Goal: Task Accomplishment & Management: Use online tool/utility

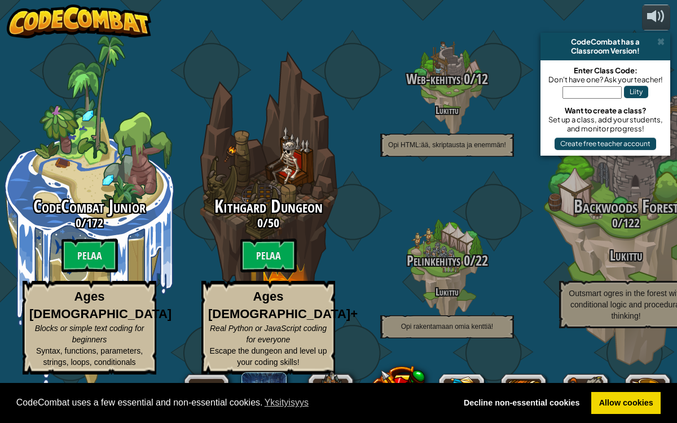
select select "fi"
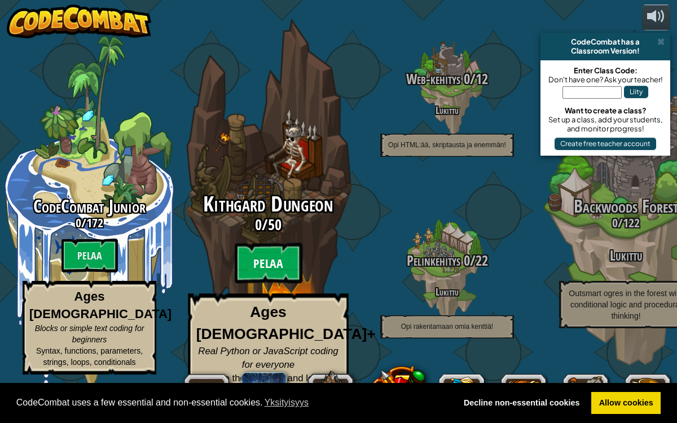
click at [271, 278] on btn "Pelaa" at bounding box center [269, 263] width 68 height 41
select select "fi"
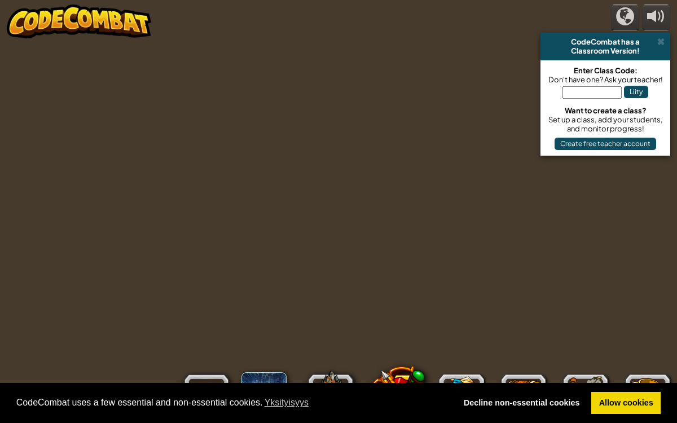
select select "fi"
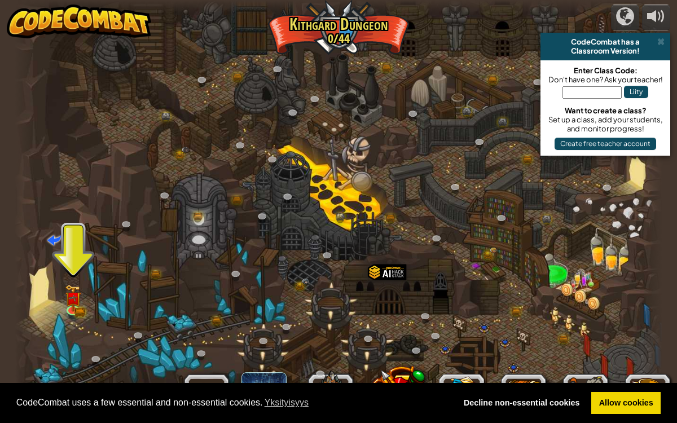
click at [58, 295] on div at bounding box center [338, 211] width 647 height 423
click at [72, 302] on div at bounding box center [73, 308] width 13 height 13
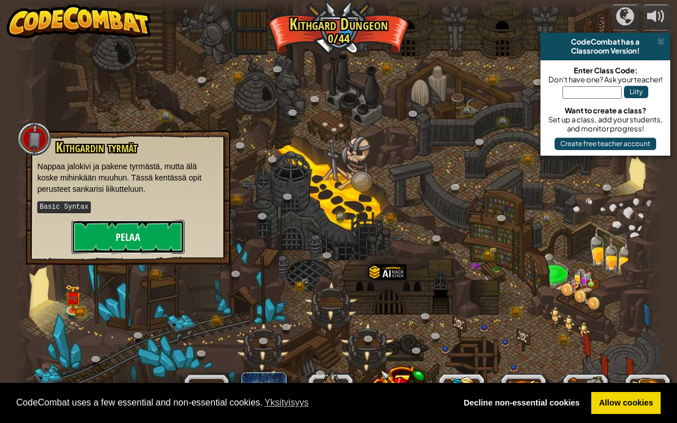
click at [146, 239] on button "Pelaa" at bounding box center [128, 237] width 113 height 34
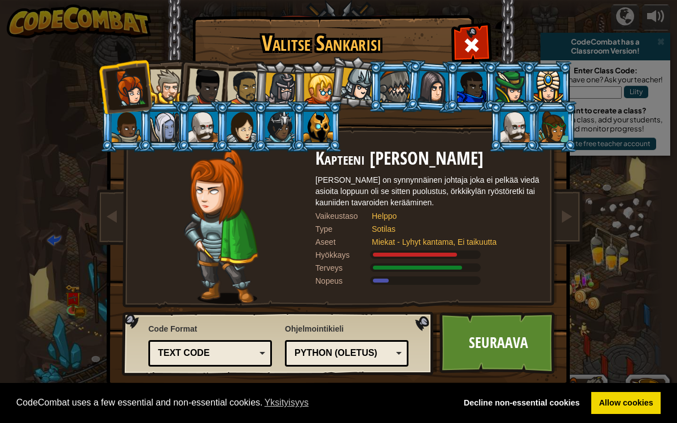
click at [214, 75] on div at bounding box center [205, 86] width 37 height 37
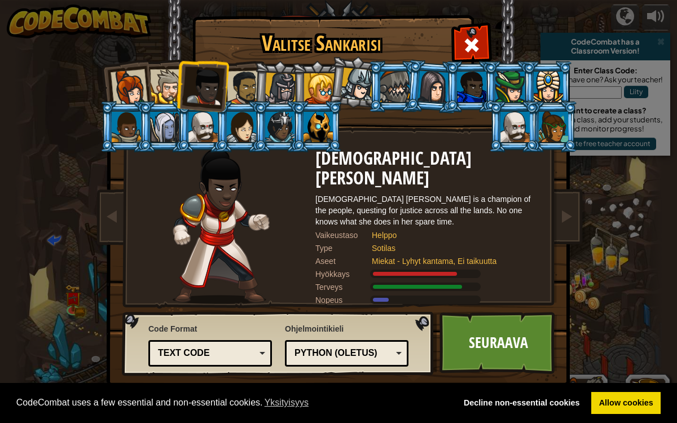
click at [506, 120] on div at bounding box center [515, 127] width 29 height 30
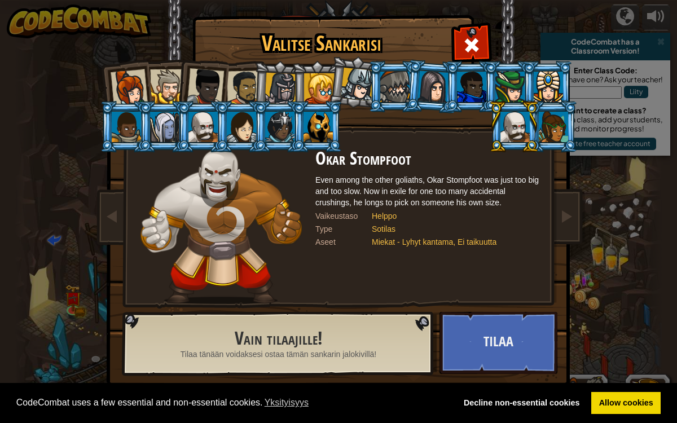
click at [200, 131] on div at bounding box center [202, 127] width 29 height 30
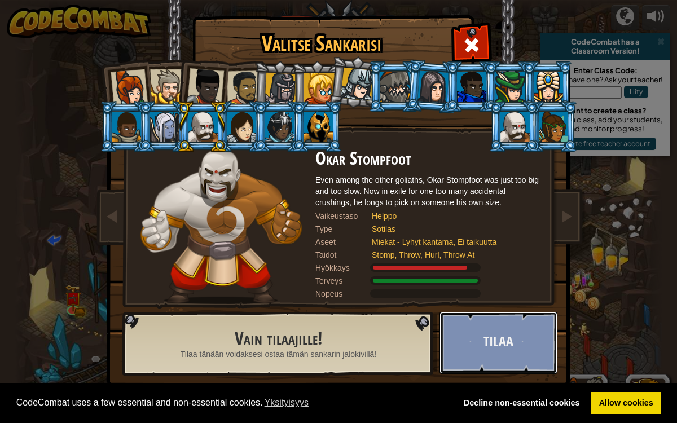
click at [520, 330] on button "Tilaa" at bounding box center [499, 343] width 118 height 62
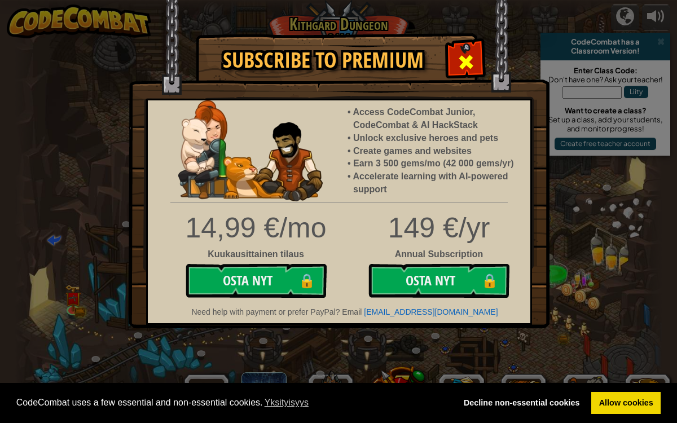
click at [452, 54] on div at bounding box center [466, 61] width 36 height 36
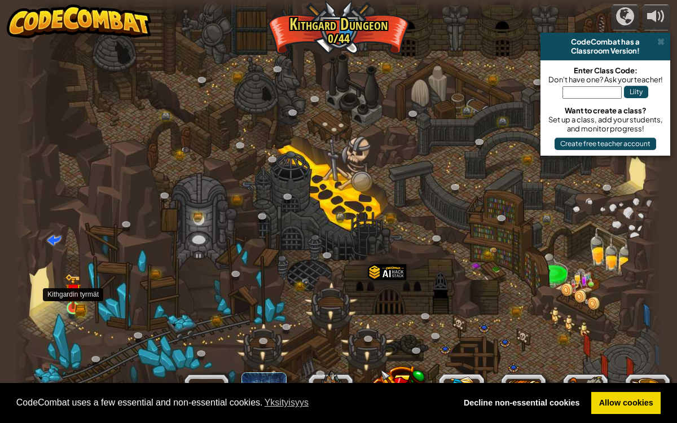
click at [66, 302] on img at bounding box center [73, 292] width 16 height 36
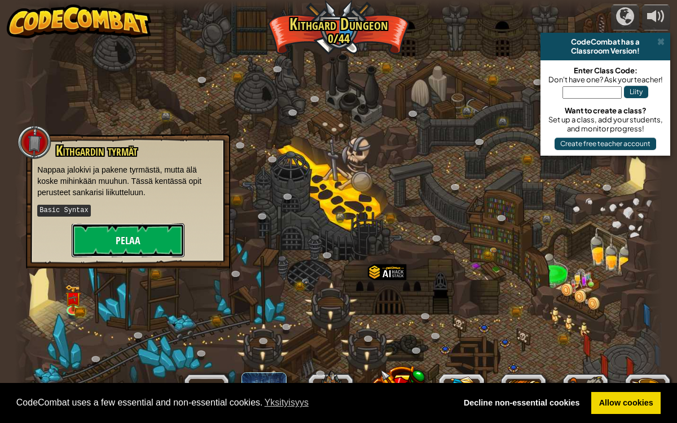
click at [126, 239] on button "Pelaa" at bounding box center [128, 240] width 113 height 34
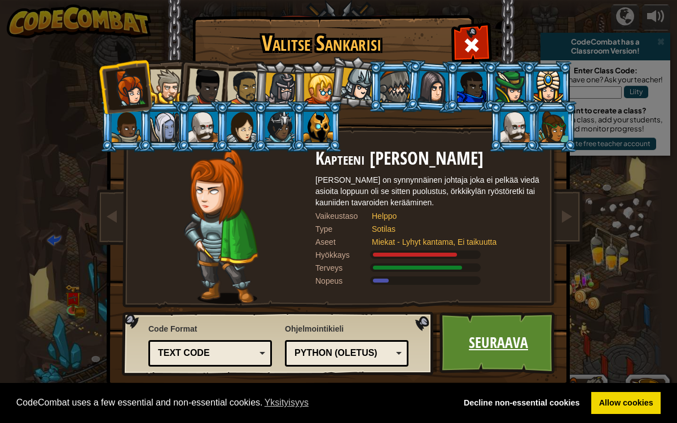
click at [480, 356] on link "Seuraava" at bounding box center [499, 343] width 118 height 62
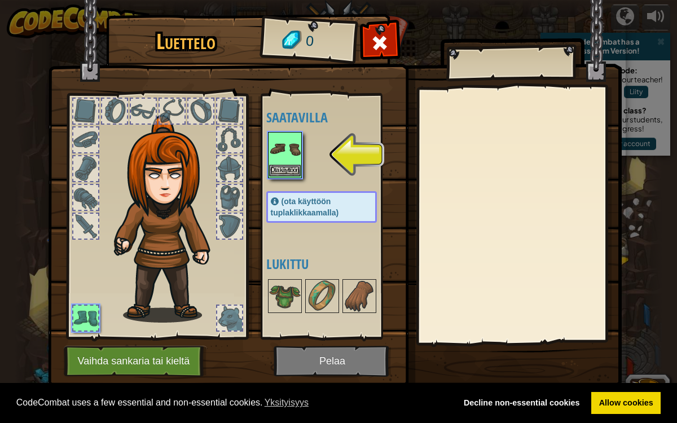
click at [273, 159] on img at bounding box center [285, 149] width 32 height 32
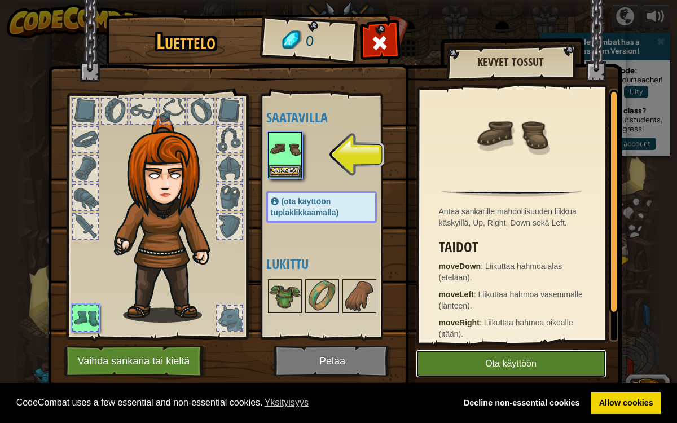
click at [453, 359] on button "Ota käyttöön" at bounding box center [511, 364] width 191 height 28
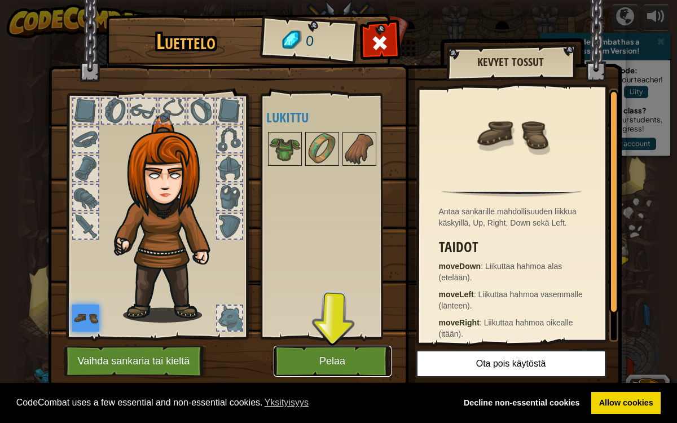
click at [365, 361] on button "Pelaa" at bounding box center [333, 361] width 118 height 31
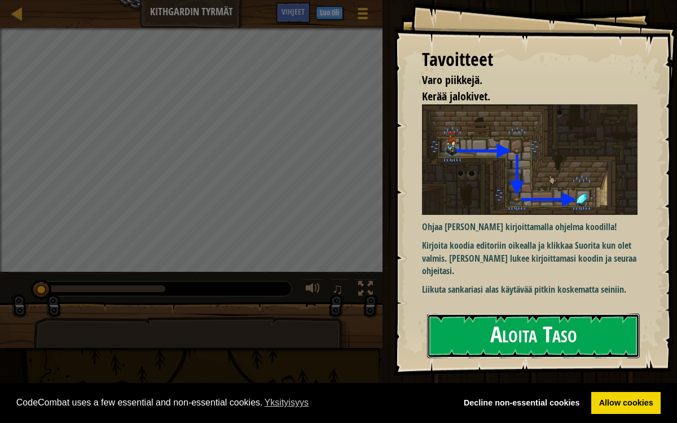
click at [536, 334] on button "Aloita Taso" at bounding box center [533, 336] width 213 height 45
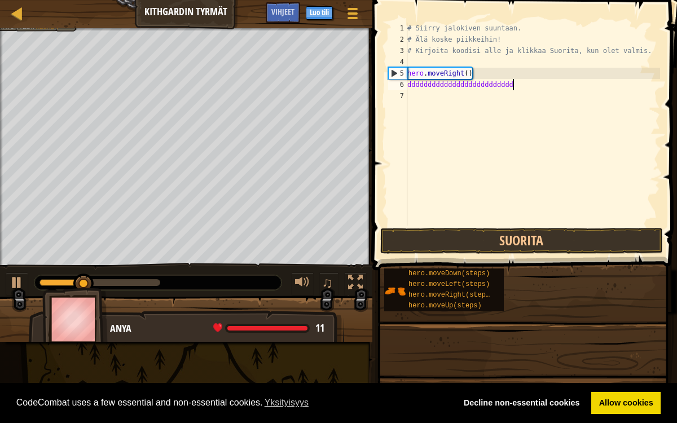
scroll to position [5, 9]
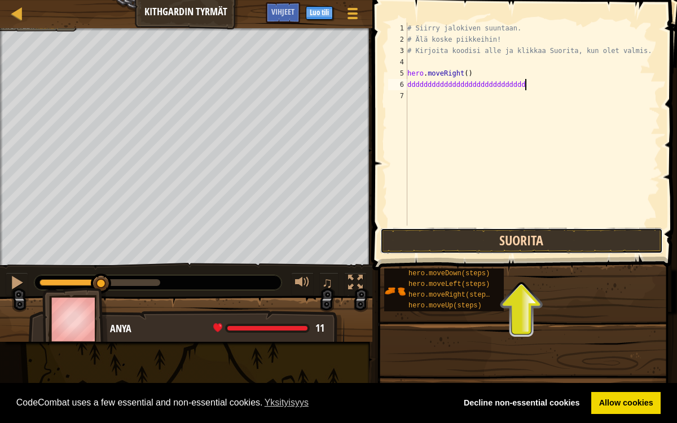
click at [435, 236] on button "Suorita" at bounding box center [521, 241] width 283 height 26
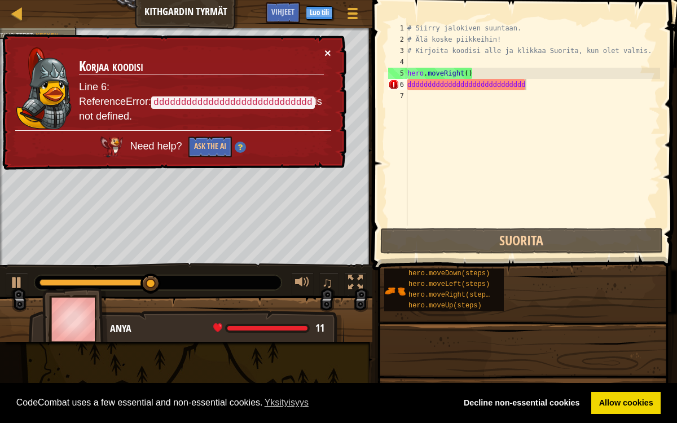
click at [331, 54] on button "×" at bounding box center [327, 53] width 7 height 12
click at [206, 150] on button "Ask the AI" at bounding box center [209, 147] width 43 height 21
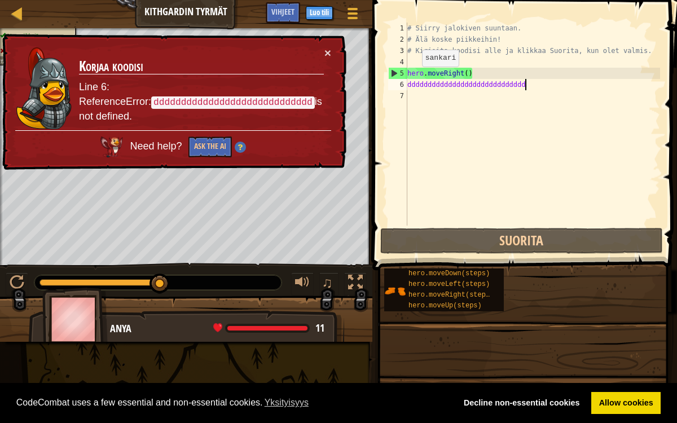
click at [323, 52] on td "Korjaa koodisi Line 6: ReferenceError: ddddddddddddddddddddddddddddd is not def…" at bounding box center [201, 89] width 246 height 84
click at [326, 52] on button "×" at bounding box center [327, 53] width 7 height 12
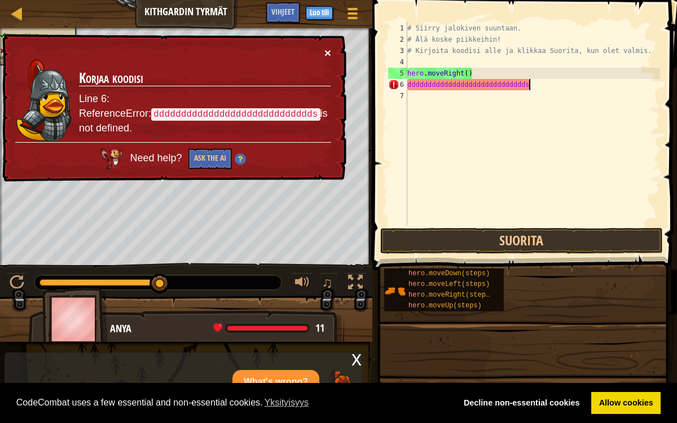
click at [327, 51] on button "×" at bounding box center [327, 53] width 7 height 12
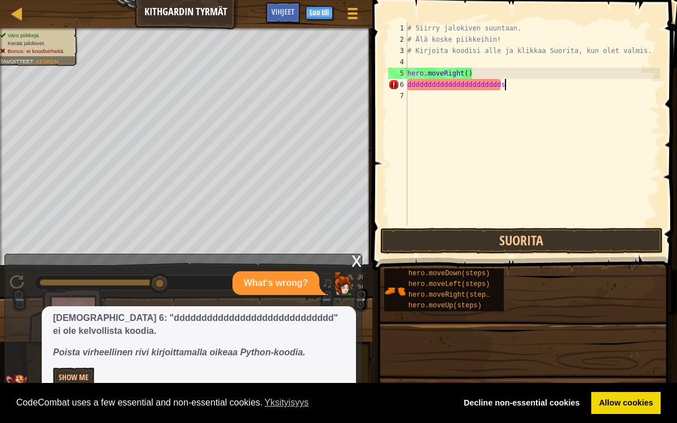
scroll to position [5, 7]
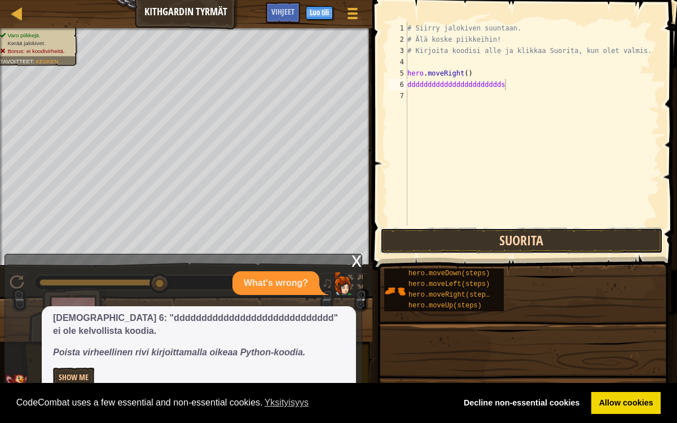
click at [454, 242] on button "Suorita" at bounding box center [521, 241] width 283 height 26
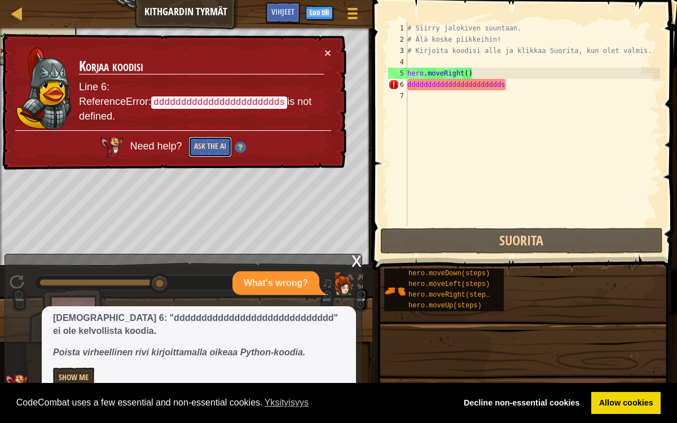
click at [208, 147] on button "Ask the AI" at bounding box center [209, 147] width 43 height 21
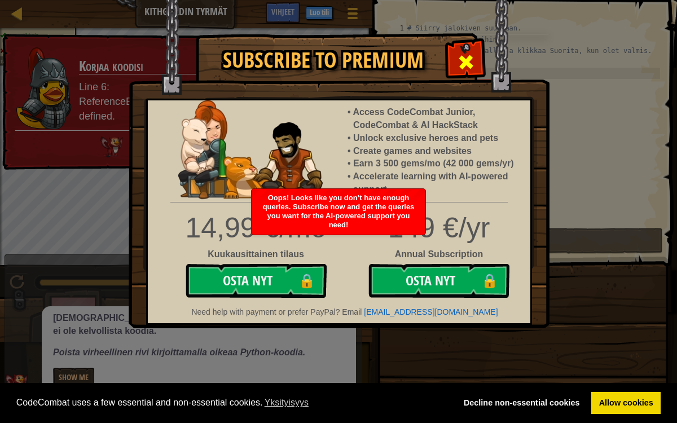
click at [477, 58] on div at bounding box center [466, 61] width 36 height 36
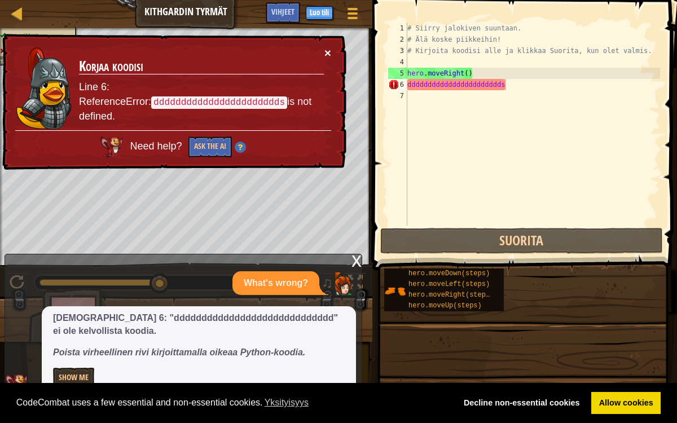
click at [329, 54] on button "×" at bounding box center [327, 53] width 7 height 12
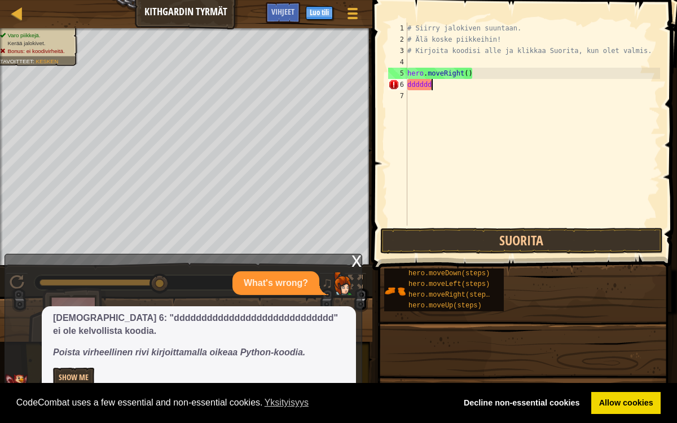
scroll to position [5, 1]
type textarea "d"
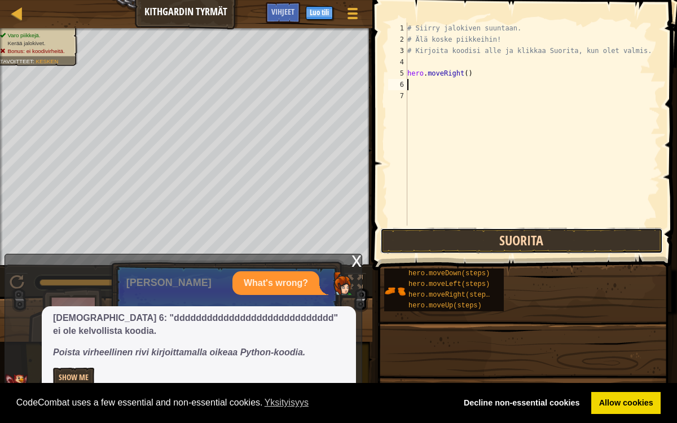
click at [560, 248] on button "Suorita" at bounding box center [521, 241] width 283 height 26
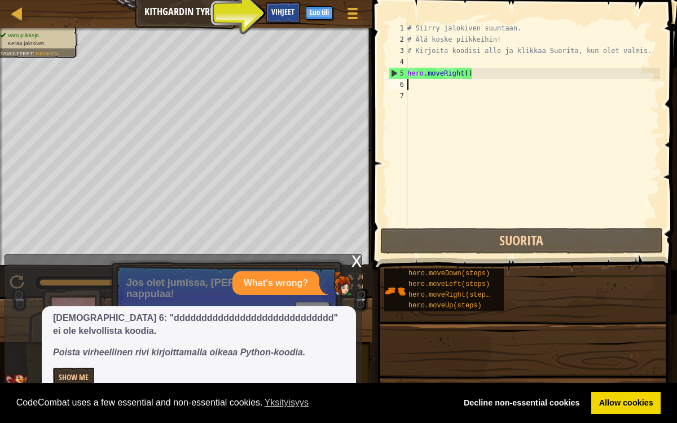
click at [276, 8] on span "Vihjeet" at bounding box center [282, 11] width 23 height 11
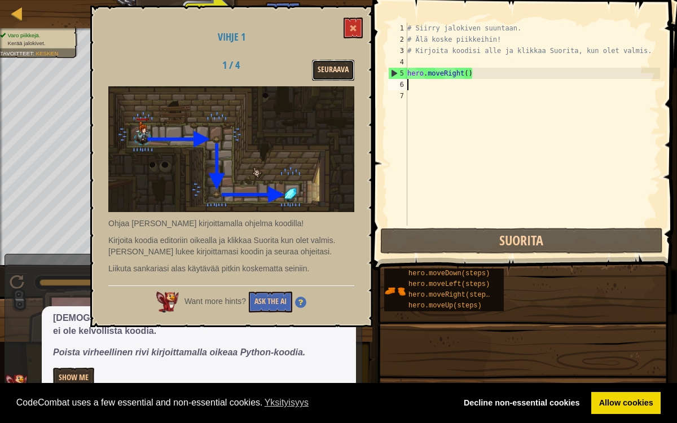
click at [326, 66] on button "Seuraava" at bounding box center [333, 70] width 42 height 21
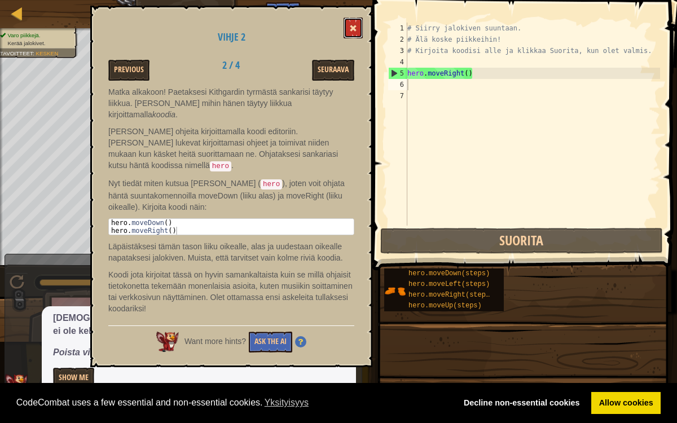
click at [355, 24] on button at bounding box center [353, 27] width 19 height 21
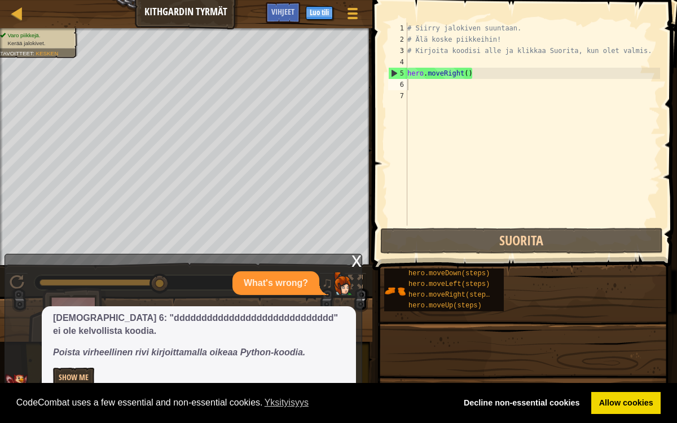
click at [441, 86] on div "# Siirry jalokiven suuntaan. # Älä koske piikkeihin! # Kirjoita koodisi alle ja…" at bounding box center [532, 136] width 255 height 226
type textarea "h"
type textarea "a"
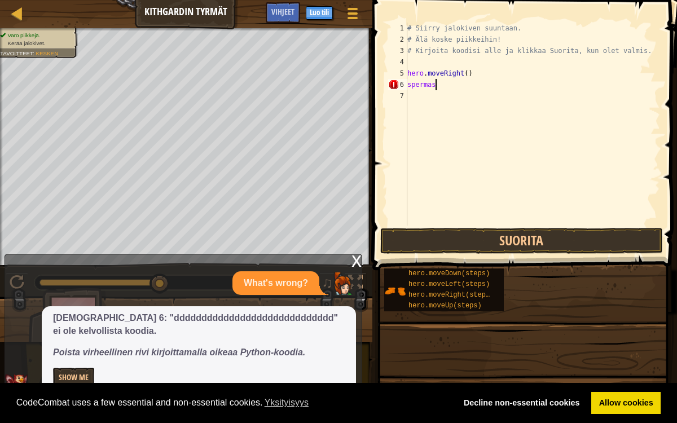
scroll to position [5, 1]
type textarea "s"
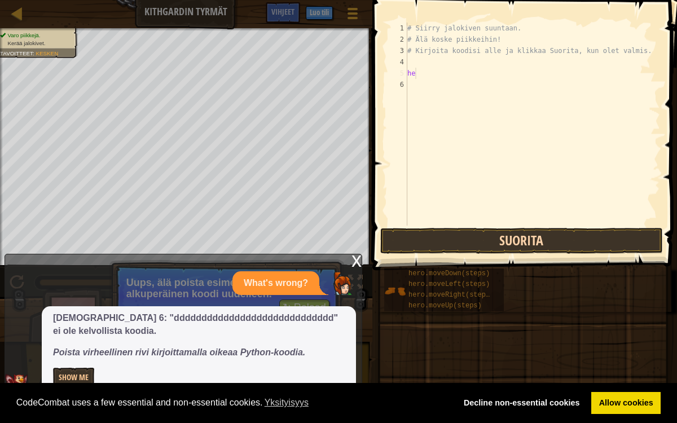
type textarea "he"
click at [596, 236] on button "Suorita" at bounding box center [521, 241] width 283 height 26
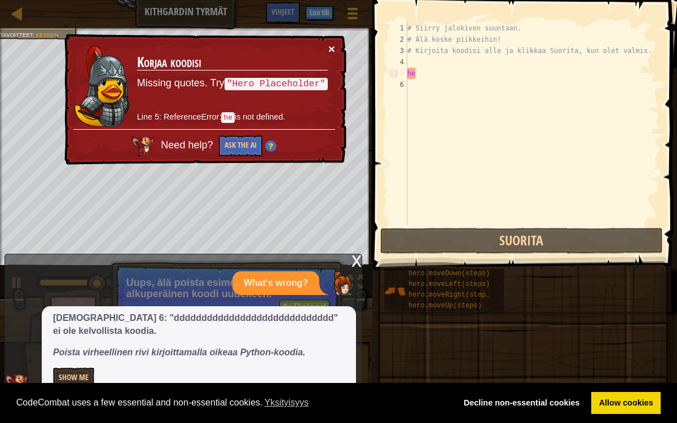
click at [335, 43] on button "×" at bounding box center [331, 49] width 7 height 12
click at [457, 73] on div "# Siirry jalokiven suuntaan. # Älä koske piikkeihin! # Kirjoita koodisi alle ja…" at bounding box center [532, 136] width 255 height 226
click at [357, 272] on div "x What's wrong? [DEMOGRAPHIC_DATA] 6: "ddddddddddddddddddddddddddddd" ei ole ke…" at bounding box center [184, 330] width 358 height 152
click at [355, 260] on div "x" at bounding box center [357, 260] width 10 height 11
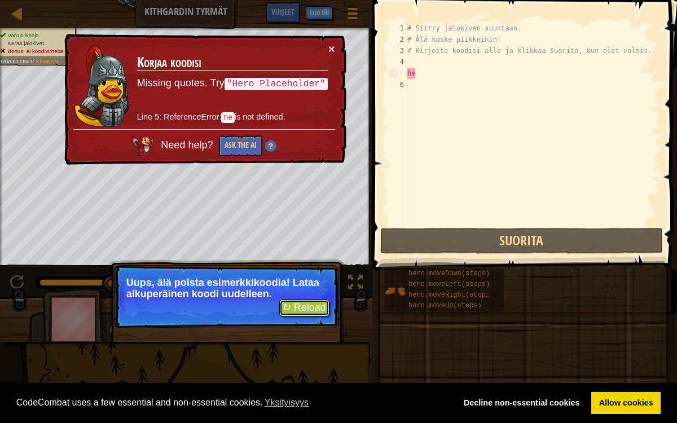
click at [299, 303] on button "↻ Reload" at bounding box center [304, 308] width 50 height 17
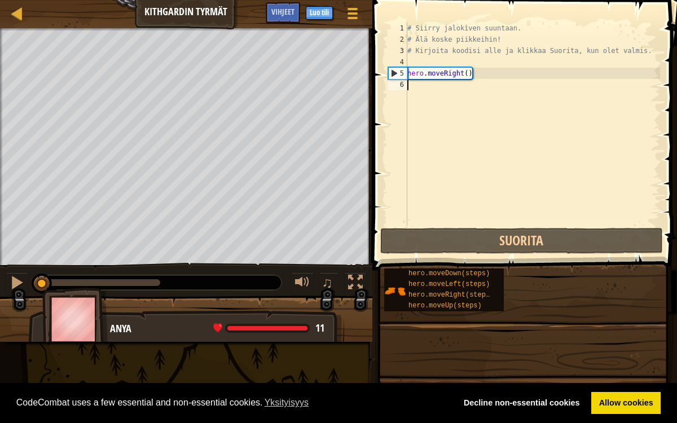
click at [458, 116] on div "# Siirry jalokiven suuntaan. # Älä koske piikkeihin! # Kirjoita koodisi alle ja…" at bounding box center [532, 136] width 255 height 226
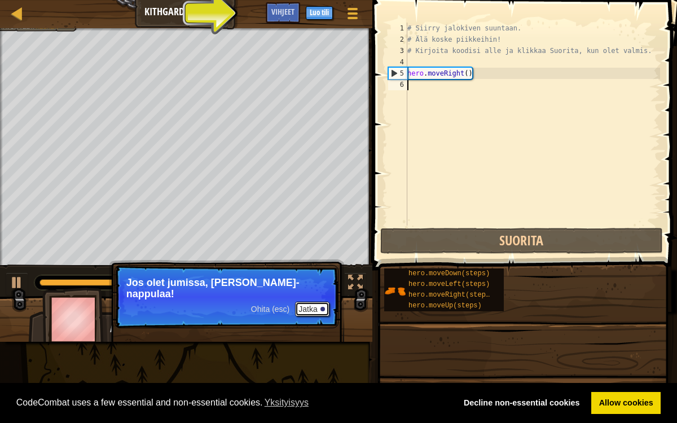
click at [315, 303] on button "Jatka" at bounding box center [312, 309] width 34 height 15
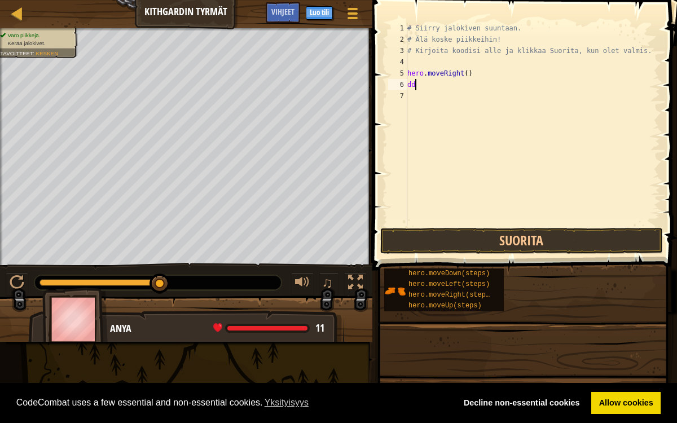
type textarea "d"
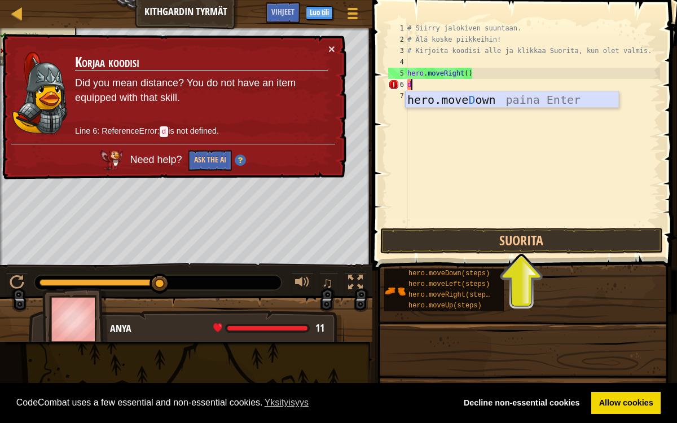
click at [455, 99] on div "hero.move D own paina Enter" at bounding box center [512, 116] width 214 height 51
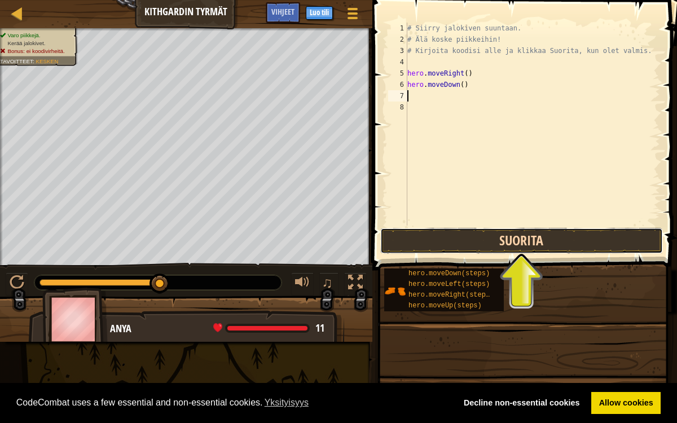
click at [442, 249] on button "Suorita" at bounding box center [521, 241] width 283 height 26
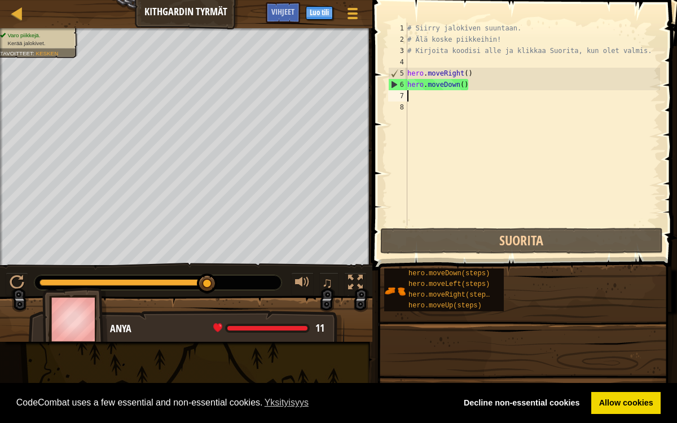
click at [423, 115] on div "# Siirry jalokiven suuntaan. # Älä koske piikkeihin! # Kirjoita koodisi alle ja…" at bounding box center [532, 136] width 255 height 226
click at [409, 98] on div "# Siirry jalokiven suuntaan. # Älä koske piikkeihin! # Kirjoita koodisi alle ja…" at bounding box center [532, 136] width 255 height 226
type textarea "h"
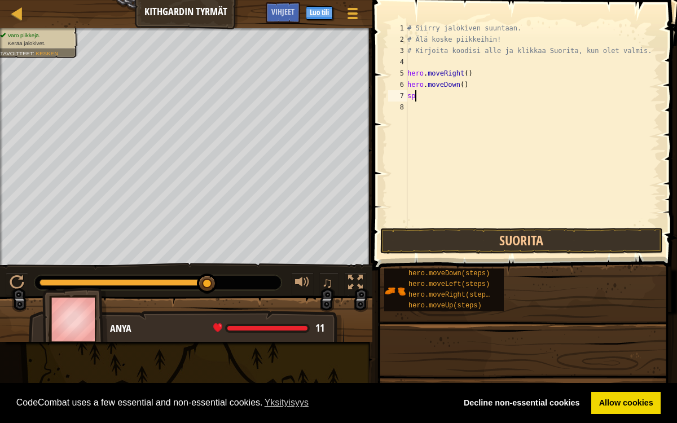
type textarea "s"
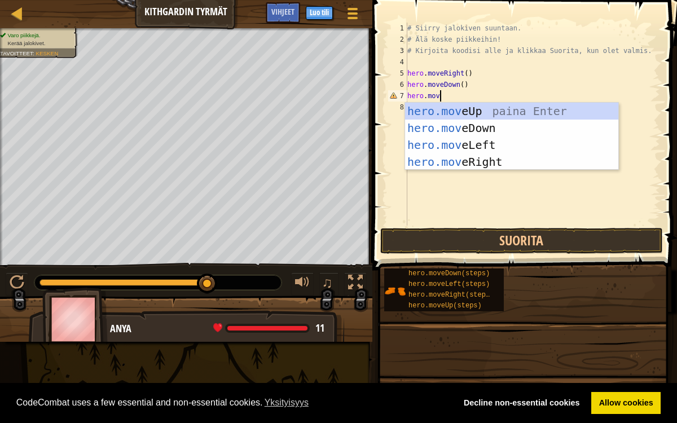
scroll to position [5, 2]
type textarea "hero.moveR"
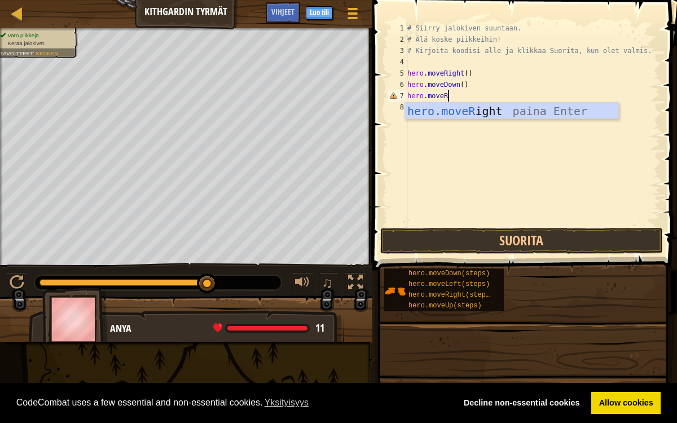
click at [508, 118] on div "hero.moveR ight paina Enter" at bounding box center [512, 128] width 214 height 51
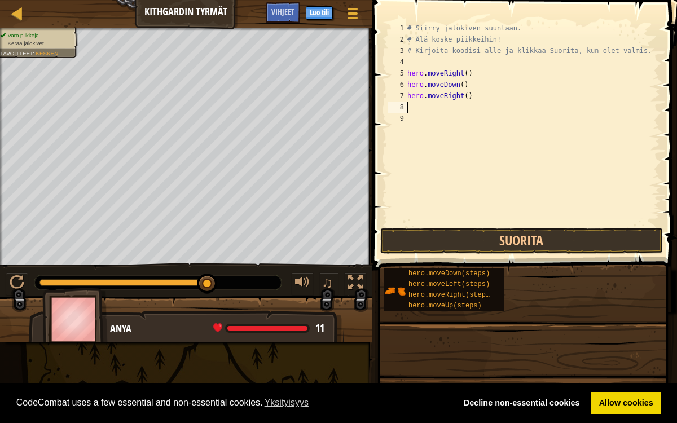
scroll to position [5, 0]
click at [491, 236] on button "Suorita" at bounding box center [521, 241] width 283 height 26
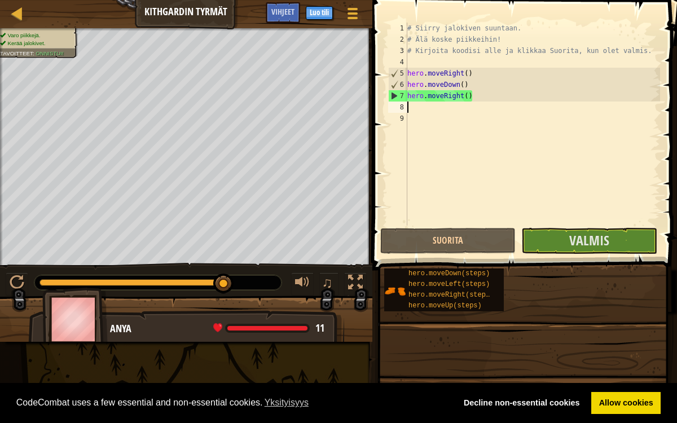
click at [424, 110] on div "# Siirry jalokiven suuntaan. # Älä koske piikkeihin! # Kirjoita koodisi alle ja…" at bounding box center [532, 136] width 255 height 226
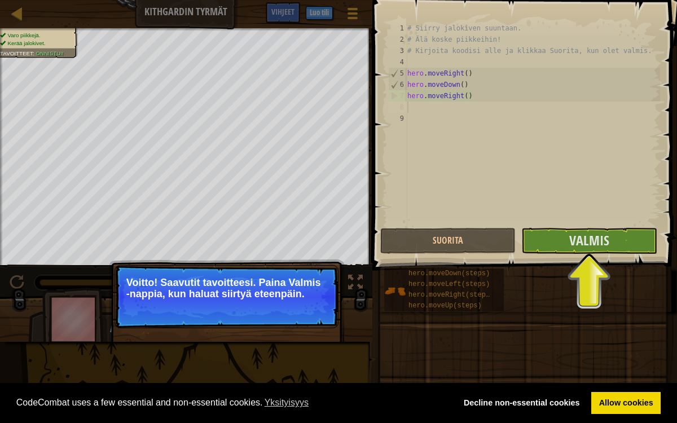
click at [440, 114] on div "# Siirry jalokiven suuntaan. # Älä koske piikkeihin! # Kirjoita koodisi alle ja…" at bounding box center [532, 136] width 255 height 226
click at [428, 106] on div "# Siirry jalokiven suuntaan. # Älä koske piikkeihin! # Kirjoita koodisi alle ja…" at bounding box center [532, 136] width 255 height 226
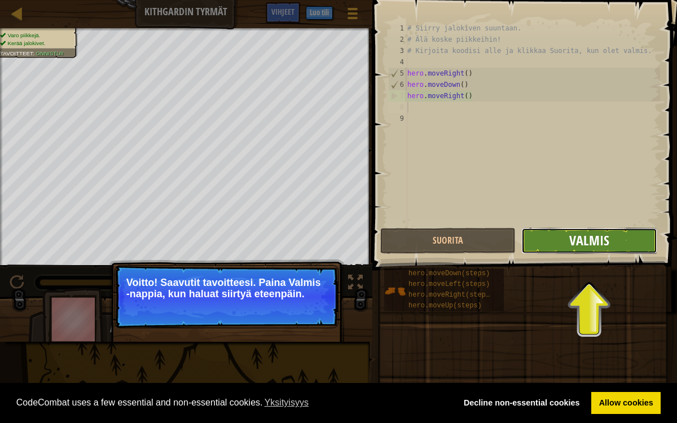
click at [581, 243] on span "Valmis" at bounding box center [589, 240] width 40 height 18
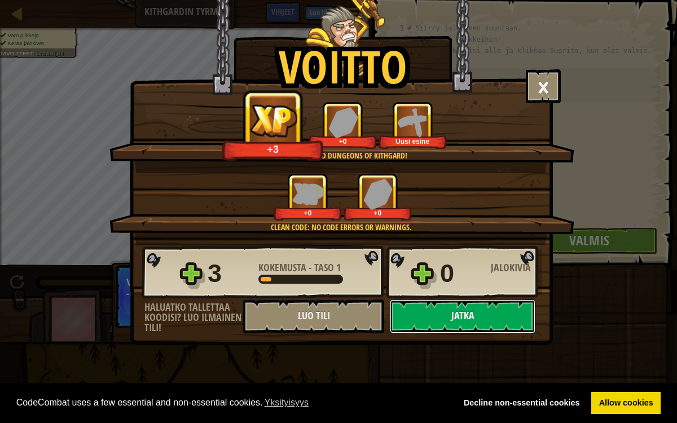
click at [429, 315] on button "Jatka" at bounding box center [463, 317] width 146 height 34
select select "fi"
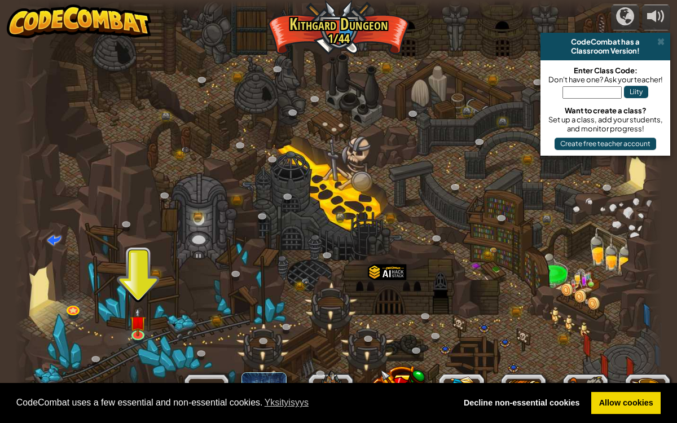
click at [141, 294] on div at bounding box center [338, 211] width 647 height 423
click at [142, 296] on div at bounding box center [338, 211] width 647 height 423
click at [142, 317] on img at bounding box center [138, 315] width 16 height 37
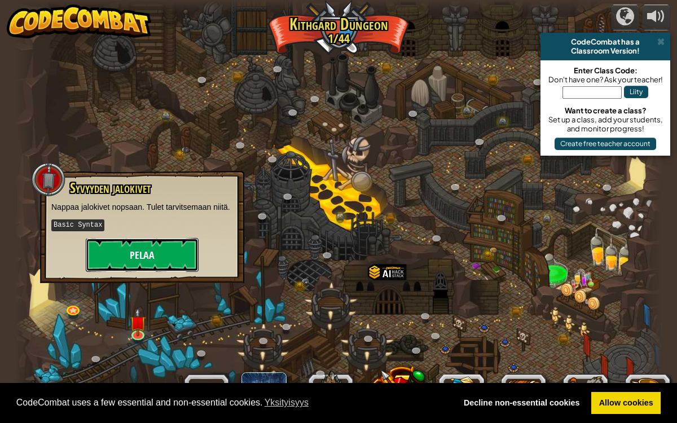
click at [150, 258] on button "Pelaa" at bounding box center [142, 255] width 113 height 34
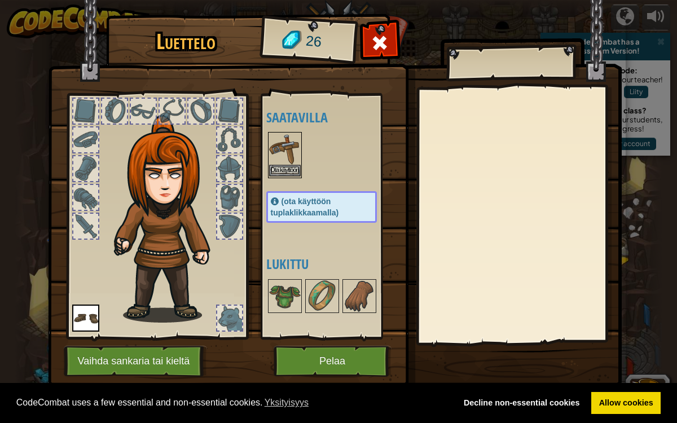
click at [282, 151] on img at bounding box center [285, 149] width 32 height 32
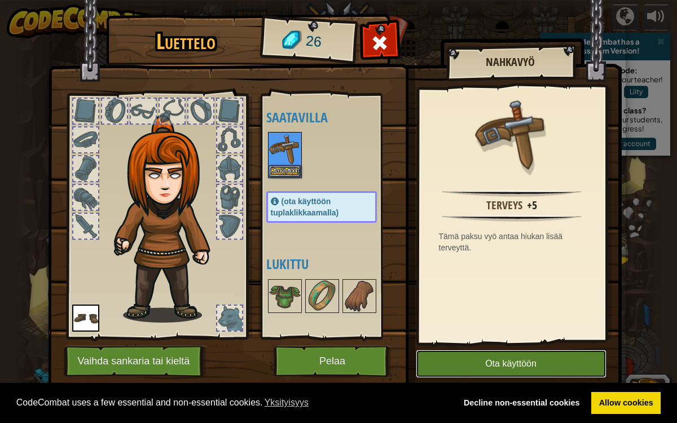
click at [473, 372] on button "Ota käyttöön" at bounding box center [511, 364] width 191 height 28
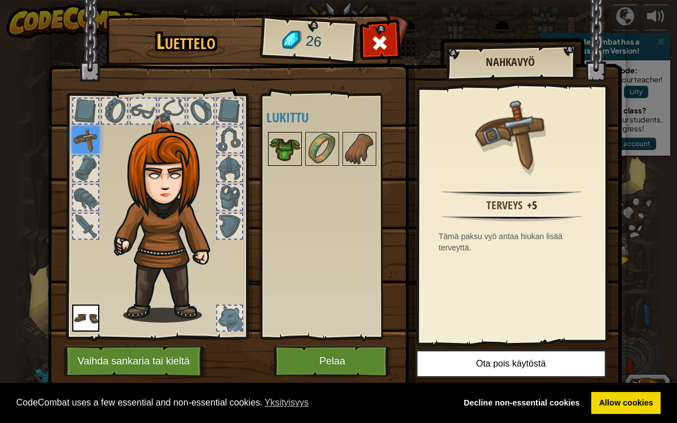
click at [274, 138] on img at bounding box center [285, 149] width 32 height 32
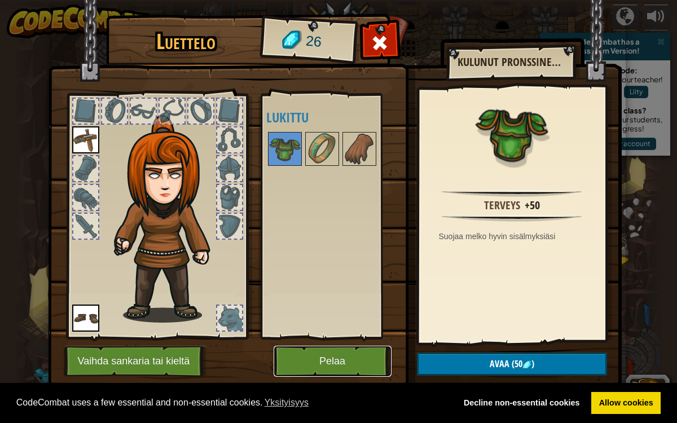
click at [309, 363] on button "Pelaa" at bounding box center [333, 361] width 118 height 31
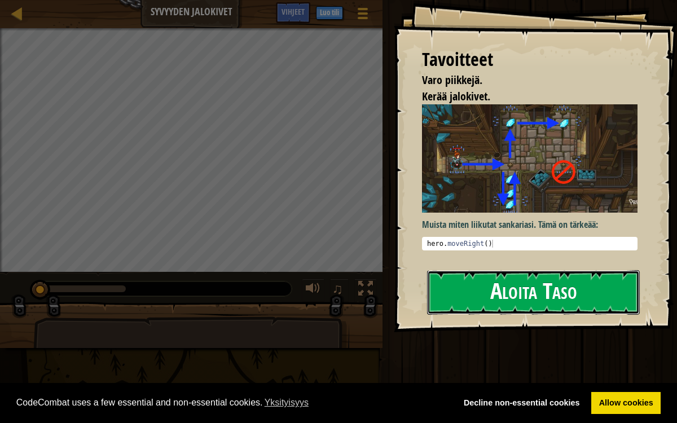
click at [498, 292] on button "Aloita Taso" at bounding box center [533, 292] width 213 height 45
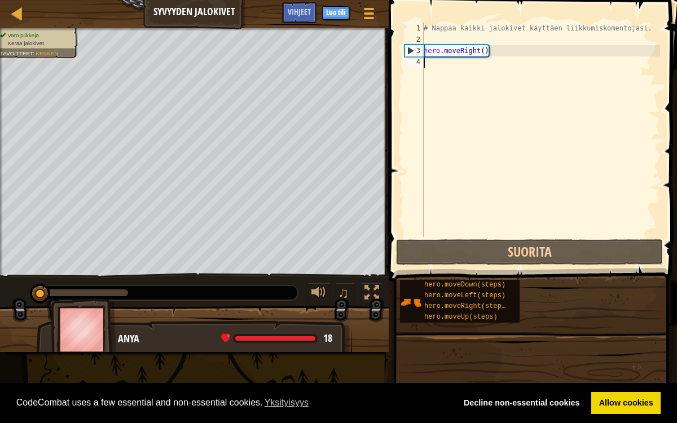
click at [446, 74] on div "# Nappaa kaikki jalokivet käyttäen liikkumiskomentojasi. hero . moveRight ( )" at bounding box center [541, 141] width 239 height 237
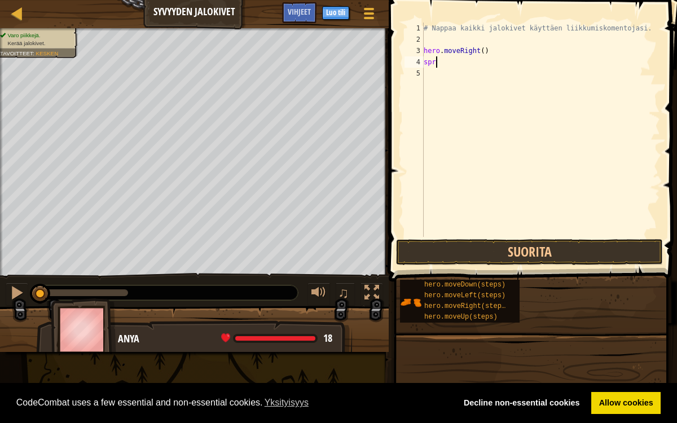
type textarea "s"
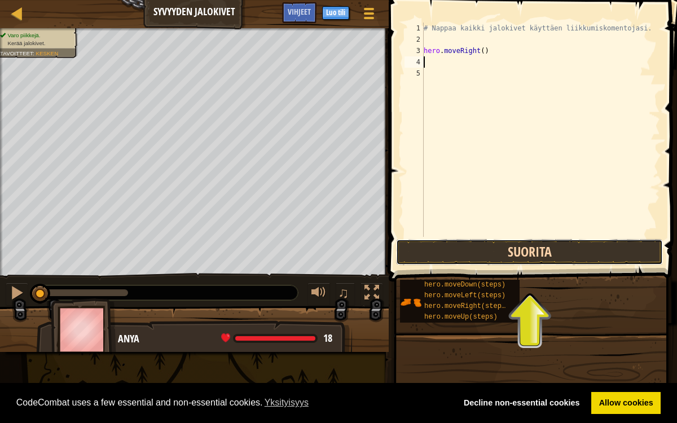
click at [463, 252] on button "Suorita" at bounding box center [529, 252] width 267 height 26
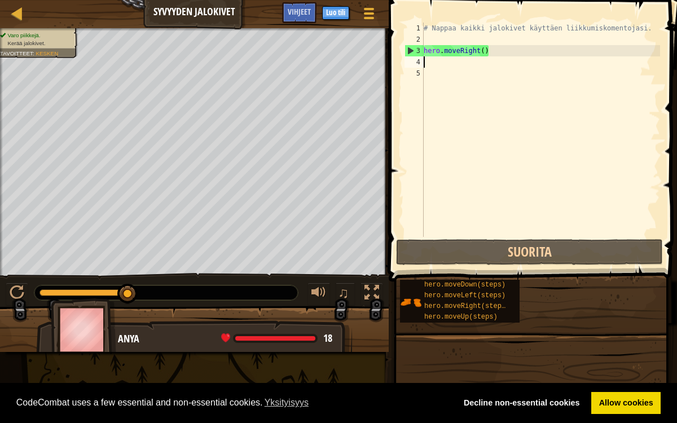
click at [441, 68] on div "# Nappaa kaikki jalokivet käyttäen liikkumiskomentojasi. hero . moveRight ( )" at bounding box center [541, 141] width 239 height 237
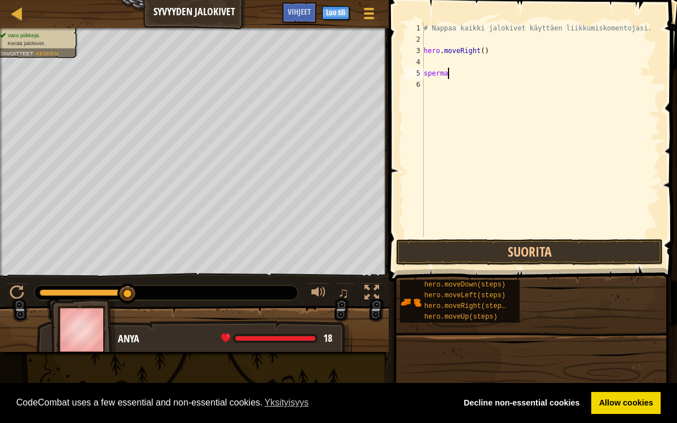
scroll to position [5, 1]
type textarea "s"
click at [433, 59] on div "# Nappaa kaikki jalokivet käyttäen liikkumiskomentojasi. hero . moveRight ( )" at bounding box center [541, 141] width 239 height 237
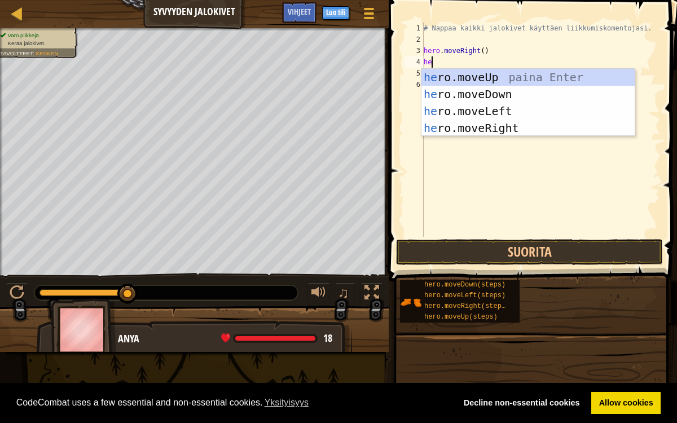
type textarea "hero"
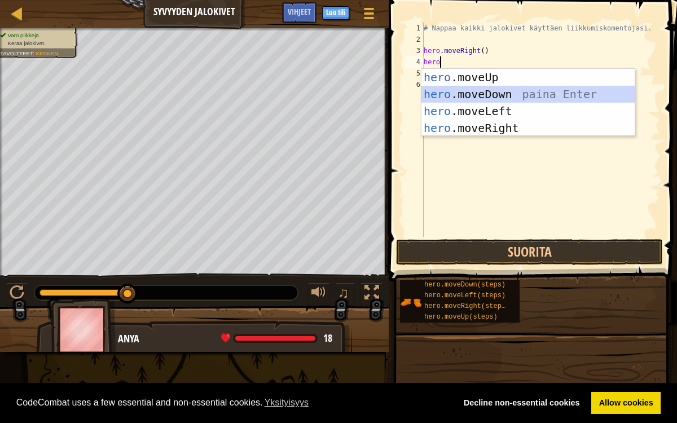
click at [456, 93] on div "hero .moveUp paina Enter hero .moveDown paina Enter hero .moveLeft paina Enter …" at bounding box center [529, 120] width 214 height 102
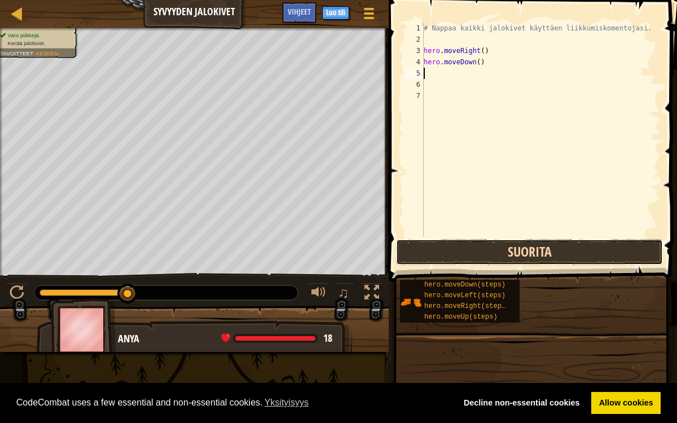
click at [464, 250] on button "Suorita" at bounding box center [529, 252] width 267 height 26
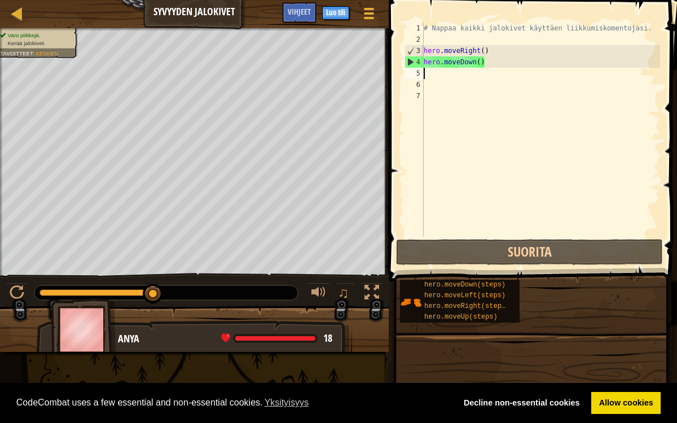
click at [444, 76] on div "# Nappaa kaikki jalokivet käyttäen liikkumiskomentojasi. hero . moveRight ( ) h…" at bounding box center [541, 141] width 239 height 237
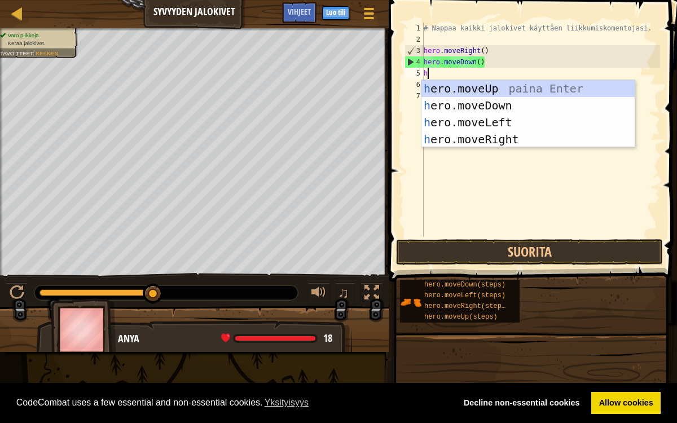
type textarea "he"
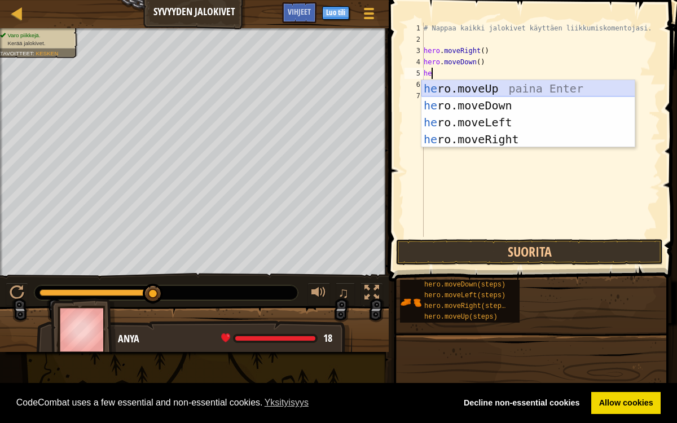
click at [455, 85] on div "he ro.moveUp paina Enter he ro.moveDown paina Enter he ro.moveLeft paina Enter …" at bounding box center [529, 131] width 214 height 102
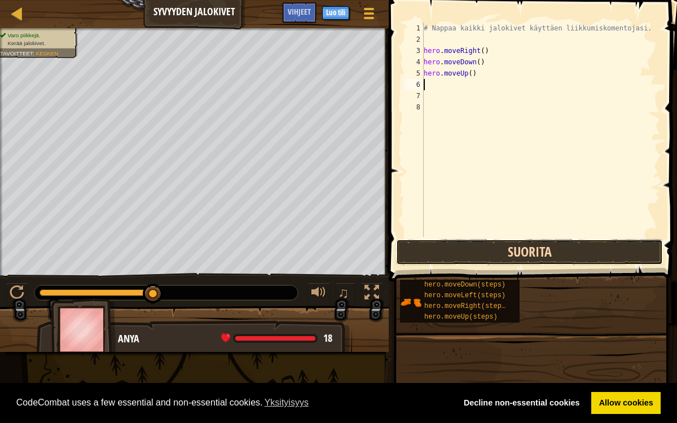
click at [497, 250] on button "Suorita" at bounding box center [529, 252] width 267 height 26
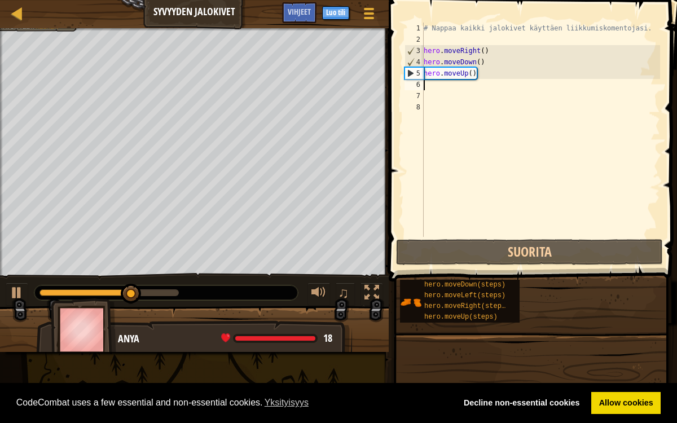
click at [427, 89] on div "# Nappaa kaikki jalokivet käyttäen liikkumiskomentojasi. hero . moveRight ( ) h…" at bounding box center [541, 141] width 239 height 237
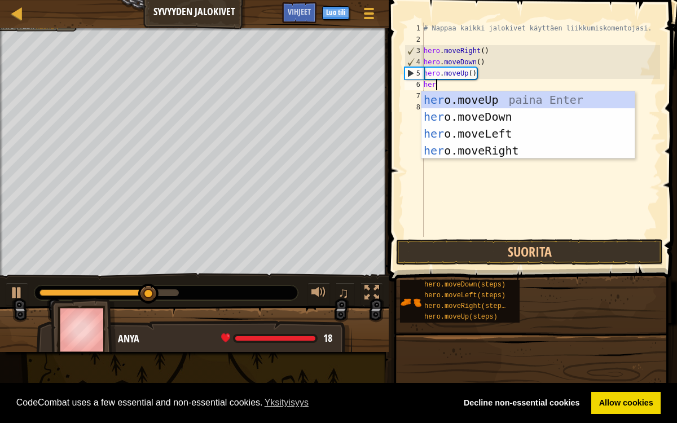
type textarea "hero"
click at [439, 97] on div "hero .moveUp paina Enter hero .moveDown paina Enter hero .moveLeft paina Enter …" at bounding box center [529, 142] width 214 height 102
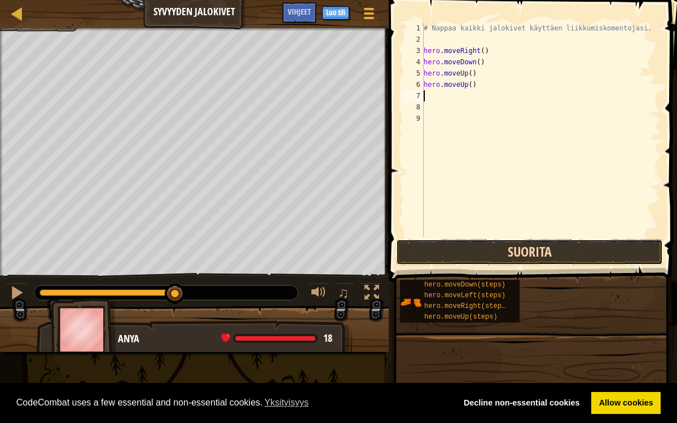
click at [462, 257] on button "Suorita" at bounding box center [529, 252] width 267 height 26
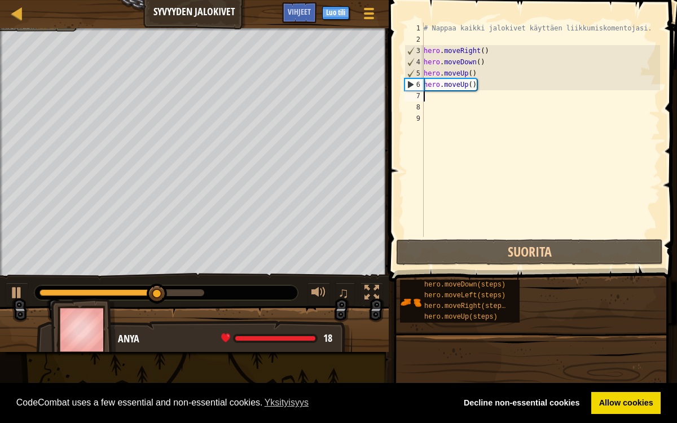
click at [459, 100] on div "# Nappaa kaikki jalokivet käyttäen liikkumiskomentojasi. hero . moveRight ( ) h…" at bounding box center [541, 141] width 239 height 237
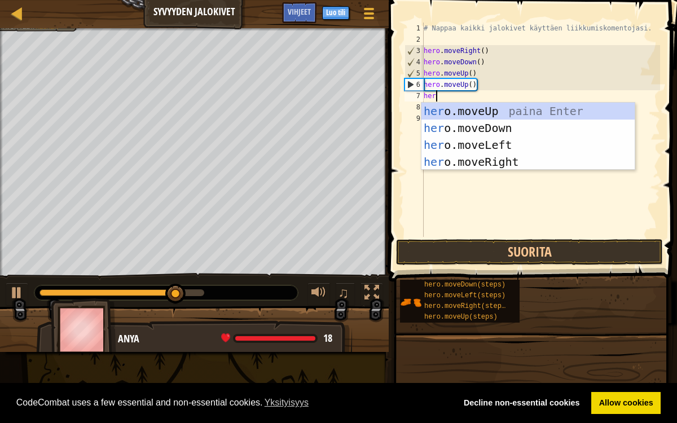
type textarea "hero"
click at [488, 164] on div "hero .moveUp paina Enter hero .moveDown paina Enter hero .moveLeft paina Enter …" at bounding box center [529, 154] width 214 height 102
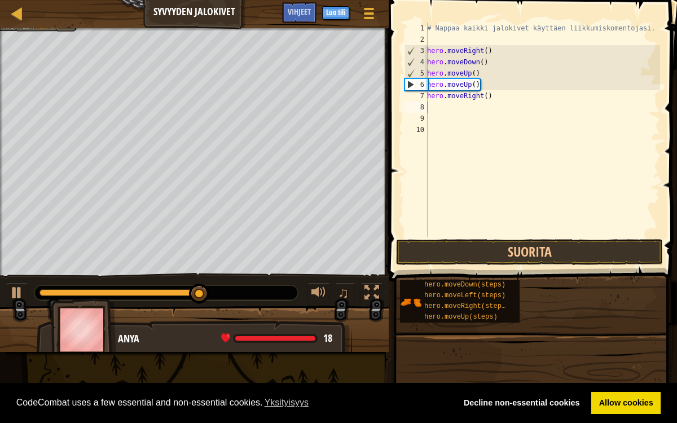
scroll to position [5, 0]
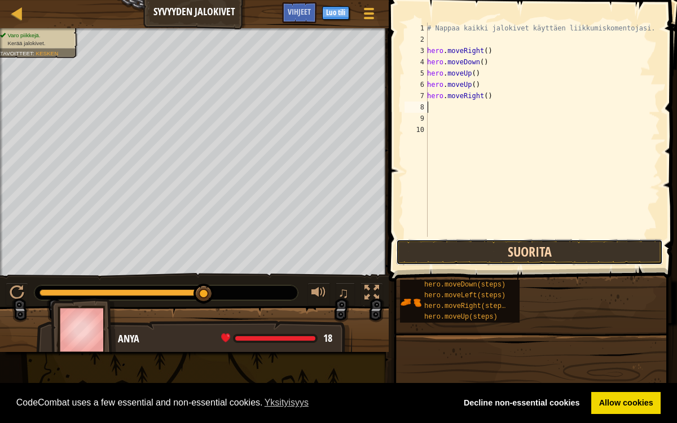
click at [467, 251] on button "Suorita" at bounding box center [529, 252] width 267 height 26
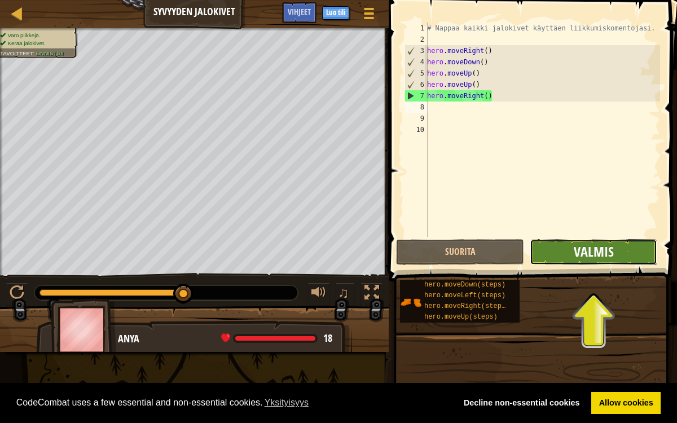
click at [587, 253] on span "Valmis" at bounding box center [594, 252] width 40 height 18
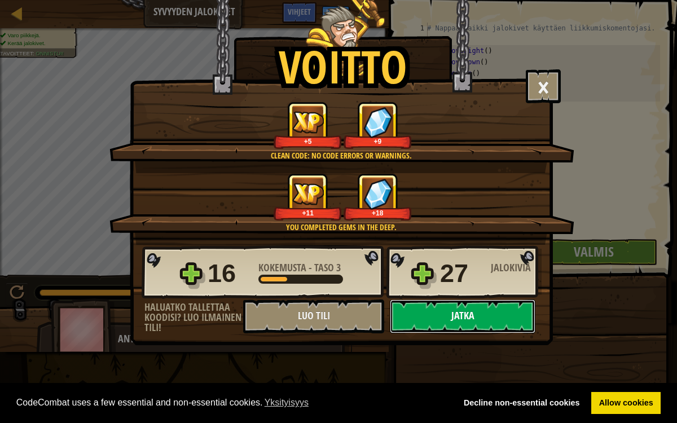
click at [488, 317] on button "Jatka" at bounding box center [463, 317] width 146 height 34
select select "fi"
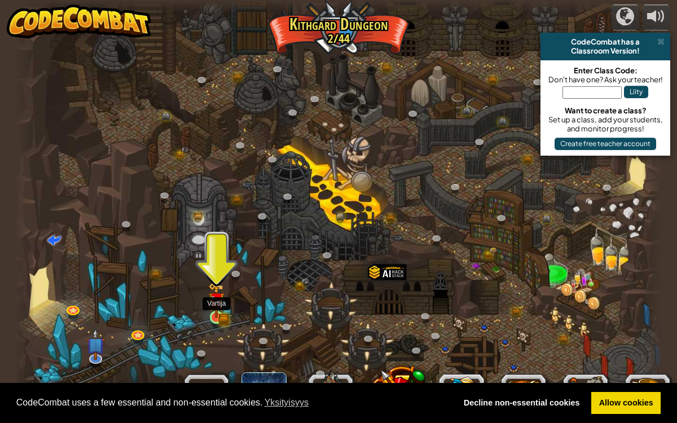
click at [220, 296] on img at bounding box center [216, 301] width 16 height 36
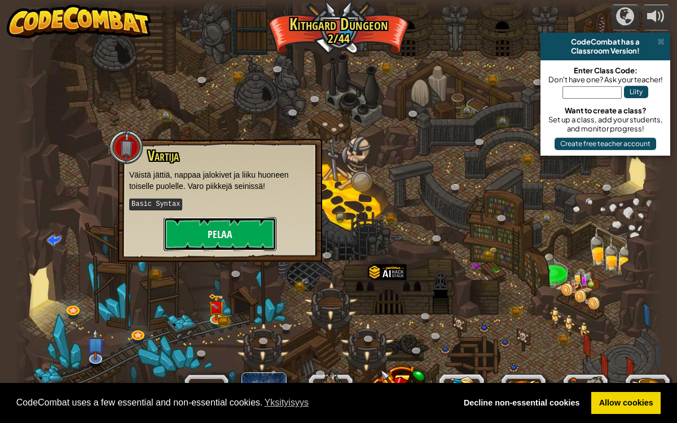
click at [221, 225] on button "Pelaa" at bounding box center [220, 234] width 113 height 34
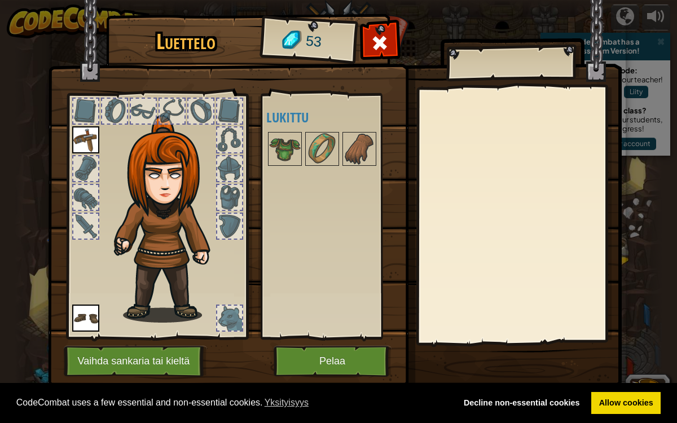
click at [68, 146] on div at bounding box center [157, 213] width 186 height 254
click at [80, 137] on img at bounding box center [85, 139] width 27 height 27
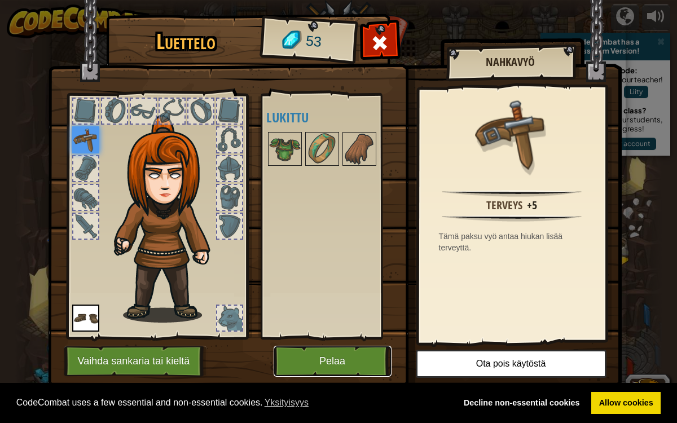
click at [323, 361] on button "Pelaa" at bounding box center [333, 361] width 118 height 31
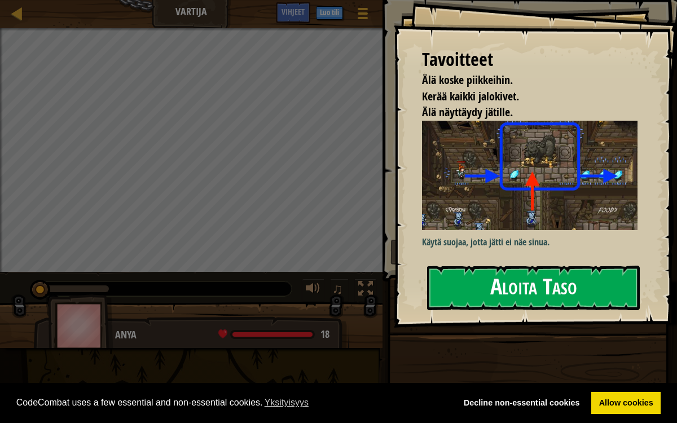
click at [508, 281] on button "Aloita Taso" at bounding box center [533, 288] width 213 height 45
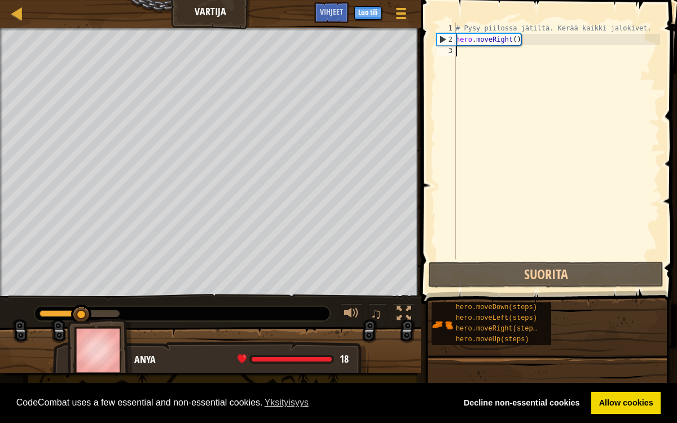
click at [479, 69] on div "# Pysy piilossa jätiltä. Kerää kaikki jalokivet. hero . moveRight ( )" at bounding box center [557, 153] width 207 height 260
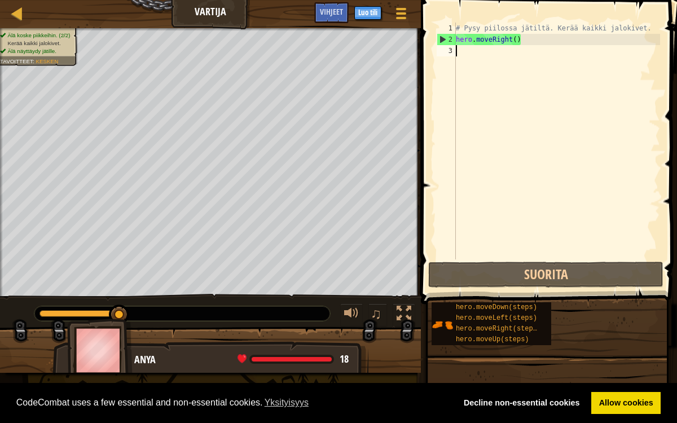
click at [499, 56] on div "# Pysy piilossa jätiltä. Kerää kaikki jalokivet. hero . moveRight ( )" at bounding box center [557, 153] width 207 height 260
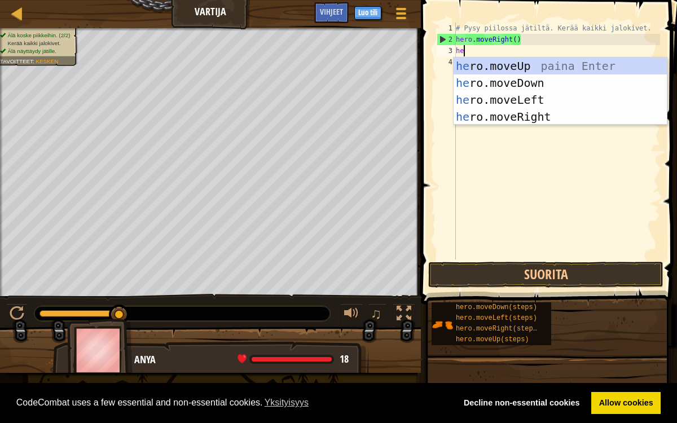
scroll to position [5, 0]
type textarea "hero"
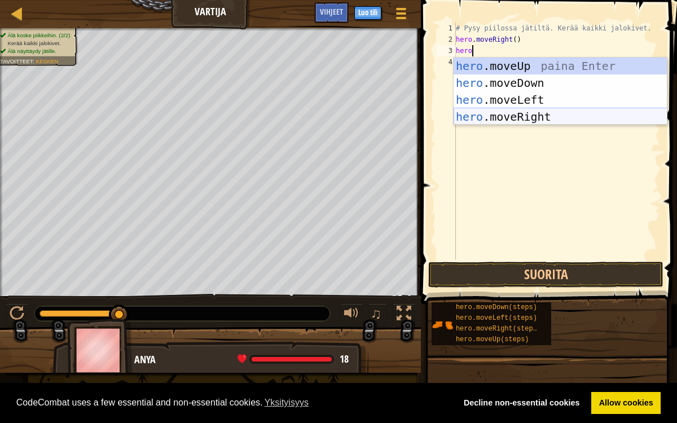
click at [542, 113] on div "hero .moveUp paina Enter hero .moveDown paina Enter hero .moveLeft paina Enter …" at bounding box center [561, 109] width 214 height 102
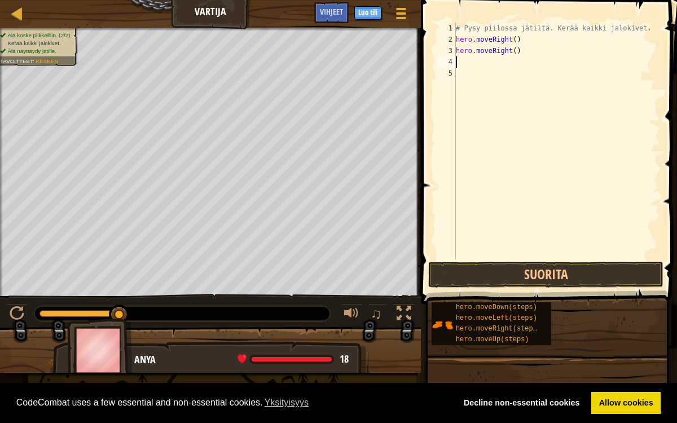
scroll to position [5, 0]
click at [519, 277] on button "Suorita" at bounding box center [545, 275] width 235 height 26
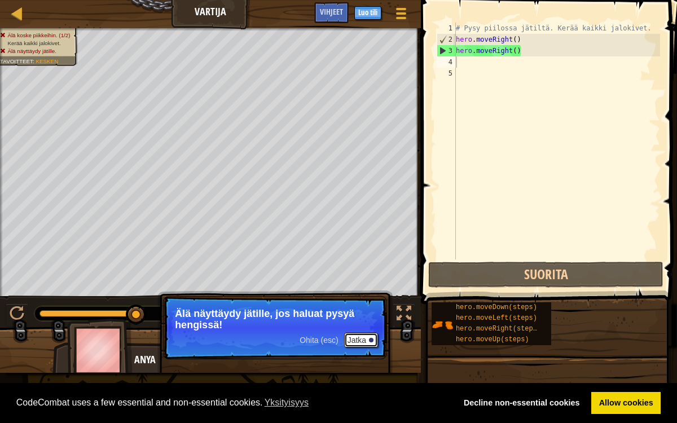
click at [360, 338] on button "Jatka" at bounding box center [361, 340] width 34 height 15
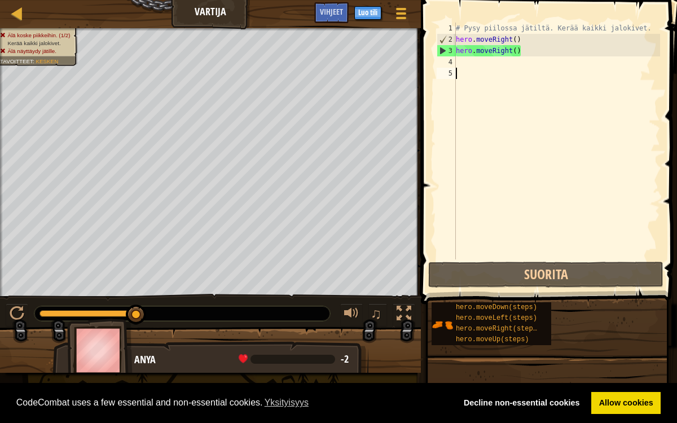
click at [458, 72] on div "# Pysy piilossa jätiltä. Kerää kaikki jalokivet. hero . moveRight ( ) hero . mo…" at bounding box center [557, 153] width 207 height 260
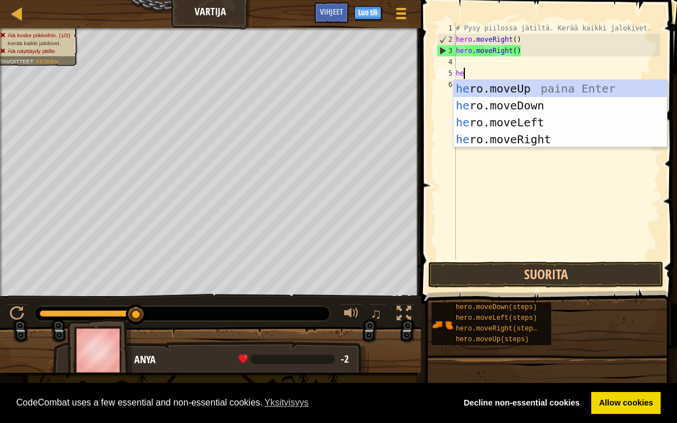
type textarea "her"
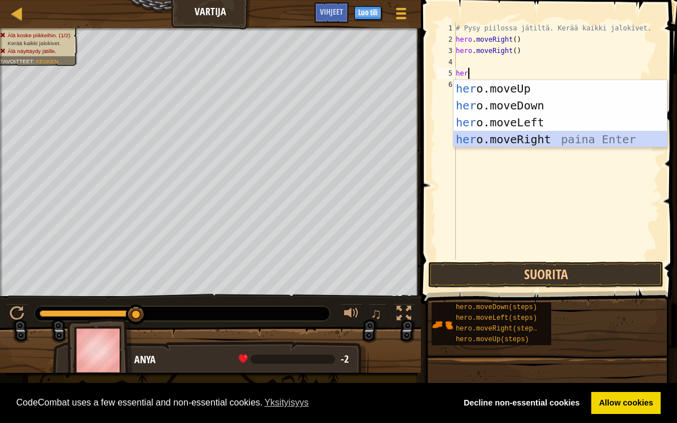
click at [516, 136] on div "her o.moveUp paina Enter her o.moveDown paina Enter her o.moveLeft paina Enter …" at bounding box center [561, 131] width 214 height 102
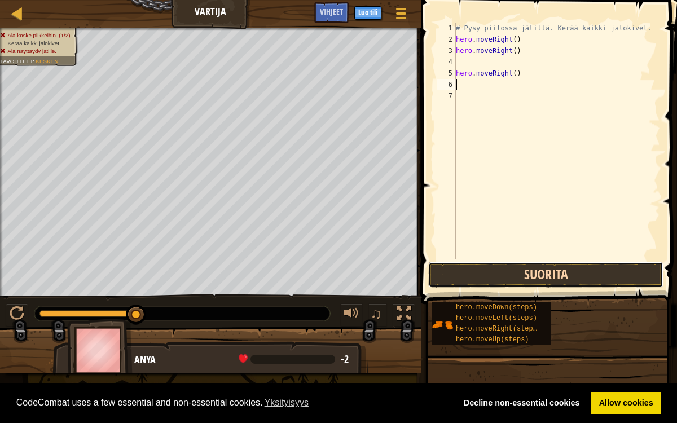
click at [524, 274] on button "Suorita" at bounding box center [545, 275] width 235 height 26
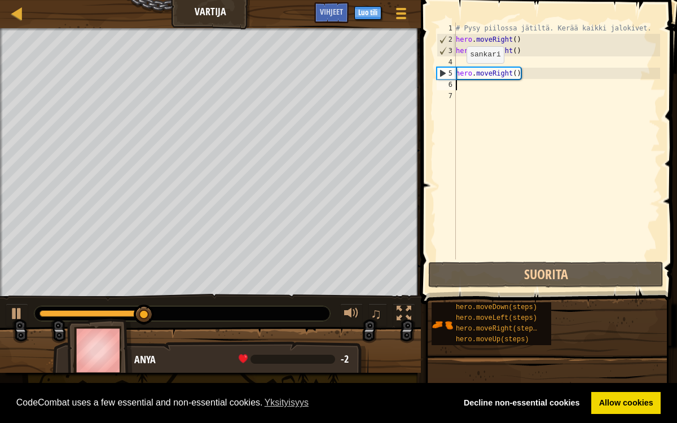
click at [452, 59] on div "4" at bounding box center [446, 61] width 19 height 11
type textarea "hero.moveRight()"
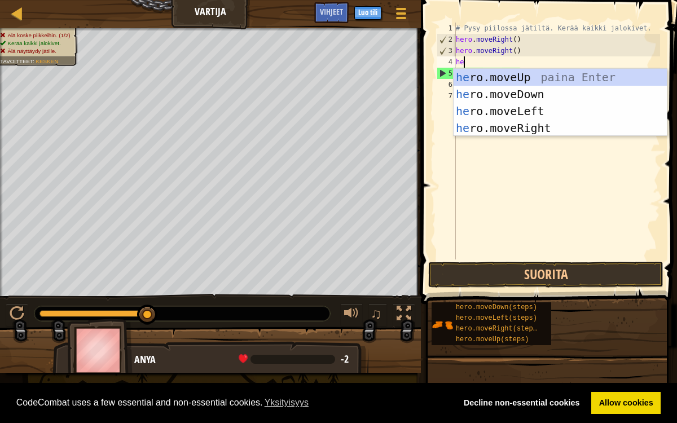
type textarea "her"
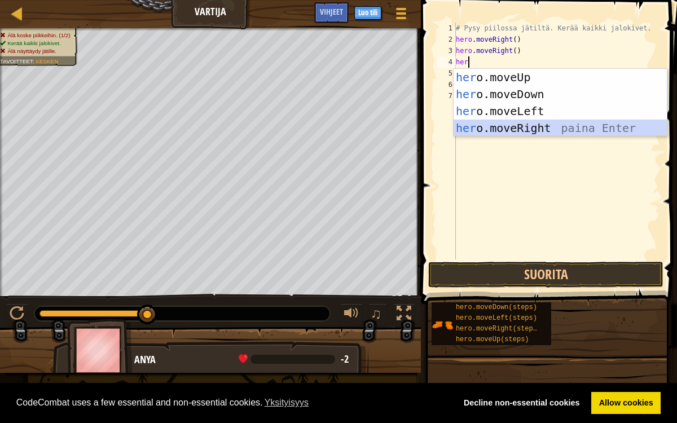
click at [486, 123] on div "her o.moveUp paina Enter her o.moveDown paina Enter her o.moveLeft paina Enter …" at bounding box center [561, 120] width 214 height 102
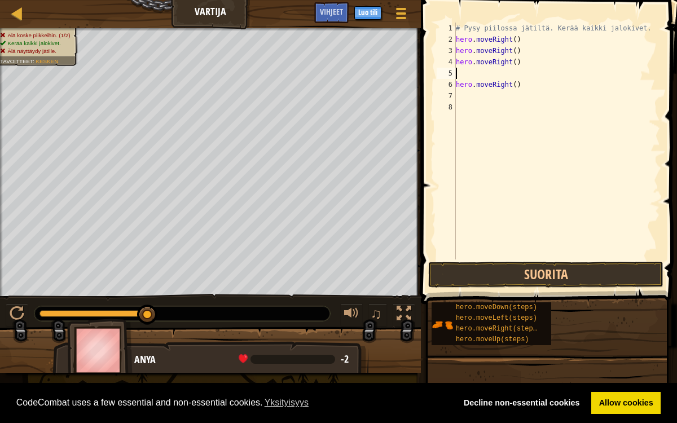
click at [506, 77] on div "# Pysy piilossa jätiltä. Kerää kaikki jalokivet. hero . moveRight ( ) hero . mo…" at bounding box center [557, 153] width 207 height 260
type textarea "h"
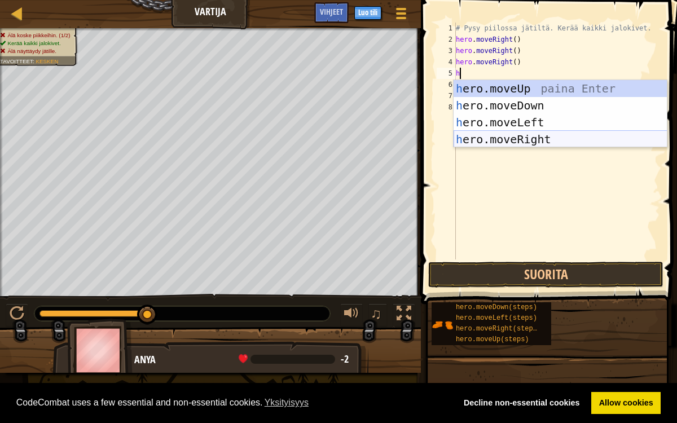
click at [508, 141] on div "h ero.moveUp paina Enter h ero.moveDown paina Enter h ero.moveLeft paina Enter …" at bounding box center [561, 131] width 214 height 102
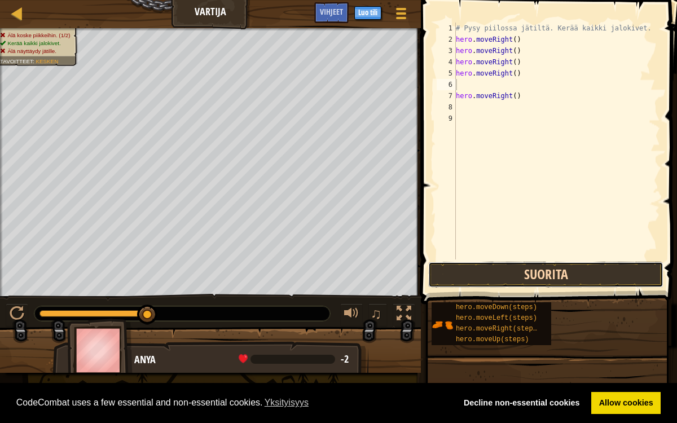
click at [529, 274] on button "Suorita" at bounding box center [545, 275] width 235 height 26
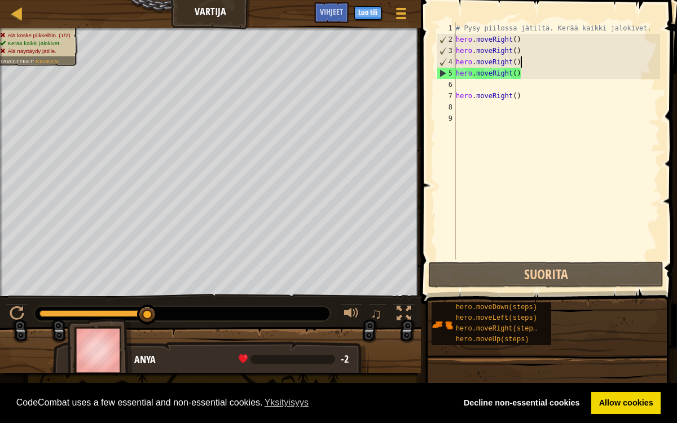
click at [529, 64] on div "# Pysy piilossa jätiltä. Kerää kaikki jalokivet. hero . moveRight ( ) hero . mo…" at bounding box center [557, 153] width 207 height 260
type textarea "hero.moveRight()"
click at [482, 87] on div "# Pysy piilossa jätiltä. Kerää kaikki jalokivet. hero . moveRight ( ) hero . mo…" at bounding box center [557, 153] width 207 height 260
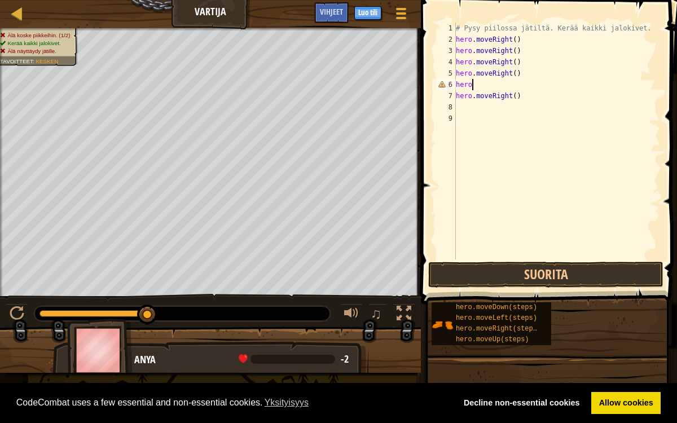
scroll to position [5, 1]
type textarea "h"
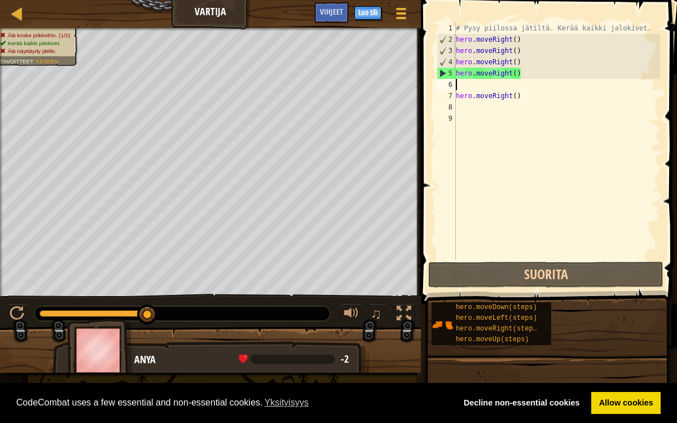
click at [519, 103] on div "# Pysy piilossa jätiltä. Kerää kaikki jalokivet. hero . moveRight ( ) hero . mo…" at bounding box center [557, 153] width 207 height 260
click at [525, 91] on div "# Pysy piilossa jätiltä. Kerää kaikki jalokivet. hero . moveRight ( ) hero . mo…" at bounding box center [557, 153] width 207 height 260
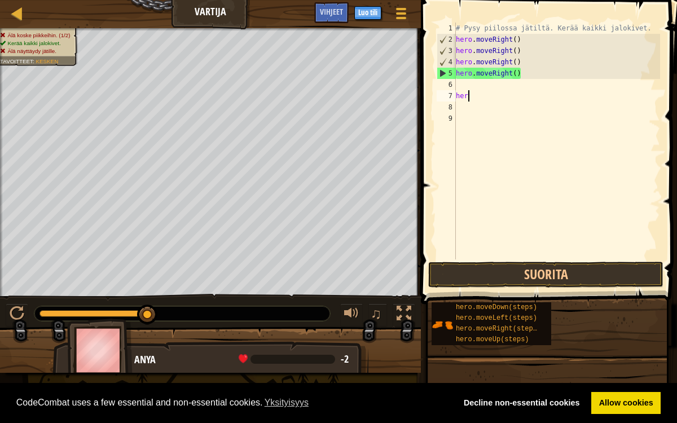
type textarea "h"
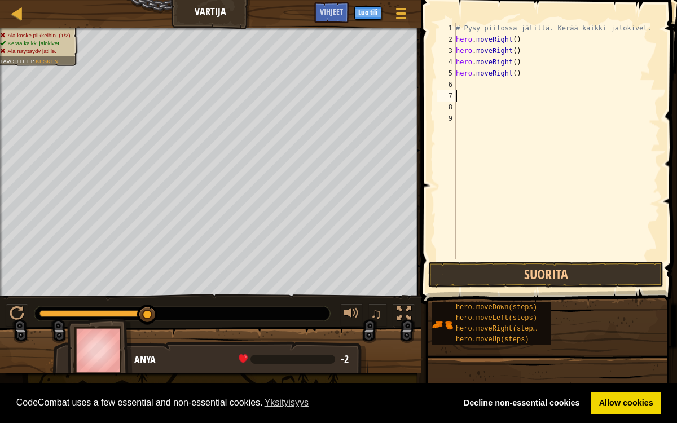
click at [477, 87] on div "# Pysy piilossa jätiltä. Kerää kaikki jalokivet. hero . moveRight ( ) hero . mo…" at bounding box center [557, 153] width 207 height 260
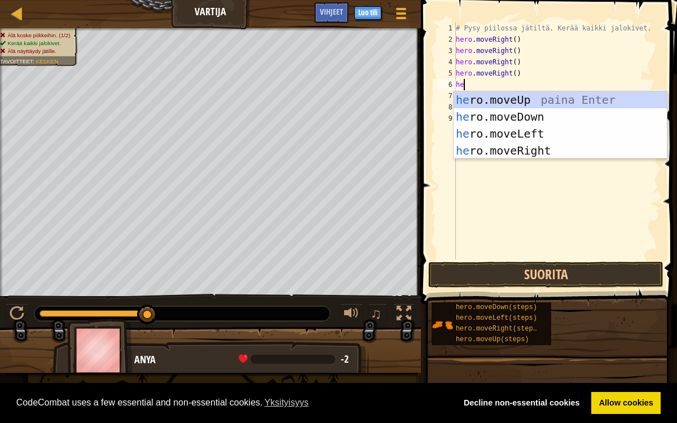
type textarea "hero"
click at [506, 135] on div "hero .moveUp paina Enter hero .moveDown paina Enter hero .moveLeft paina Enter …" at bounding box center [561, 142] width 214 height 102
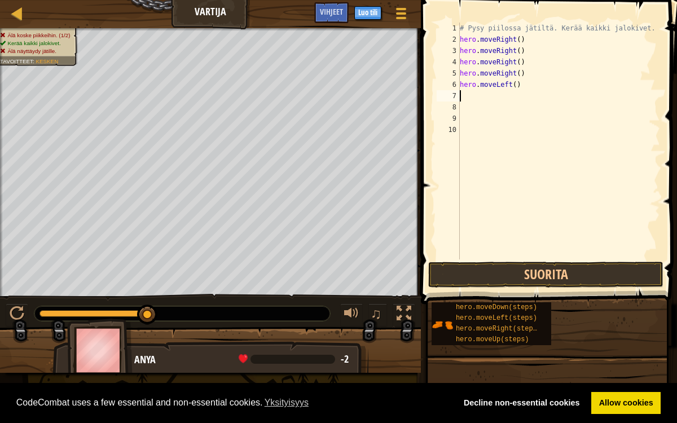
scroll to position [5, 0]
click at [495, 273] on button "Suorita" at bounding box center [545, 275] width 235 height 26
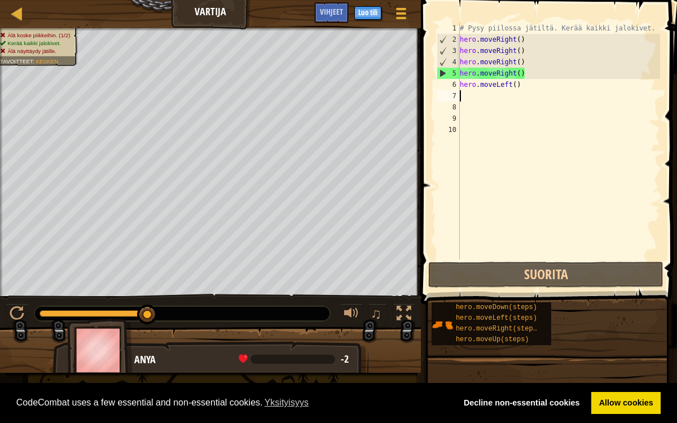
click at [537, 74] on div "# Pysy piilossa jätiltä. Kerää kaikki jalokivet. hero . moveRight ( ) hero . mo…" at bounding box center [559, 153] width 203 height 260
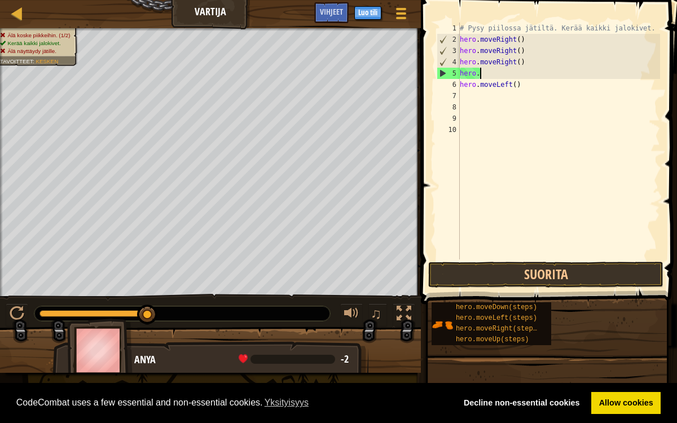
type textarea "h"
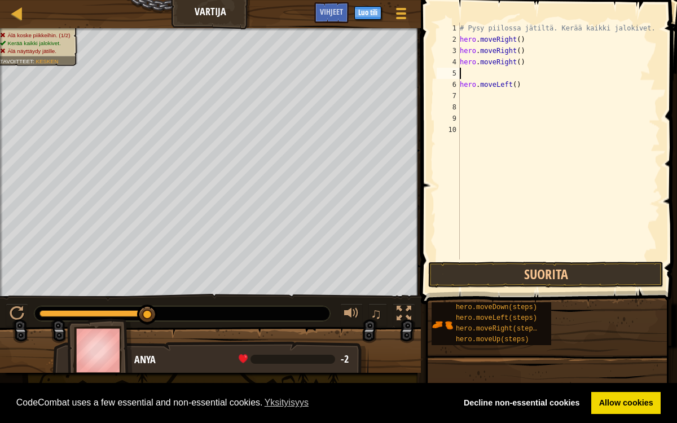
click at [530, 55] on div "# Pysy piilossa jätiltä. Kerää kaikki jalokivet. hero . moveRight ( ) hero . mo…" at bounding box center [559, 153] width 203 height 260
type textarea "h"
click at [526, 62] on div "# Pysy piilossa jätiltä. Kerää kaikki jalokivet. hero . moveRight ( ) hero . mo…" at bounding box center [559, 153] width 203 height 260
type textarea "h"
click at [535, 89] on div "# Pysy piilossa jätiltä. Kerää kaikki jalokivet. hero . moveRight ( ) hero . mo…" at bounding box center [559, 153] width 203 height 260
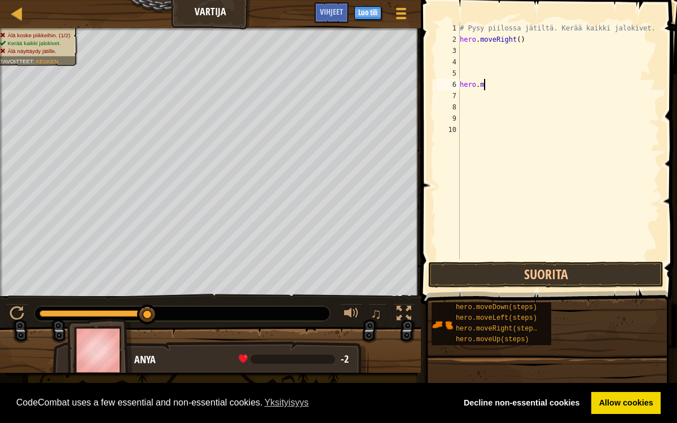
type textarea "h"
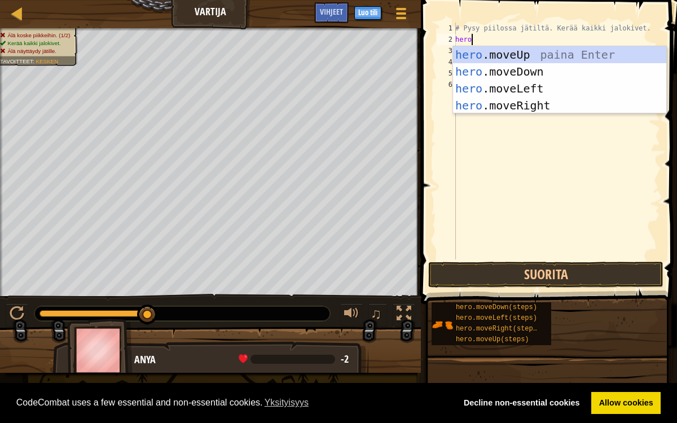
type textarea "hero."
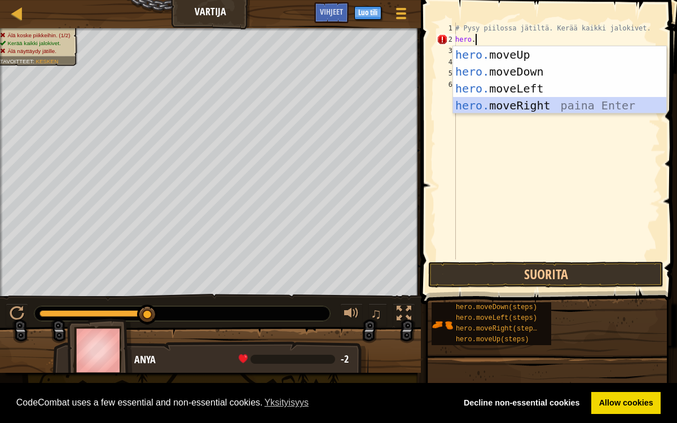
click at [531, 103] on div "hero. moveUp paina Enter hero. moveDown paina Enter hero. moveLeft paina Enter …" at bounding box center [560, 97] width 214 height 102
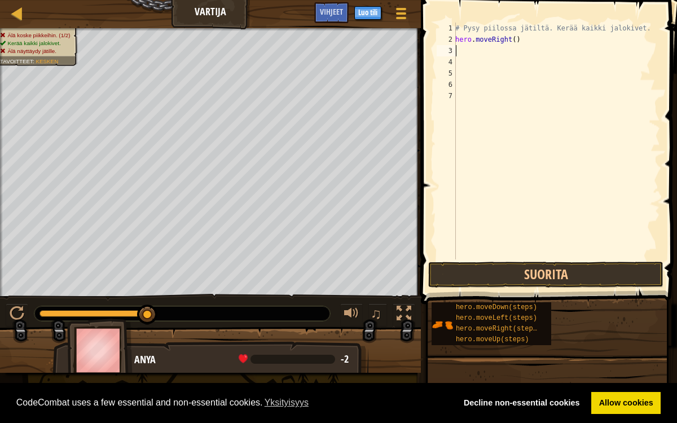
click at [534, 42] on div "# Pysy piilossa jätiltä. Kerää kaikki jalokivet. hero . moveRight ( )" at bounding box center [556, 153] width 207 height 260
type textarea "hero.move"
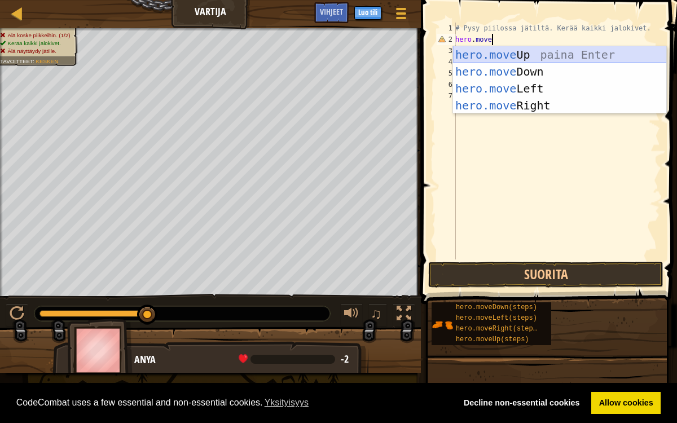
click at [520, 53] on div "hero.move Up paina Enter hero.move Down paina Enter hero.move Left paina Enter …" at bounding box center [560, 97] width 214 height 102
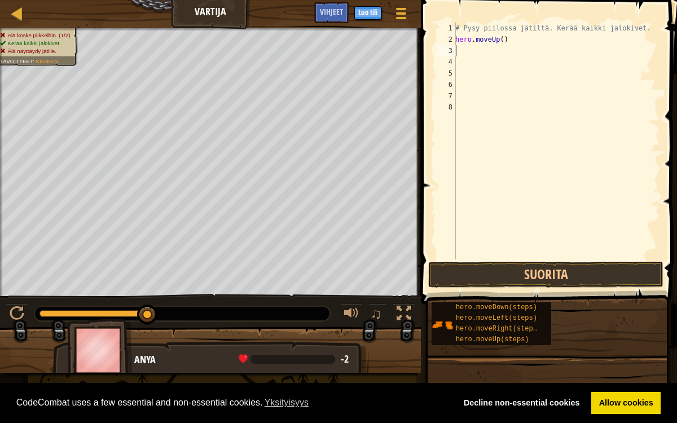
scroll to position [5, 0]
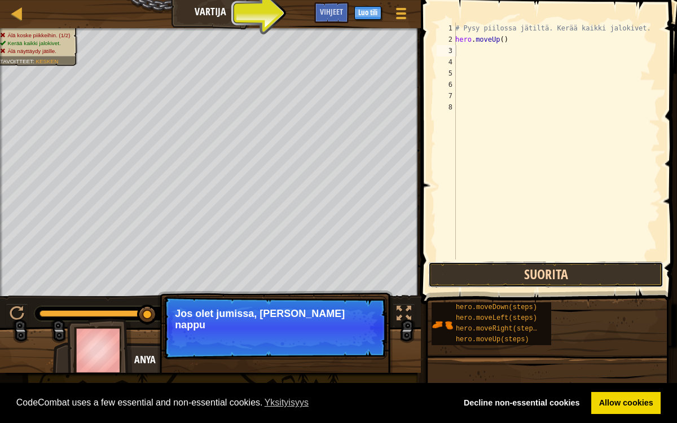
click at [505, 273] on button "Suorita" at bounding box center [545, 275] width 235 height 26
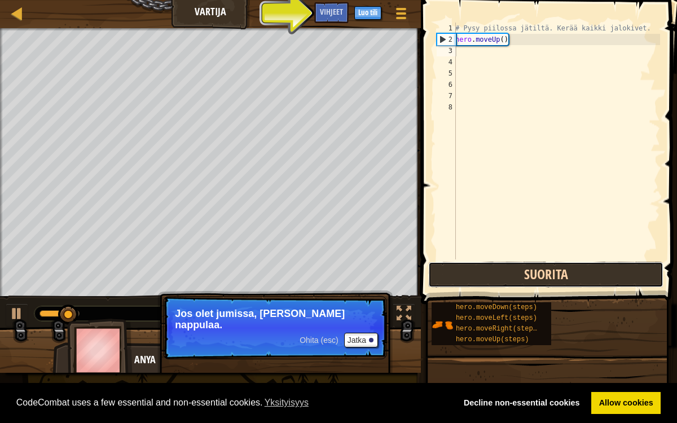
click at [501, 277] on button "Suorita" at bounding box center [545, 275] width 235 height 26
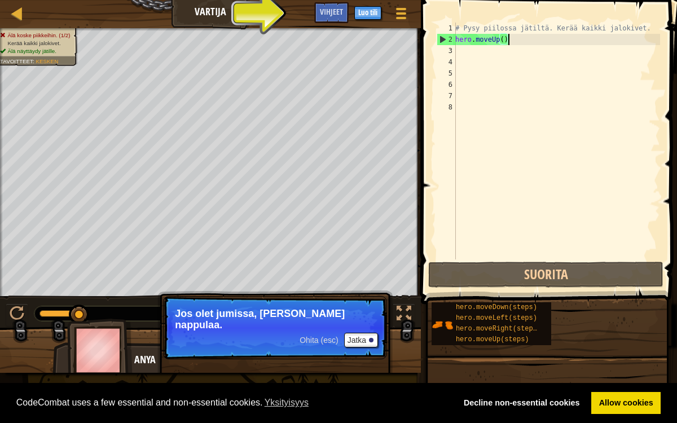
click at [510, 43] on div "# Pysy piilossa jätiltä. Kerää kaikki jalokivet. hero . moveUp ( )" at bounding box center [556, 153] width 207 height 260
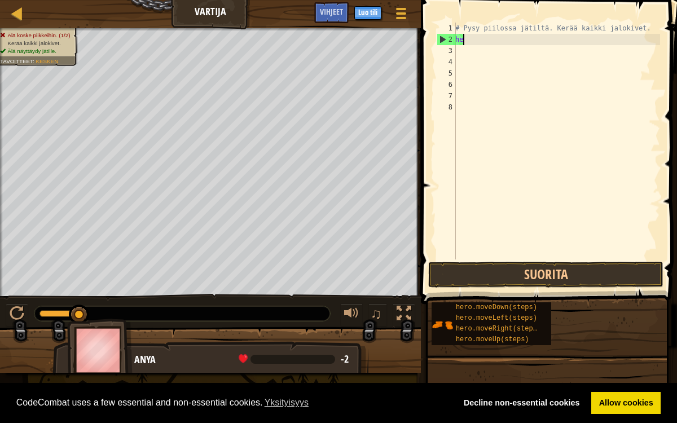
type textarea "h"
click at [541, 27] on div "# Pysy piilossa jätiltä. Kerää kaikki jalokivet." at bounding box center [556, 153] width 207 height 260
click at [649, 33] on div "# Pysy piilossa jätiltä. Kerää kaikki jalokivet." at bounding box center [556, 153] width 207 height 260
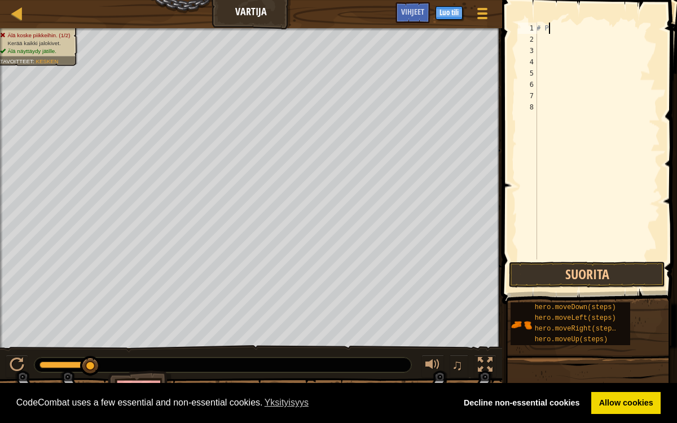
type textarea "#"
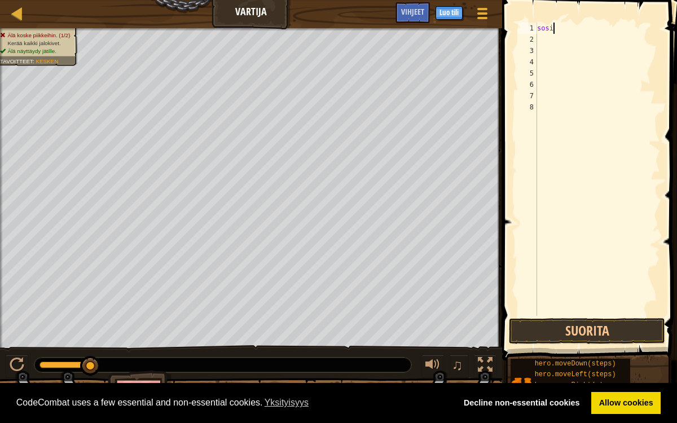
scroll to position [5, 1]
type textarea "s"
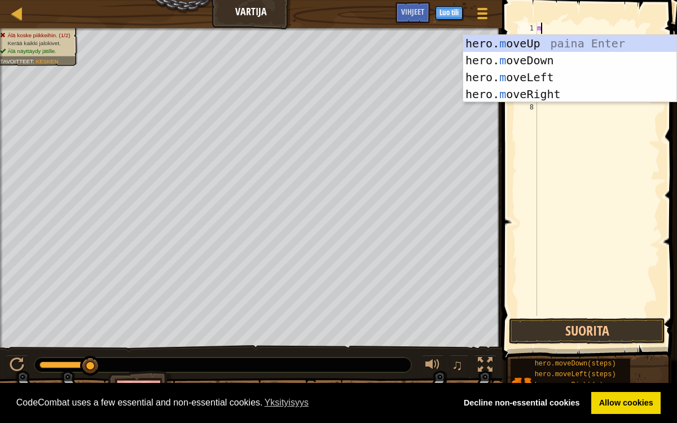
type textarea "mo"
click at [574, 95] on div "hero. mo veUp paina Enter hero. mo veDown paina Enter hero. mo veLeft paina Ent…" at bounding box center [570, 86] width 214 height 102
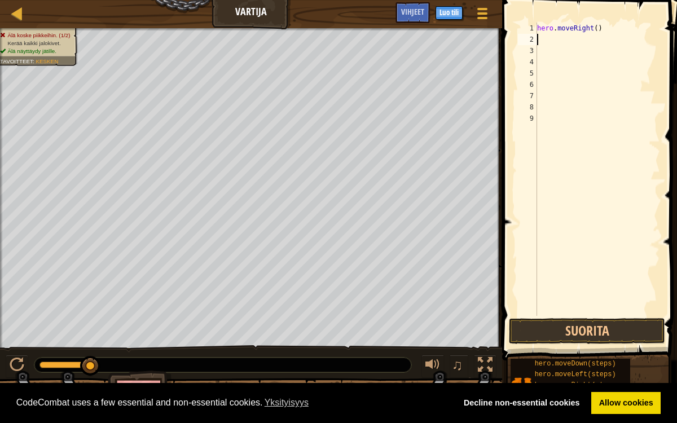
click at [608, 51] on div "hero . moveRight ( )" at bounding box center [597, 181] width 125 height 316
click at [581, 38] on div "hero . moveRight ( )" at bounding box center [597, 181] width 125 height 316
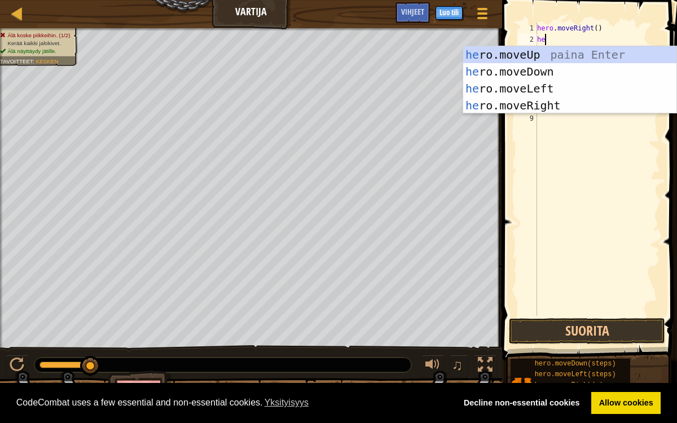
type textarea "her"
click at [537, 58] on div "her o.moveUp paina Enter her o.moveDown paina Enter her o.moveLeft paina Enter …" at bounding box center [570, 97] width 214 height 102
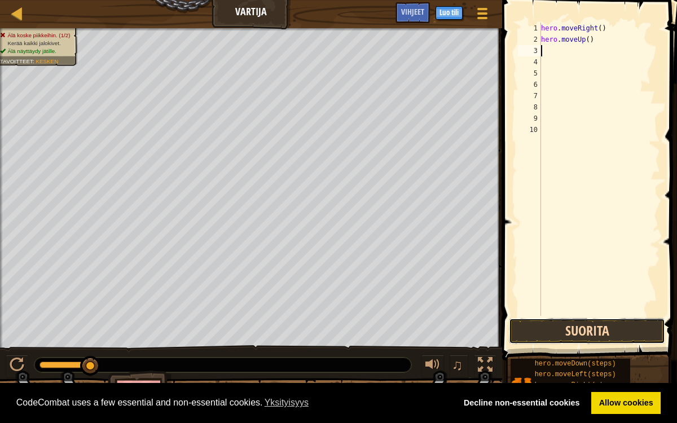
click at [542, 335] on button "Suorita" at bounding box center [587, 331] width 156 height 26
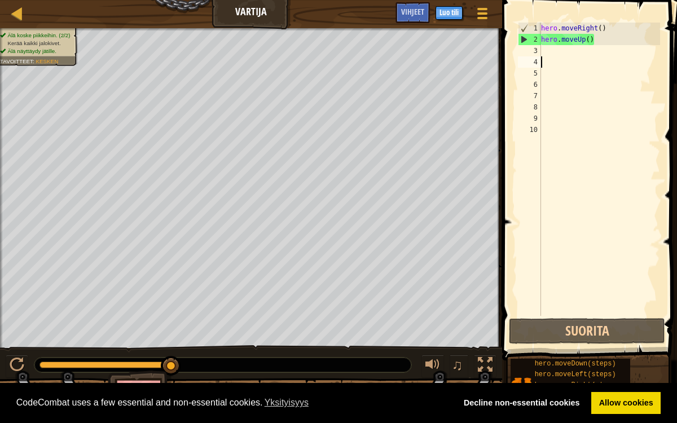
click at [563, 57] on div "hero . moveRight ( ) hero . moveUp ( )" at bounding box center [600, 181] width 122 height 316
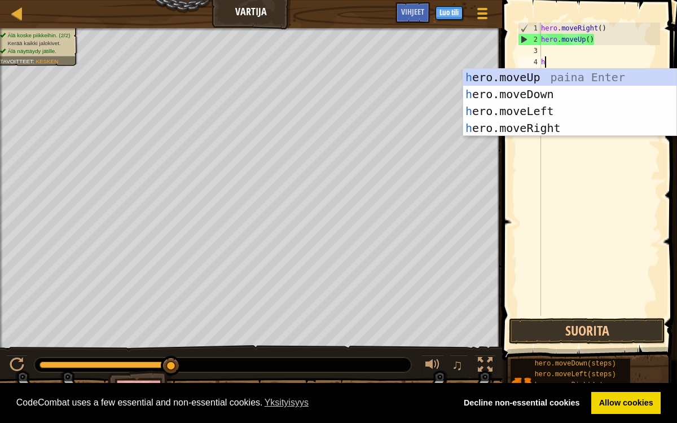
type textarea "her"
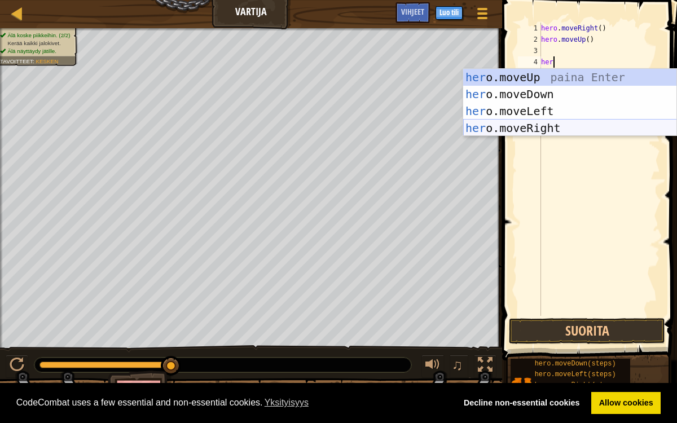
click at [565, 122] on div "her o.moveUp paina Enter her o.moveDown paina Enter her o.moveLeft paina Enter …" at bounding box center [570, 120] width 214 height 102
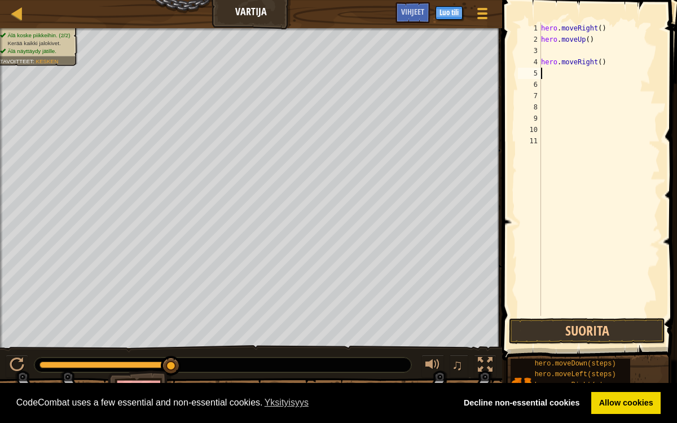
click at [620, 63] on div "hero . moveRight ( ) hero . moveUp ( ) hero . moveRight ( )" at bounding box center [600, 181] width 122 height 316
type textarea "h"
click at [596, 43] on div "hero . moveRight ( ) hero . moveUp (" at bounding box center [597, 181] width 126 height 316
type textarea "h"
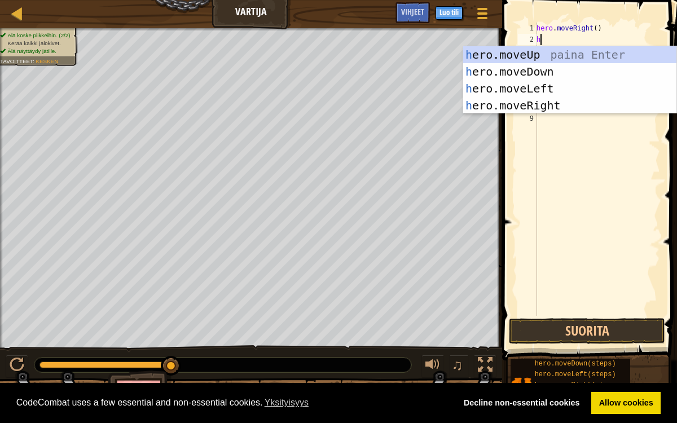
type textarea "he"
click at [597, 58] on div "he ro.moveUp paina Enter he ro.moveDown paina Enter he ro.moveLeft paina Enter …" at bounding box center [570, 97] width 214 height 102
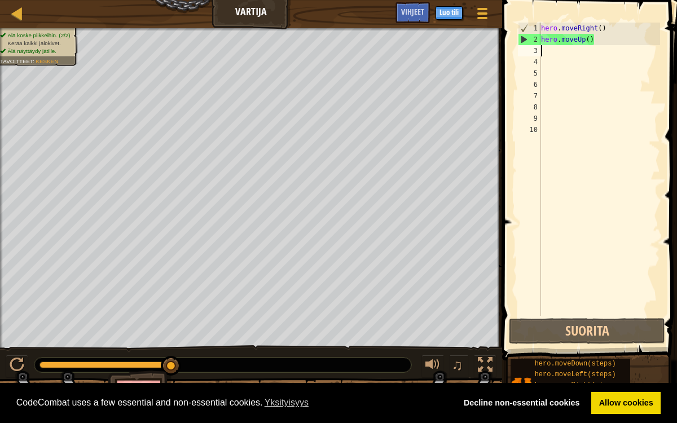
click at [569, 46] on div "hero . moveRight ( ) hero . moveUp ( )" at bounding box center [600, 181] width 122 height 316
click at [572, 52] on div "hero . moveRight ( ) hero . moveUp ( )" at bounding box center [600, 181] width 122 height 316
click at [564, 42] on div "hero . moveRight ( ) hero . moveUp ( )" at bounding box center [600, 181] width 122 height 316
type textarea "hero.moveUp()"
click at [566, 51] on div "hero . moveRight ( ) hero . moveUp ( )" at bounding box center [600, 181] width 122 height 316
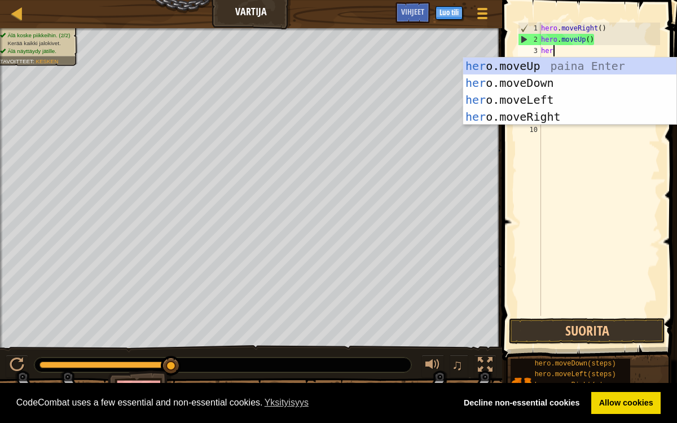
type textarea "hero"
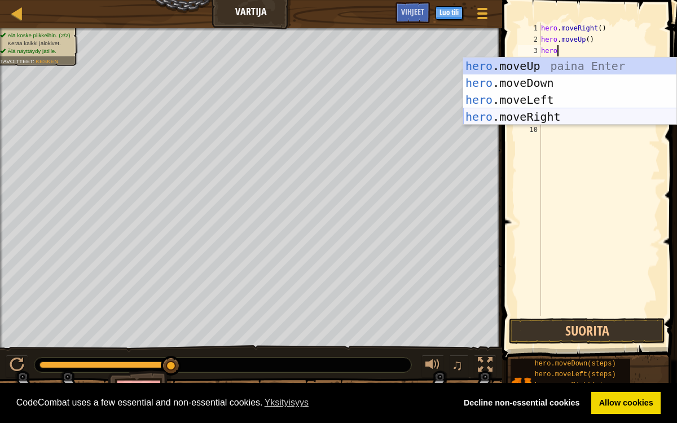
click at [558, 113] on div "hero .moveUp paina Enter hero .moveDown paina Enter hero .moveLeft paina Enter …" at bounding box center [570, 109] width 214 height 102
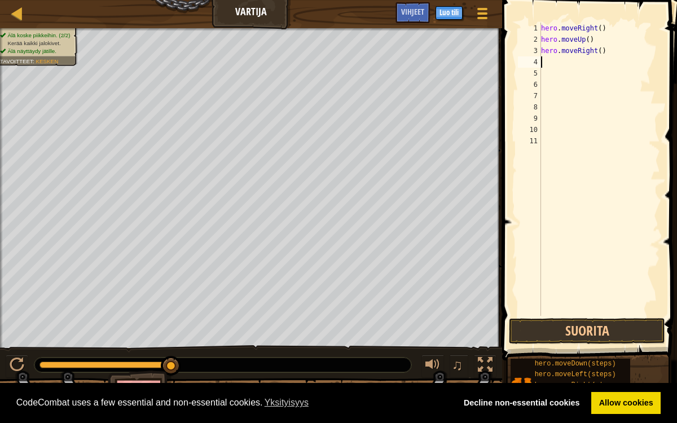
click at [552, 67] on div "hero . moveRight ( ) hero . moveUp ( ) hero . moveRight ( )" at bounding box center [600, 181] width 122 height 316
type textarea "he"
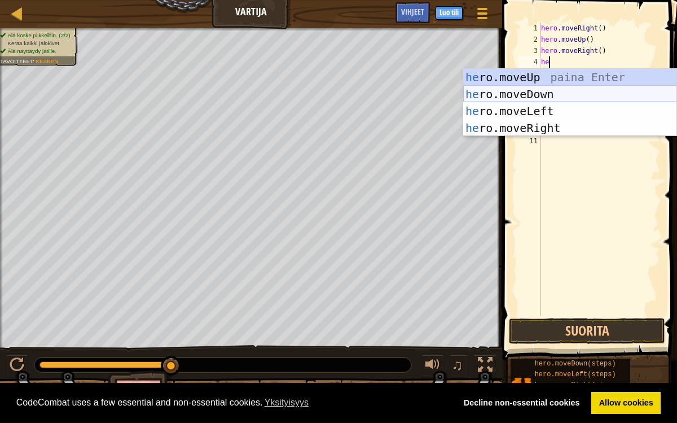
click at [538, 96] on div "he ro.moveUp paina Enter he ro.moveDown paina Enter he ro.moveLeft paina Enter …" at bounding box center [570, 120] width 214 height 102
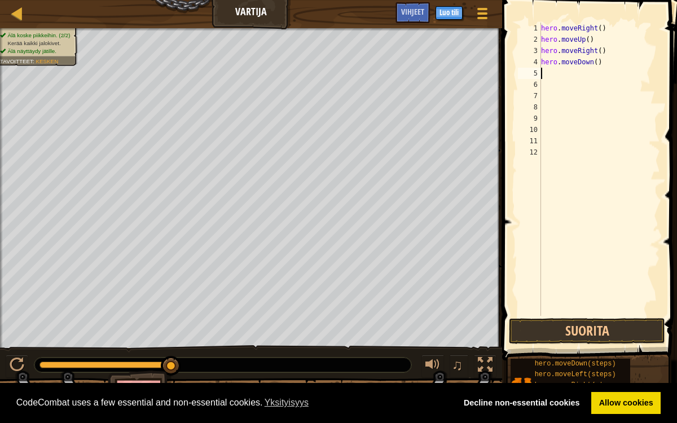
click at [563, 75] on div "hero . moveRight ( ) hero . moveUp ( ) hero . moveRight ( ) hero . moveDown ( )" at bounding box center [600, 181] width 122 height 316
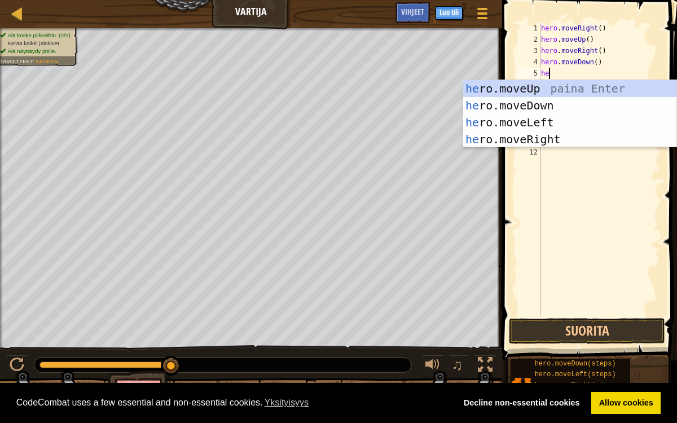
type textarea "her"
click at [567, 135] on div "her o.moveUp paina Enter her o.moveDown paina Enter her o.moveLeft paina Enter …" at bounding box center [570, 131] width 214 height 102
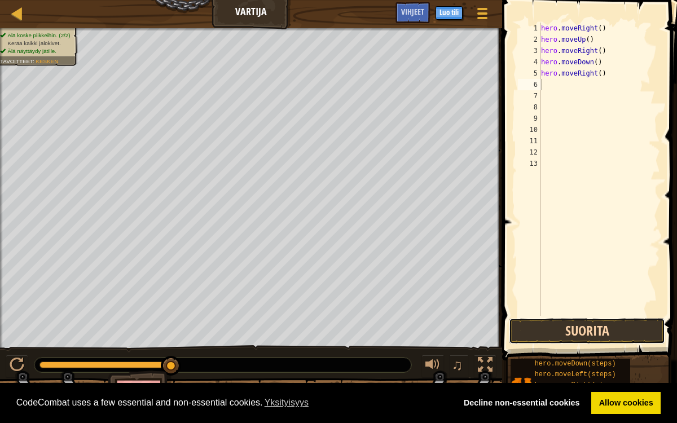
click at [565, 326] on button "Suorita" at bounding box center [587, 331] width 156 height 26
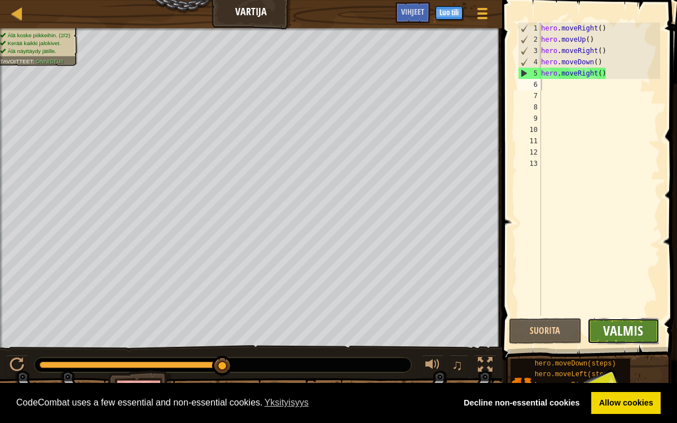
click at [631, 332] on span "Valmis" at bounding box center [623, 331] width 40 height 18
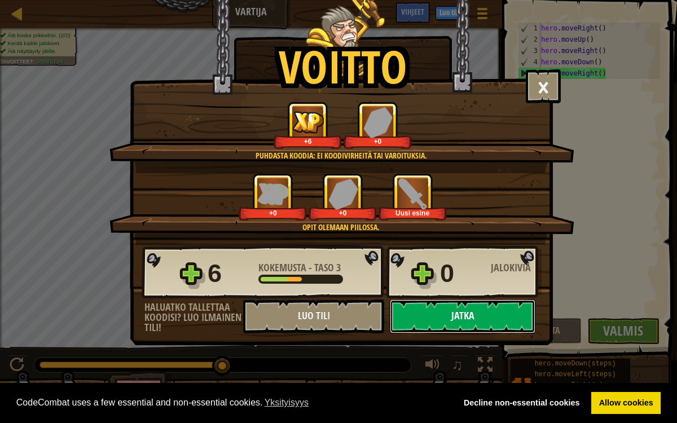
click at [494, 313] on button "Jatka" at bounding box center [463, 317] width 146 height 34
select select "fi"
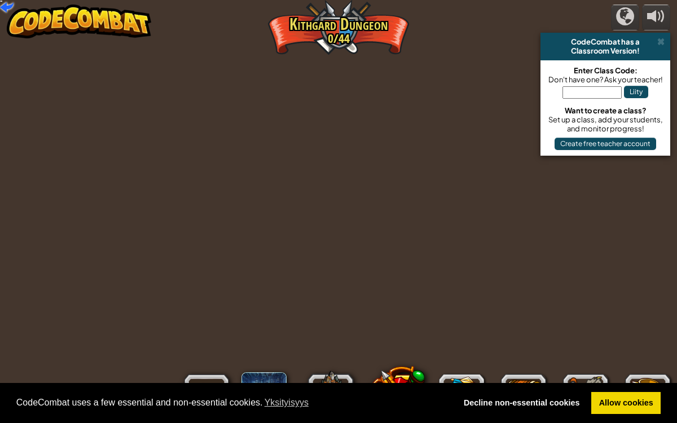
select select "fi"
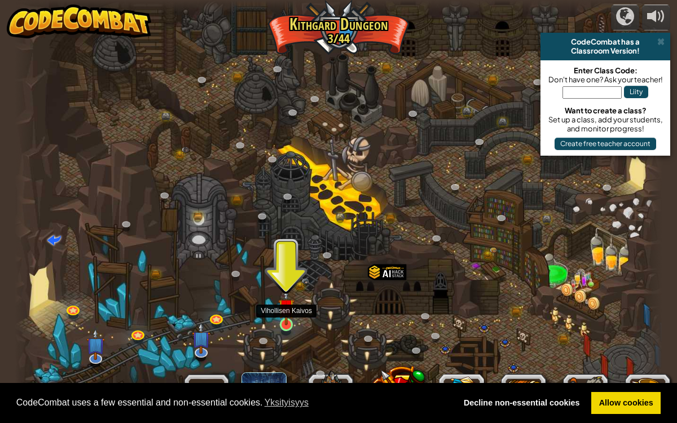
click at [289, 317] on img at bounding box center [286, 306] width 16 height 37
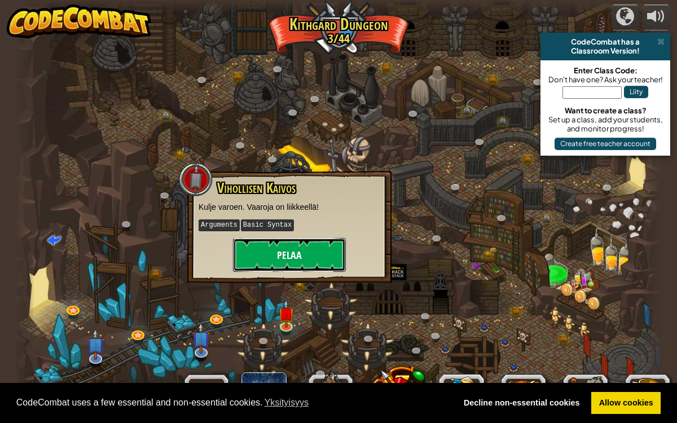
click at [267, 258] on button "Pelaa" at bounding box center [289, 255] width 113 height 34
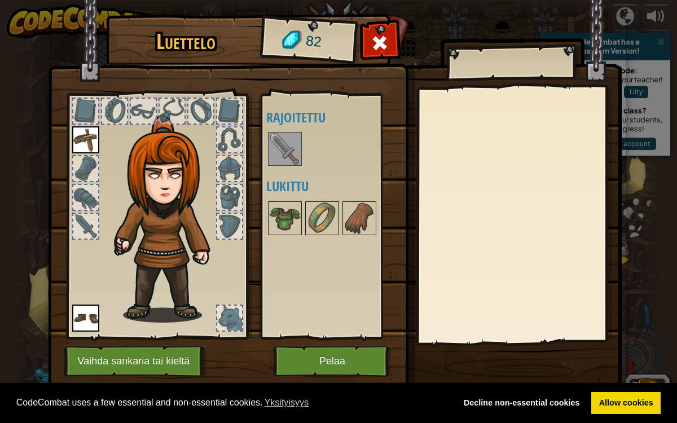
click at [277, 153] on img at bounding box center [285, 149] width 32 height 32
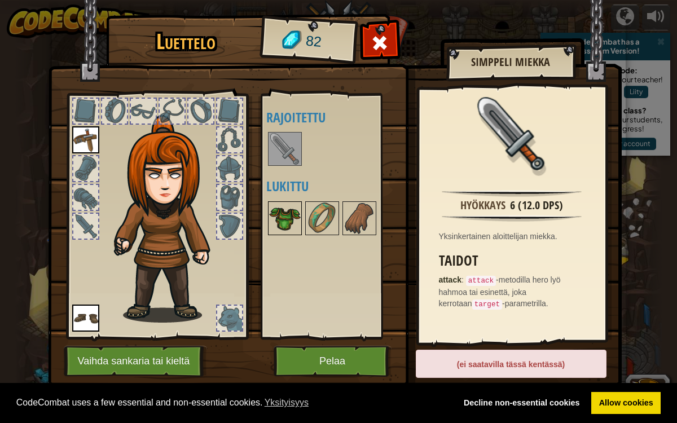
click at [283, 208] on img at bounding box center [285, 219] width 32 height 32
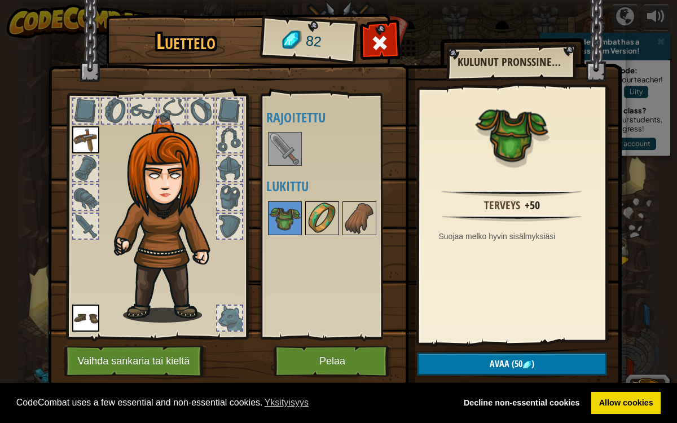
click at [317, 220] on img at bounding box center [322, 219] width 32 height 32
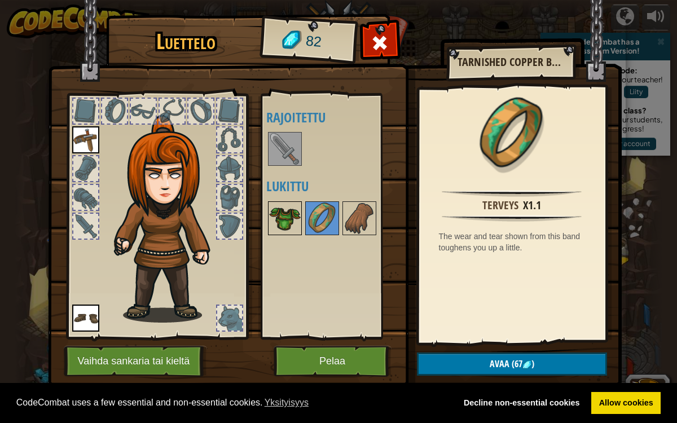
click at [290, 215] on img at bounding box center [285, 219] width 32 height 32
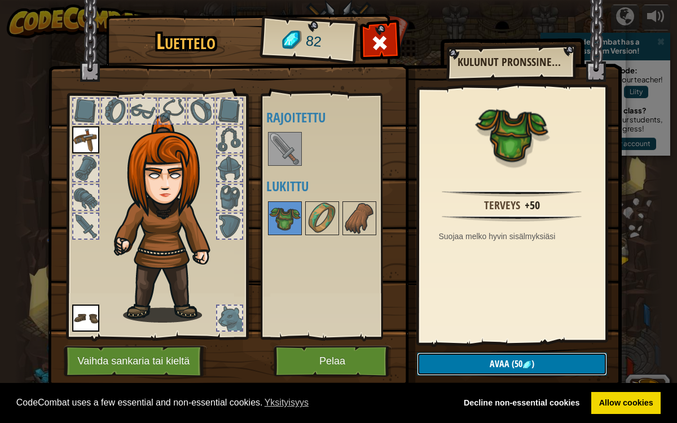
click at [472, 362] on button "Avaa (50 )" at bounding box center [512, 364] width 190 height 23
click at [460, 362] on button "Varmista" at bounding box center [512, 364] width 190 height 23
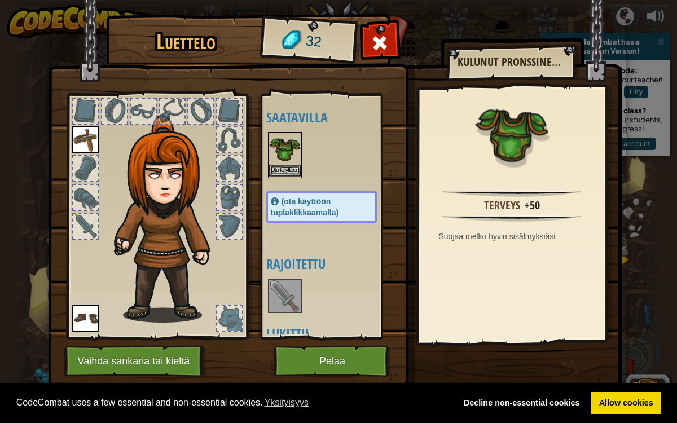
click at [288, 134] on img at bounding box center [285, 149] width 32 height 32
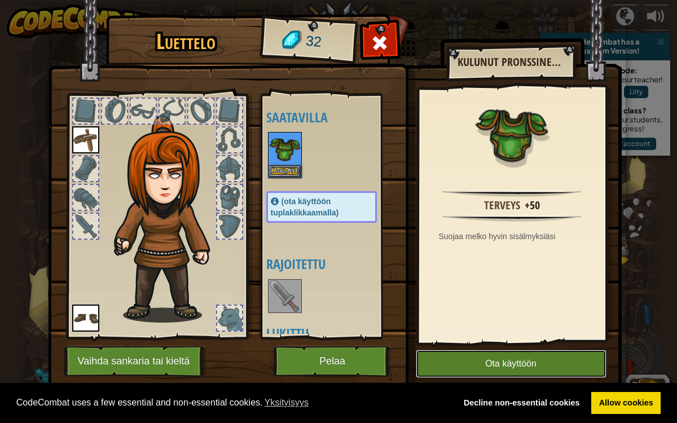
click at [449, 369] on button "Ota käyttöön" at bounding box center [511, 364] width 191 height 28
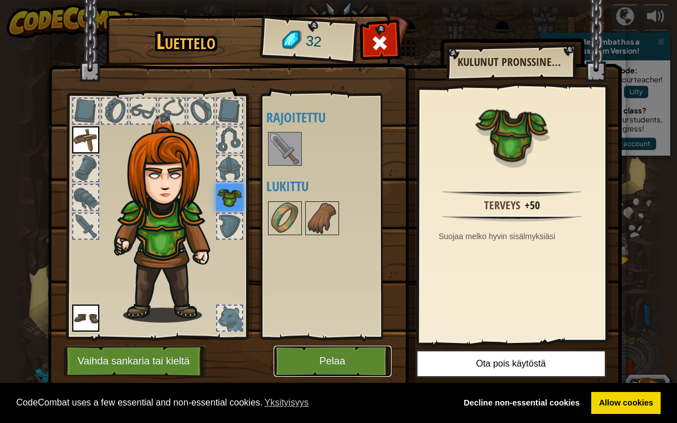
click at [327, 362] on button "Pelaa" at bounding box center [333, 361] width 118 height 31
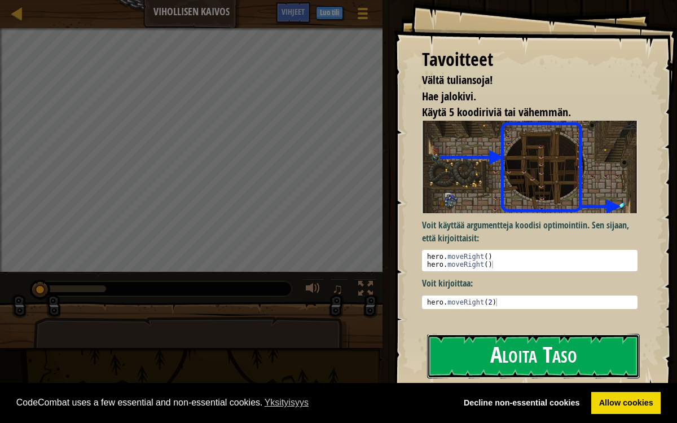
click at [470, 351] on button "Aloita Taso" at bounding box center [533, 356] width 213 height 45
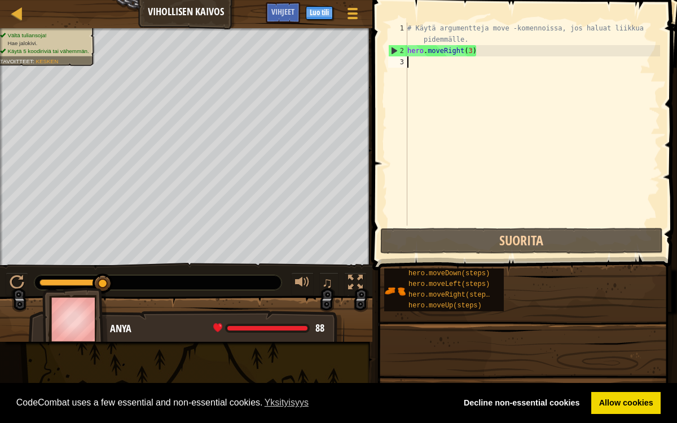
click at [428, 67] on div "# Käytä argumentteja move -komennoissa, jos haluat liikkua pidemmälle. hero . m…" at bounding box center [532, 141] width 255 height 237
type textarea "h"
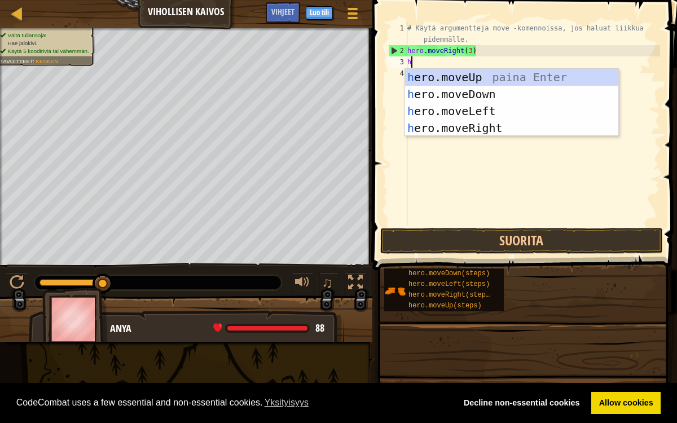
scroll to position [5, 0]
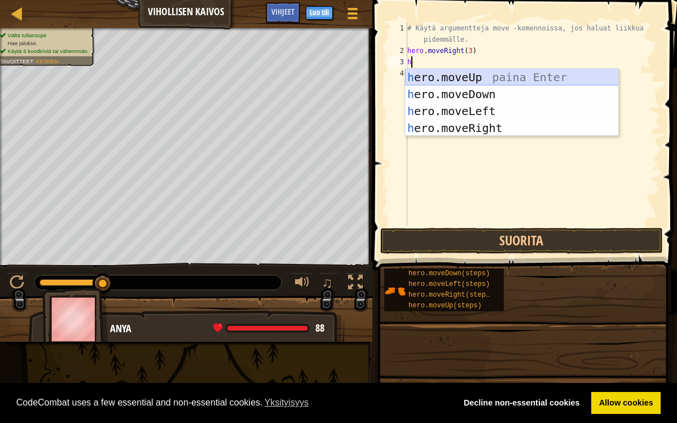
click at [467, 76] on div "h ero.moveUp paina Enter h ero.moveDown paina Enter h ero.moveLeft paina Enter …" at bounding box center [512, 120] width 214 height 102
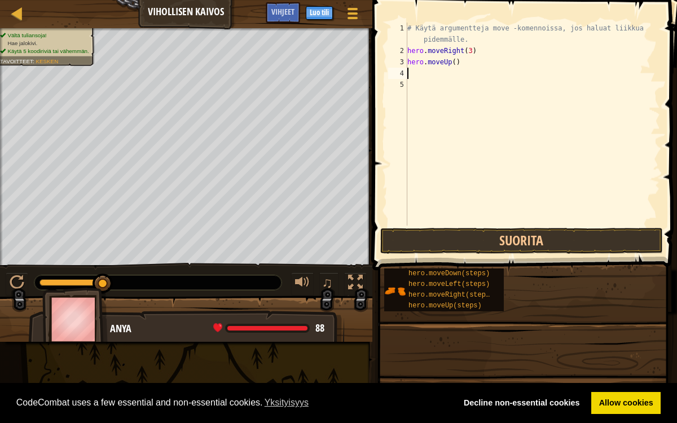
click at [466, 80] on div "# Käytä argumentteja move -komennoissa, jos haluat liikkua pidemmälle. hero . m…" at bounding box center [532, 141] width 255 height 237
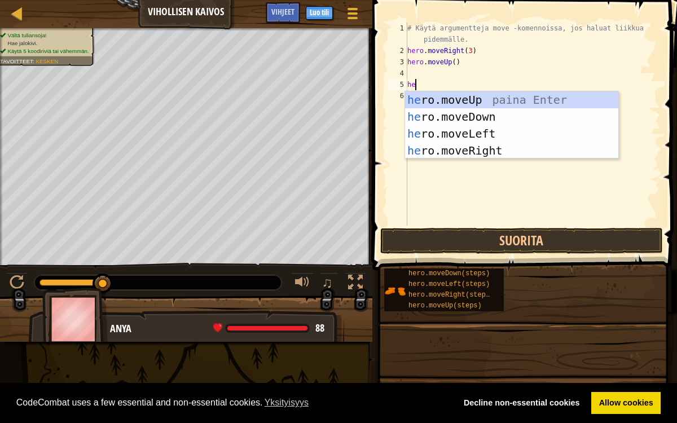
type textarea "her"
click at [492, 147] on div "her o.moveUp paina Enter her o.moveDown paina Enter her o.moveLeft paina Enter …" at bounding box center [512, 142] width 214 height 102
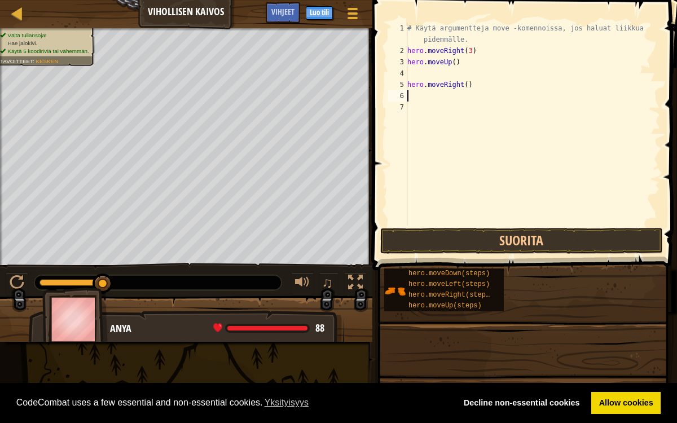
click at [485, 91] on div "# Käytä argumentteja move -komennoissa, jos haluat liikkua pidemmälle. hero . m…" at bounding box center [532, 141] width 255 height 237
click at [475, 80] on div "# Käytä argumentteja move -komennoissa, jos haluat liikkua pidemmälle. hero . m…" at bounding box center [532, 141] width 255 height 237
type textarea "h"
click at [407, 67] on div "# Käytä argumentteja move -komennoissa, jos haluat liikkua pidemmälle. hero . m…" at bounding box center [532, 141] width 255 height 237
type textarea "hero.moveUp()"
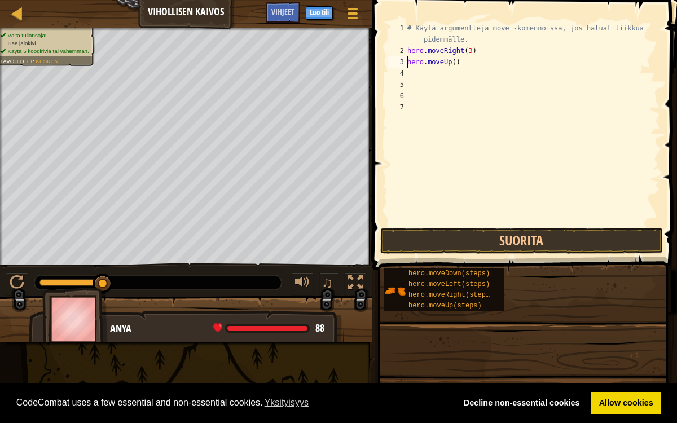
click at [415, 71] on div "# Käytä argumentteja move -komennoissa, jos haluat liikkua pidemmälle. hero . m…" at bounding box center [532, 141] width 255 height 237
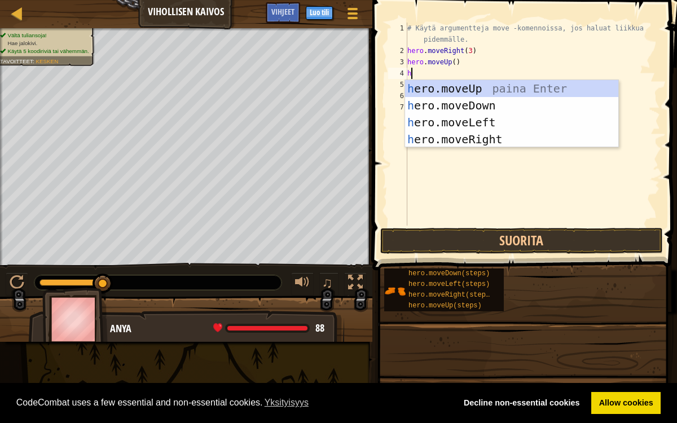
type textarea "hr"
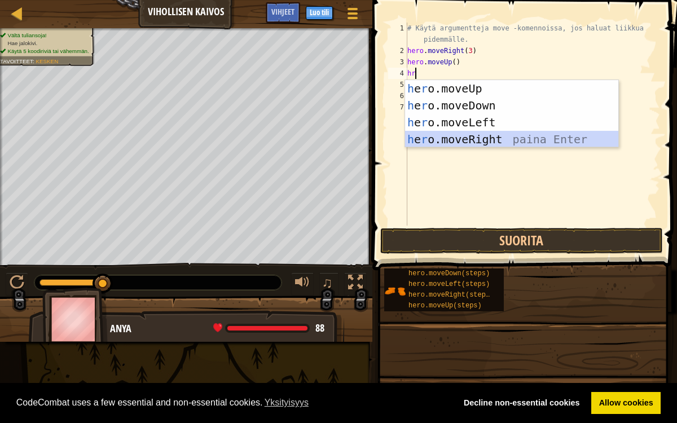
click at [470, 140] on div "h e r o.moveUp paina Enter h e r o.moveDown paina Enter h e r o.moveLeft paina …" at bounding box center [512, 131] width 214 height 102
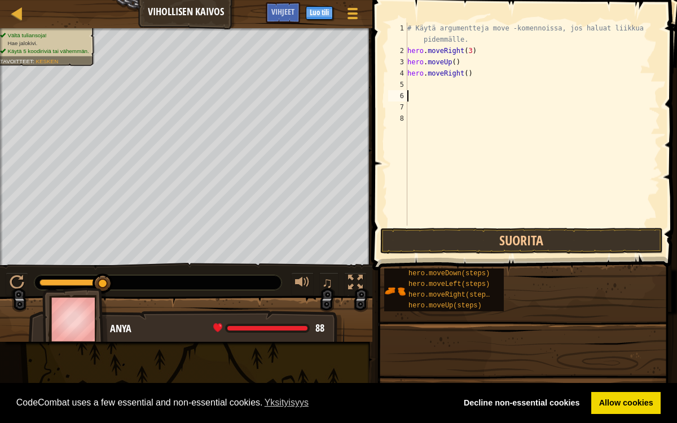
click at [463, 94] on div "# Käytä argumentteja move -komennoissa, jos haluat liikkua pidemmälle. hero . m…" at bounding box center [532, 141] width 255 height 237
click at [453, 90] on div "# Käytä argumentteja move -komennoissa, jos haluat liikkua pidemmälle. hero . m…" at bounding box center [532, 141] width 255 height 237
click at [446, 86] on div "# Käytä argumentteja move -komennoissa, jos haluat liikkua pidemmälle. hero . m…" at bounding box center [532, 141] width 255 height 237
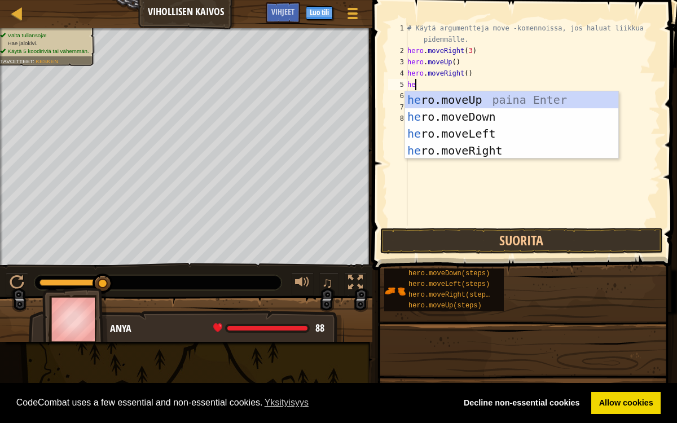
type textarea "her"
click at [464, 114] on div "her o.moveUp paina Enter her o.moveDown paina Enter her o.moveLeft paina Enter …" at bounding box center [512, 142] width 214 height 102
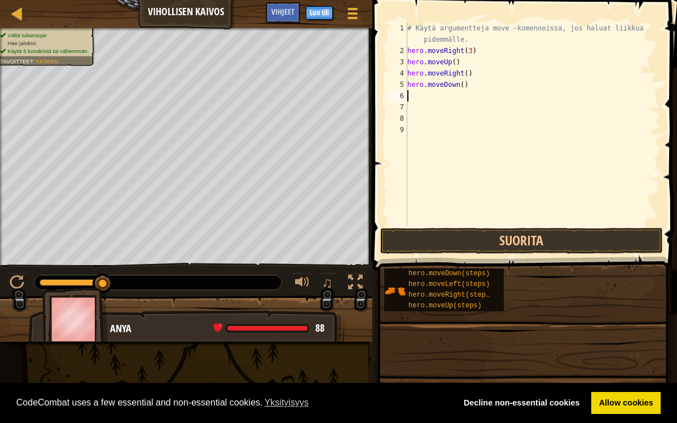
click at [465, 102] on div "# Käytä argumentteja move -komennoissa, jos haluat liikkua pidemmälle. hero . m…" at bounding box center [532, 141] width 255 height 237
click at [451, 95] on div "# Käytä argumentteja move -komennoissa, jos haluat liikkua pidemmälle. hero . m…" at bounding box center [532, 141] width 255 height 237
click at [407, 245] on button "Suorita" at bounding box center [521, 241] width 283 height 26
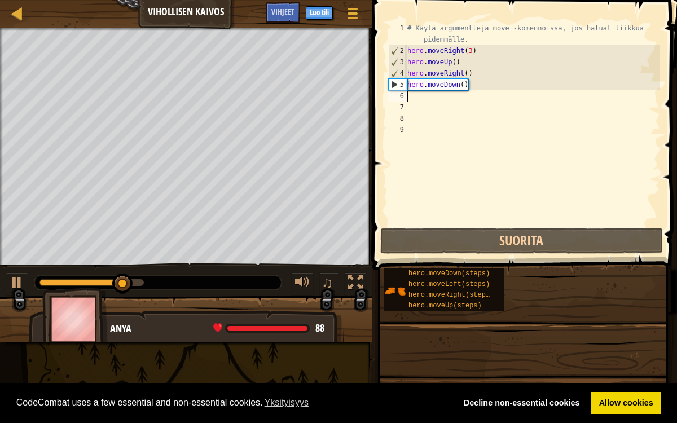
click at [415, 95] on div "# Käytä argumentteja move -komennoissa, jos haluat liikkua pidemmälle. hero . m…" at bounding box center [532, 141] width 255 height 237
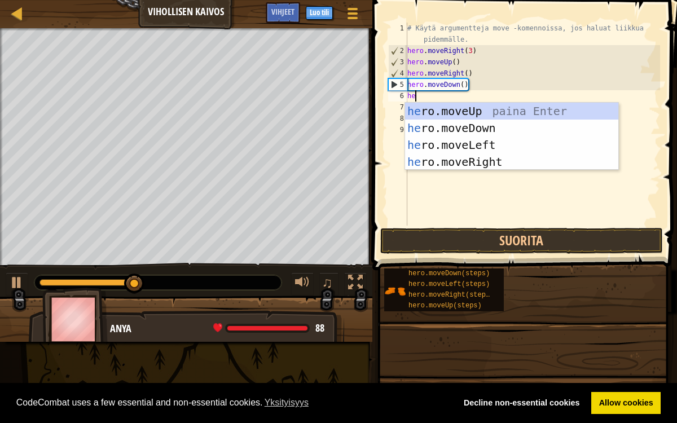
type textarea "her"
click at [475, 124] on div "her o.moveUp paina Enter her o.moveDown paina Enter her o.moveLeft paina Enter …" at bounding box center [512, 154] width 214 height 102
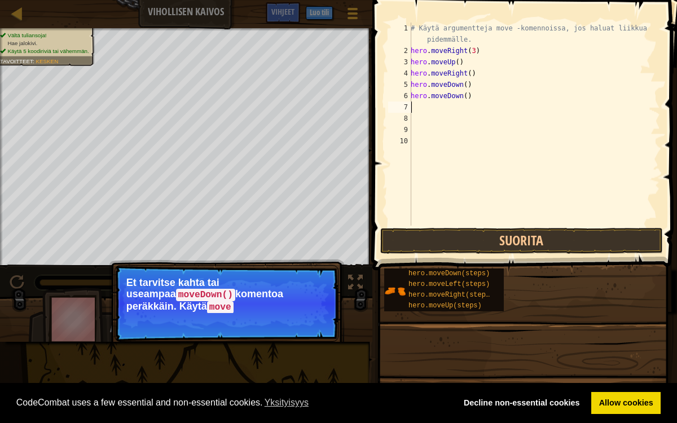
click at [265, 287] on p "Et tarvitse kahta tai useampaa moveDown() komentoa peräkkäin. Käytä move" at bounding box center [226, 295] width 200 height 36
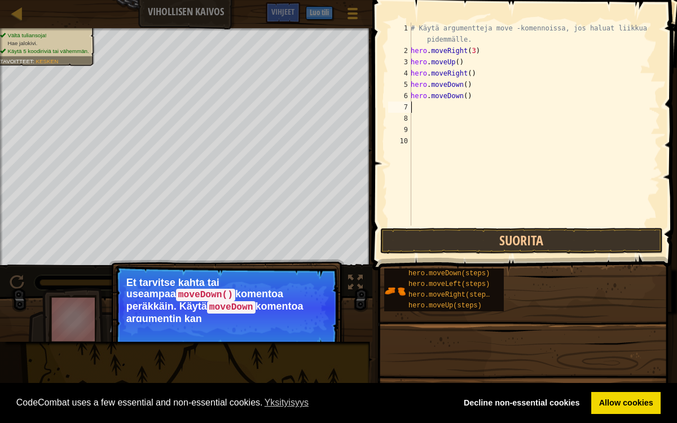
click at [270, 301] on p "Et tarvitse kahta tai useampaa moveDown() komentoa peräkkäin. Käytä moveDown ko…" at bounding box center [226, 299] width 200 height 45
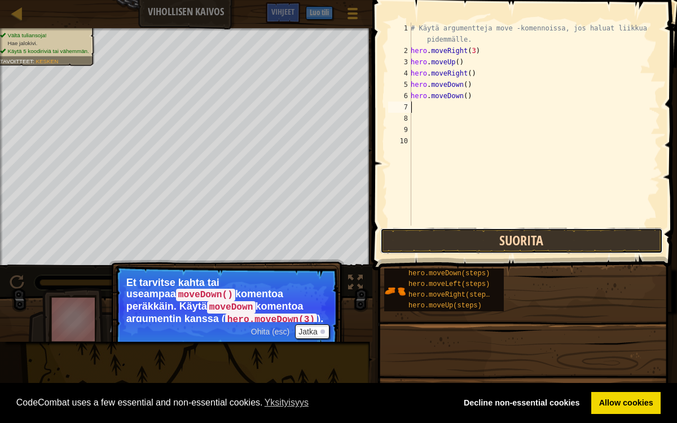
click at [449, 238] on button "Suorita" at bounding box center [521, 241] width 283 height 26
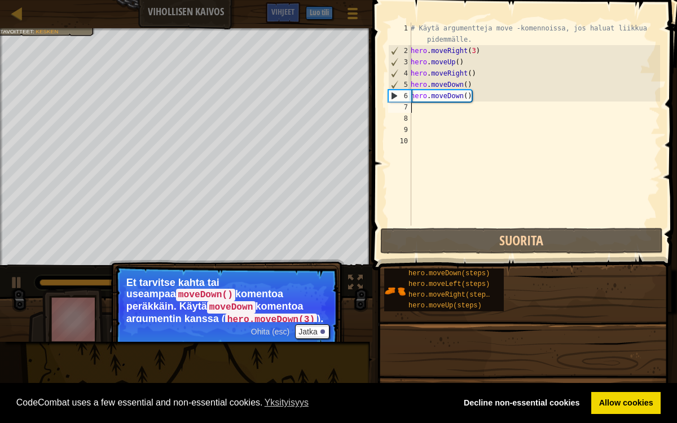
click at [450, 112] on div "# Käytä argumentteja move -komennoissa, jos haluat liikkua pidemmälle. hero . m…" at bounding box center [535, 141] width 252 height 237
type textarea "h"
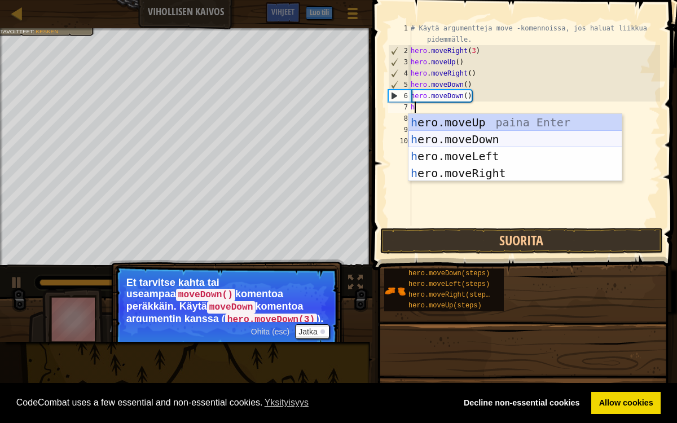
click at [467, 138] on div "h ero.moveUp paina Enter h ero.moveDown paina Enter h ero.moveLeft paina Enter …" at bounding box center [516, 165] width 214 height 102
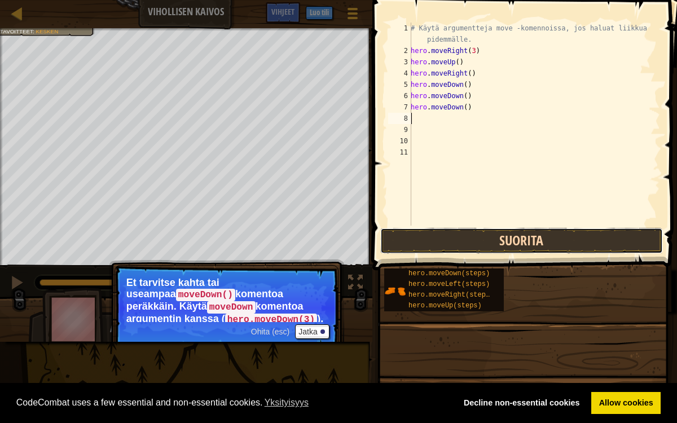
click at [499, 243] on button "Suorita" at bounding box center [521, 241] width 283 height 26
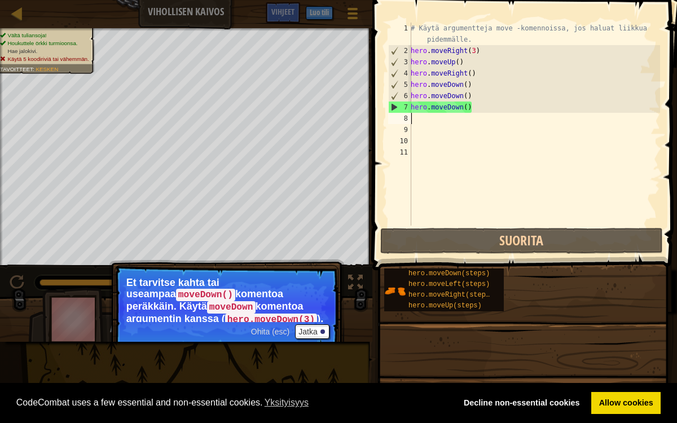
click at [430, 125] on div "# Käytä argumentteja move -komennoissa, jos haluat liikkua pidemmälle. hero . m…" at bounding box center [535, 141] width 252 height 237
type textarea "h"
click at [428, 118] on div "# Käytä argumentteja move -komennoissa, jos haluat liikkua pidemmälle. hero . m…" at bounding box center [535, 141] width 252 height 237
type textarea "h"
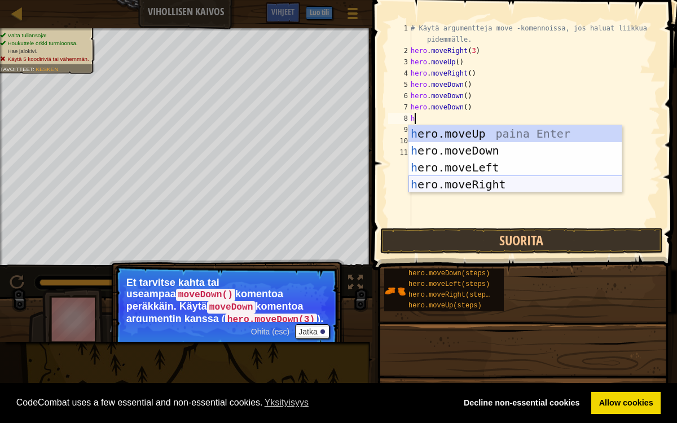
click at [485, 185] on div "h ero.moveUp paina Enter h ero.moveDown paina Enter h ero.moveLeft paina Enter …" at bounding box center [516, 176] width 214 height 102
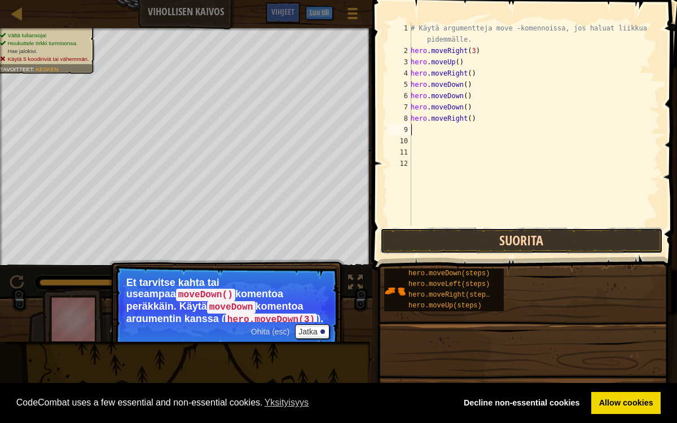
click at [502, 234] on button "Suorita" at bounding box center [521, 241] width 283 height 26
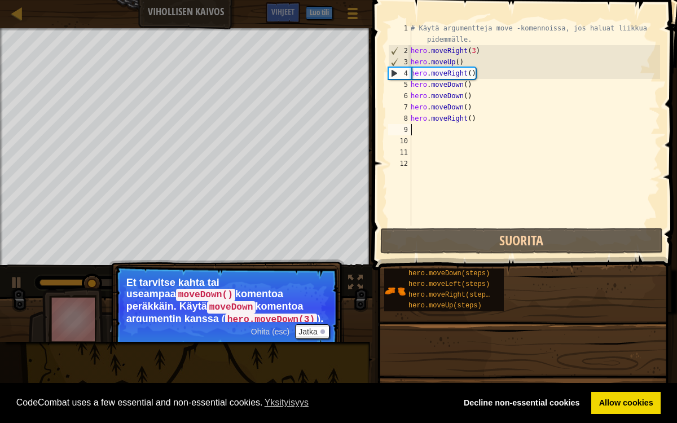
click at [445, 131] on div "# Käytä argumentteja move -komennoissa, jos haluat liikkua pidemmälle. hero . m…" at bounding box center [535, 141] width 252 height 237
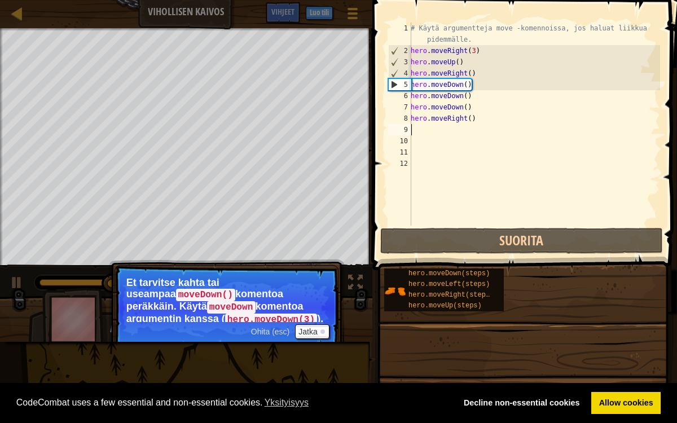
type textarea "h"
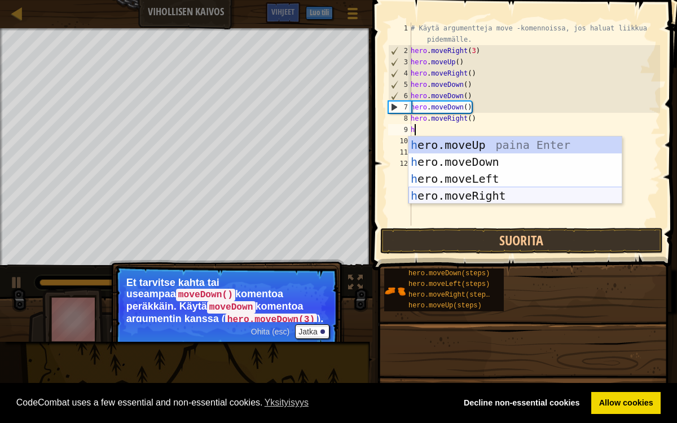
click at [463, 194] on div "h ero.moveUp paina Enter h ero.moveDown paina Enter h ero.moveLeft paina Enter …" at bounding box center [516, 188] width 214 height 102
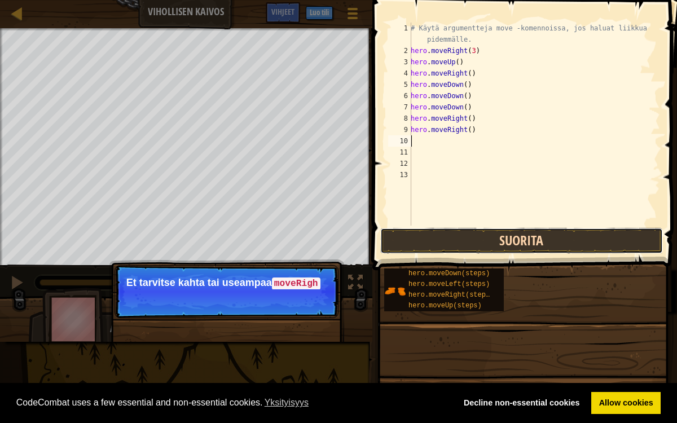
click at [471, 248] on button "Suorita" at bounding box center [521, 241] width 283 height 26
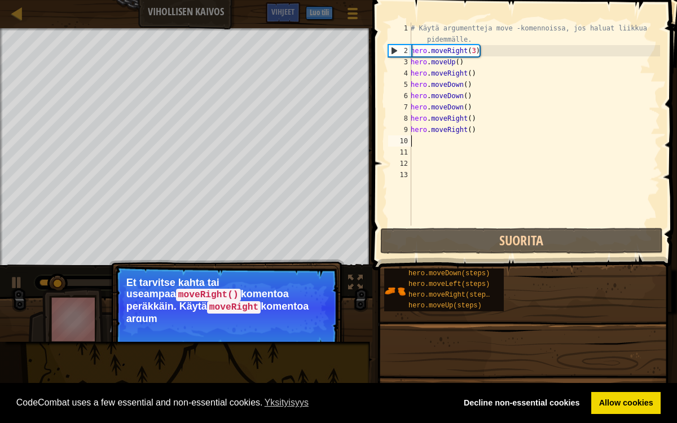
click at [283, 319] on p "Ohita (esc) Jatka Et tarvitse kahta tai useampaa moveRight() komentoa peräkkäin…" at bounding box center [227, 308] width 224 height 86
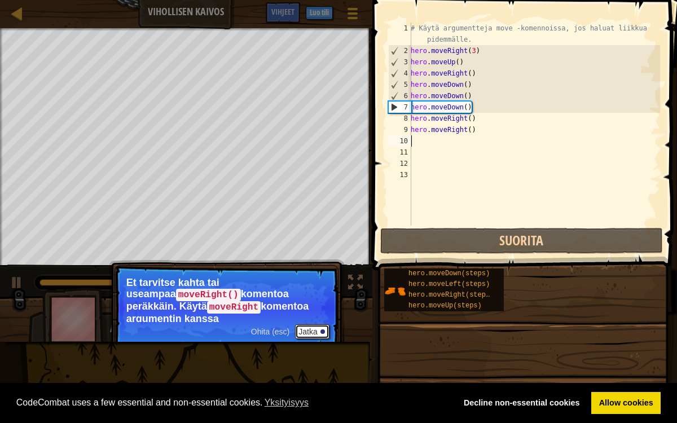
click at [316, 332] on button "Jatka" at bounding box center [312, 331] width 34 height 15
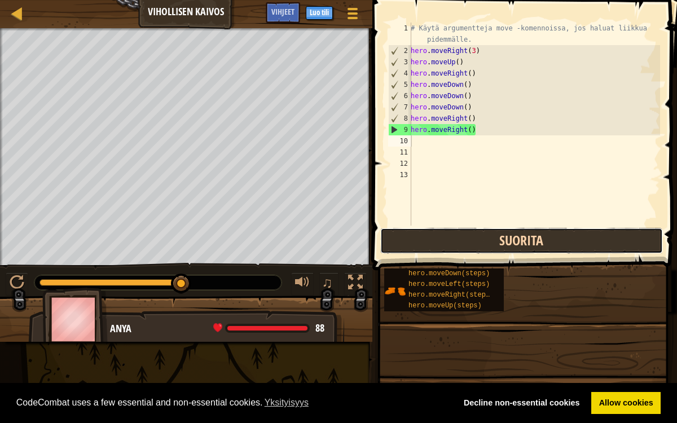
click at [409, 231] on button "Suorita" at bounding box center [521, 241] width 283 height 26
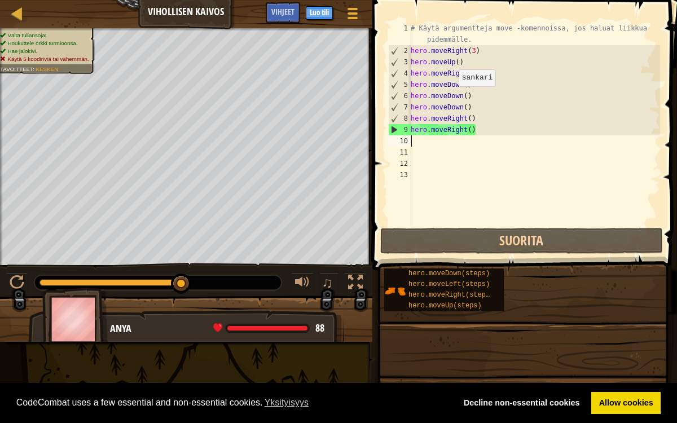
click at [453, 98] on div "# Käytä argumentteja move -komennoissa, jos haluat liikkua pidemmälle. hero . m…" at bounding box center [535, 141] width 252 height 237
click at [463, 109] on div "# Käytä argumentteja move -komennoissa, jos haluat liikkua pidemmälle. hero . m…" at bounding box center [535, 141] width 252 height 237
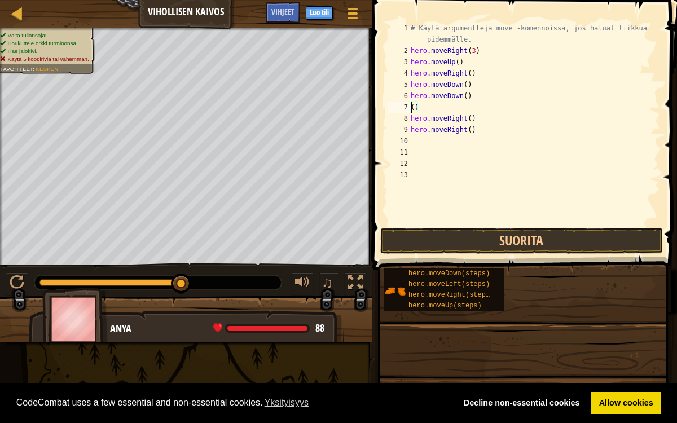
click at [428, 103] on div "# Käytä argumentteja move -komennoissa, jos haluat liikkua pidemmälle. hero . m…" at bounding box center [535, 141] width 252 height 237
type textarea "("
drag, startPoint x: 485, startPoint y: 138, endPoint x: 488, endPoint y: 146, distance: 8.4
click at [488, 146] on div "# Käytä argumentteja move -komennoissa, jos haluat liikkua pidemmälle. hero . m…" at bounding box center [535, 141] width 252 height 237
drag, startPoint x: 137, startPoint y: 328, endPoint x: 121, endPoint y: 325, distance: 15.5
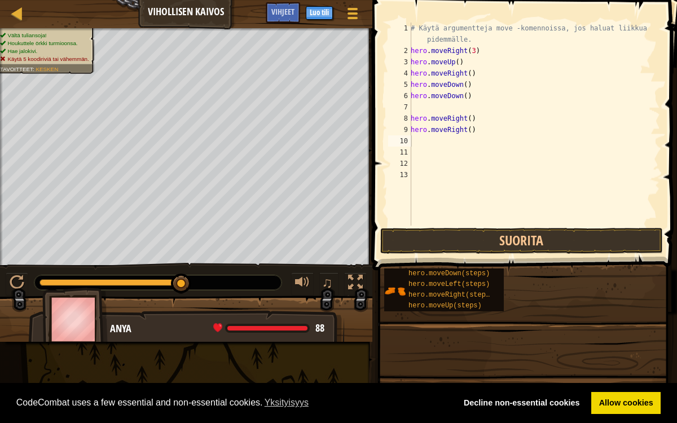
click at [121, 325] on div "Anya" at bounding box center [221, 329] width 223 height 15
drag, startPoint x: 129, startPoint y: 327, endPoint x: 113, endPoint y: 326, distance: 16.4
click at [113, 326] on div "Anya" at bounding box center [221, 329] width 223 height 15
drag, startPoint x: 223, startPoint y: 15, endPoint x: 133, endPoint y: 12, distance: 90.3
click at [133, 12] on div "[PERSON_NAME] Kaivos Pelivalikko Valmis Luo tili Vihjeet" at bounding box center [186, 14] width 372 height 28
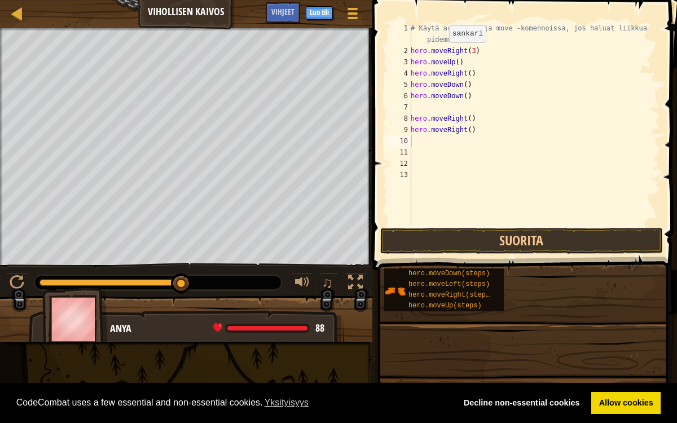
drag, startPoint x: 295, startPoint y: 12, endPoint x: 257, endPoint y: 8, distance: 38.1
click at [257, 8] on div "[PERSON_NAME] Kaivos Pelivalikko Valmis Luo tili Vihjeet" at bounding box center [186, 14] width 372 height 28
drag, startPoint x: 256, startPoint y: 7, endPoint x: 408, endPoint y: 27, distance: 153.6
click at [408, 27] on div "[PERSON_NAME] Kaivos Pelivalikko Valmis Luo tili Vihjeet 1 הההההההההההההההההההה…" at bounding box center [338, 211] width 677 height 423
type textarea "hero.moveRight(3)"
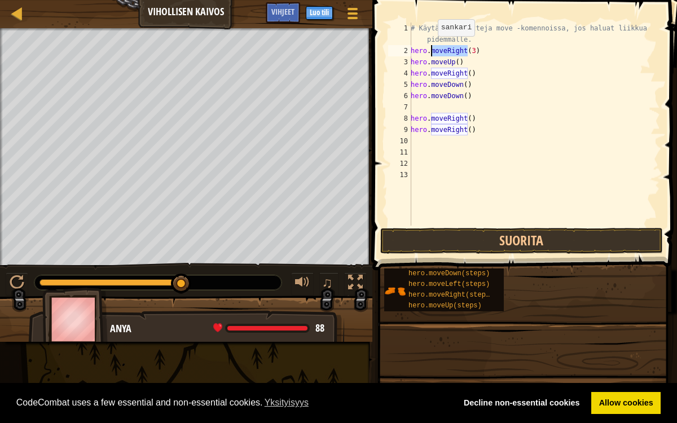
drag, startPoint x: 467, startPoint y: 50, endPoint x: 432, endPoint y: 47, distance: 34.5
click at [432, 47] on div "# Käytä argumentteja move -komennoissa, jos haluat liikkua pidemmälle. hero . m…" at bounding box center [535, 141] width 252 height 237
click at [393, 215] on div "hero.moveRight(3) 1 2 3 4 5 6 7 8 9 10 11 12 13 # Käytä argumentteja move -kome…" at bounding box center [523, 124] width 274 height 203
click at [441, 50] on div "# Käytä argumentteja move -komennoissa, jos haluat liikkua pidemmälle. hero . m…" at bounding box center [535, 124] width 252 height 203
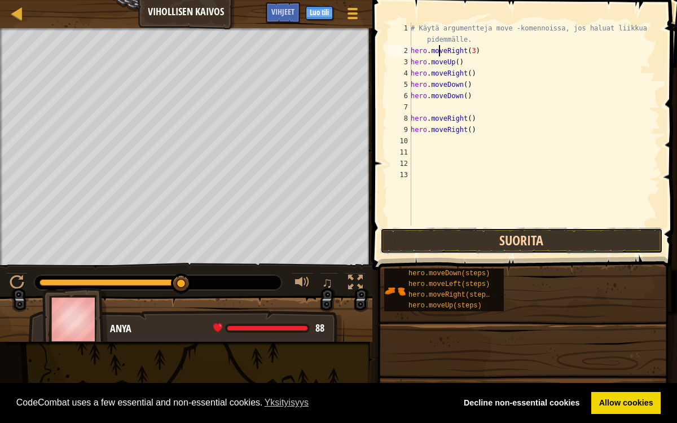
click at [495, 240] on button "Suorita" at bounding box center [521, 241] width 283 height 26
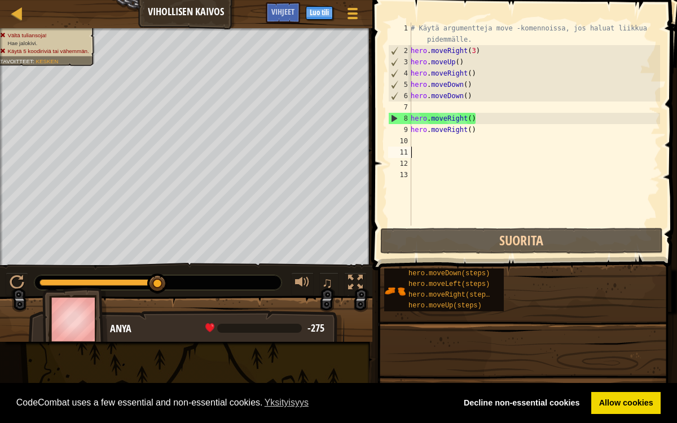
click at [429, 154] on div "# Käytä argumentteja move -komennoissa, jos haluat liikkua pidemmälle. hero . m…" at bounding box center [535, 141] width 252 height 237
click at [442, 154] on div "# Käytä argumentteja move -komennoissa, jos haluat liikkua pidemmälle. hero . m…" at bounding box center [535, 141] width 252 height 237
click at [422, 111] on div "# Käytä argumentteja move -komennoissa, jos haluat liikkua pidemmälle. hero . m…" at bounding box center [535, 141] width 252 height 237
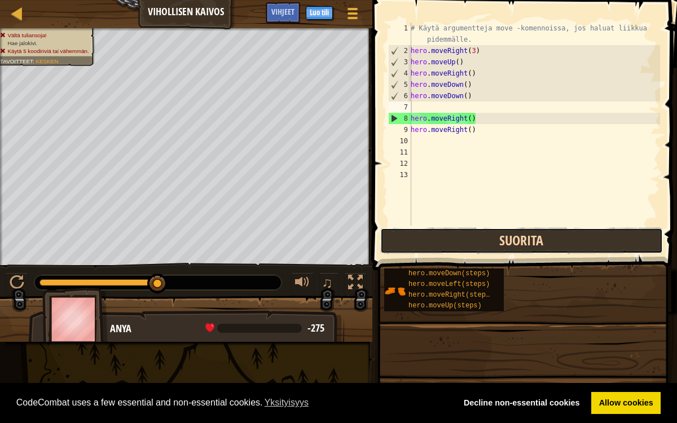
click at [486, 243] on button "Suorita" at bounding box center [521, 241] width 283 height 26
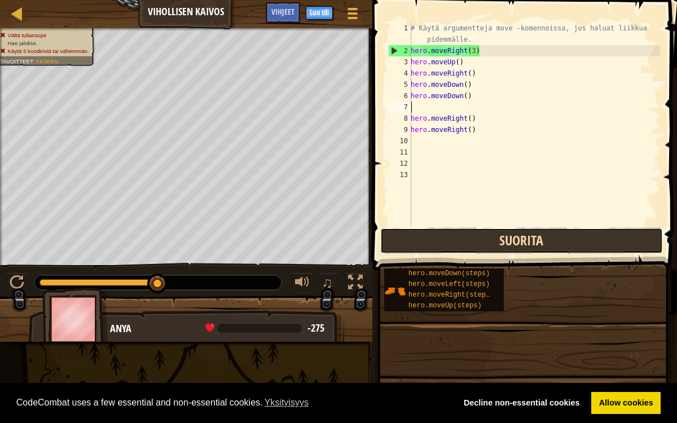
click at [486, 243] on button "Suorita" at bounding box center [521, 241] width 283 height 26
click at [414, 238] on button "Suorita" at bounding box center [521, 241] width 283 height 26
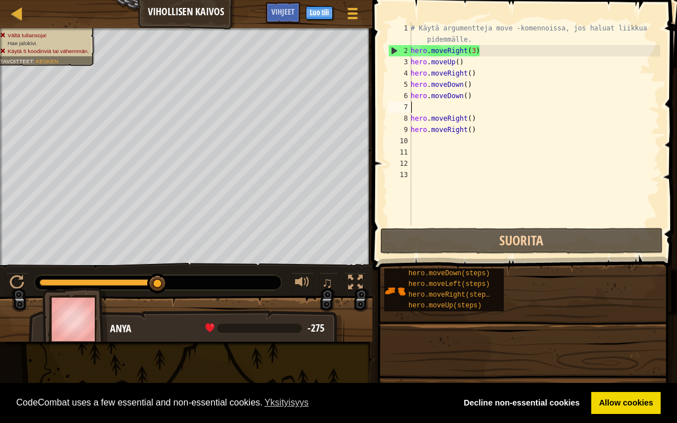
click at [484, 83] on div "# Käytä argumentteja move -komennoissa, jos haluat liikkua pidemmälle. hero . m…" at bounding box center [535, 141] width 252 height 237
type textarea "hero.moveDown()"
click at [494, 146] on div "# Käytä argumentteja move -komennoissa, jos haluat liikkua pidemmälle. hero . m…" at bounding box center [535, 141] width 252 height 237
click at [483, 138] on div "# Käytä argumentteja move -komennoissa, jos haluat liikkua pidemmälle. hero . m…" at bounding box center [535, 141] width 252 height 237
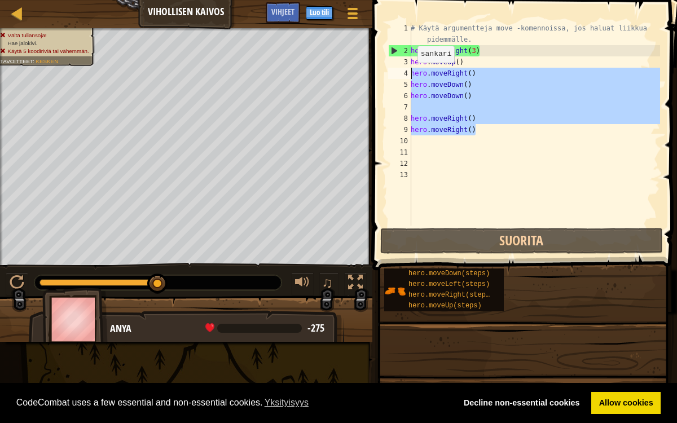
drag, startPoint x: 491, startPoint y: 129, endPoint x: 410, endPoint y: 71, distance: 99.4
click at [410, 71] on div "1 2 3 4 5 6 7 8 9 10 11 12 13 # Käytä argumentteja move -komennoissa, jos halua…" at bounding box center [523, 124] width 274 height 203
type textarea "hero.moveRight() hero.moveDown()"
click at [622, 165] on div "hero.moveRight() hero.moveDown() 1 2 3 4 5 6 7 8 9 10 11 12 13 # Käytä argument…" at bounding box center [523, 124] width 274 height 203
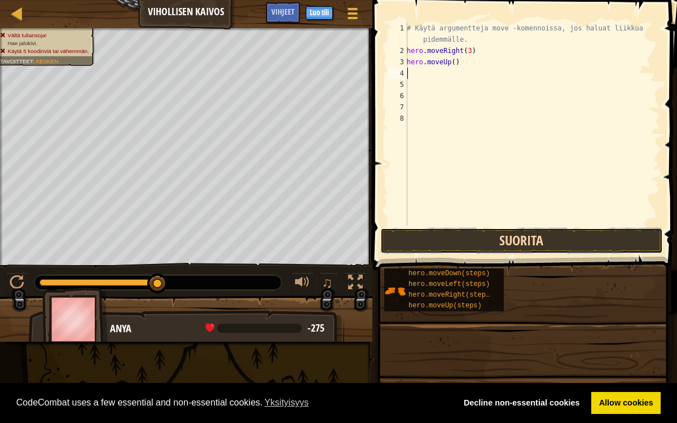
click at [537, 235] on button "Suorita" at bounding box center [521, 241] width 283 height 26
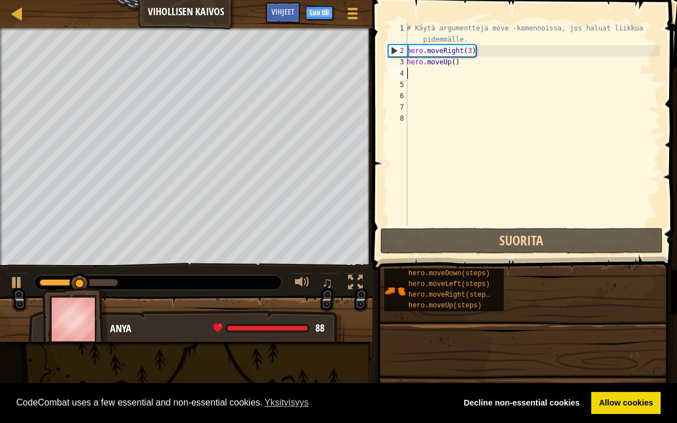
click at [497, 68] on div "# Käytä argumentteja move -komennoissa, jos haluat liikkua pidemmälle. hero . m…" at bounding box center [533, 141] width 256 height 237
click at [464, 54] on div "# Käytä argumentteja move -komennoissa, jos haluat liikkua pidemmälle. hero . m…" at bounding box center [533, 141] width 256 height 237
click at [461, 63] on div "# Käytä argumentteja move -komennoissa, jos haluat liikkua pidemmälle. hero . m…" at bounding box center [533, 141] width 256 height 237
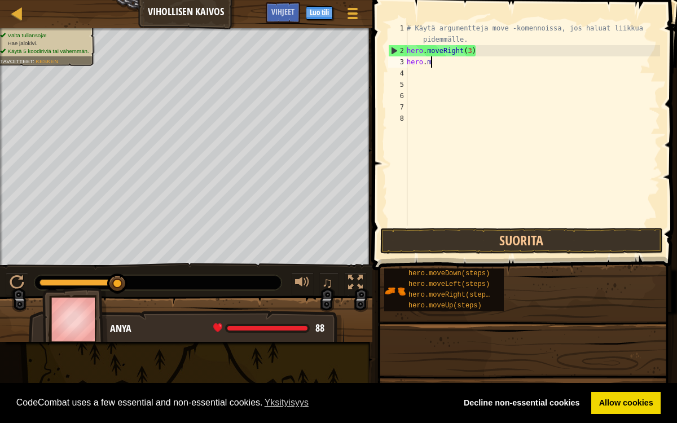
type textarea "h"
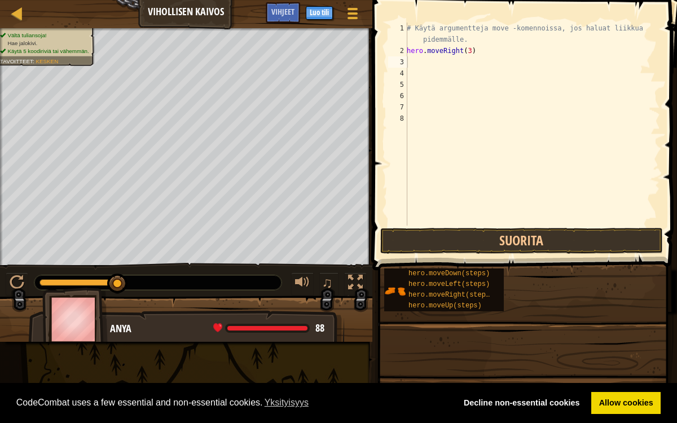
click at [464, 256] on span at bounding box center [526, 119] width 314 height 304
click at [462, 248] on button "Suorita" at bounding box center [521, 241] width 283 height 26
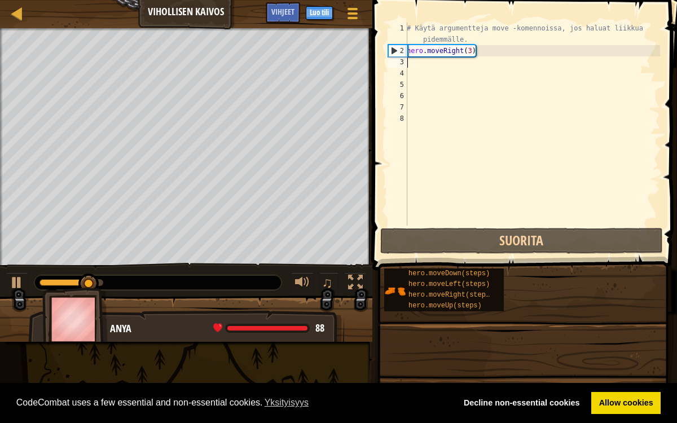
click at [431, 69] on div "# Käytä argumentteja move -komennoissa, jos haluat liikkua pidemmälle. hero . m…" at bounding box center [533, 141] width 256 height 237
click at [422, 64] on div "# Käytä argumentteja move -komennoissa, jos haluat liikkua pidemmälle. hero . m…" at bounding box center [533, 141] width 256 height 237
type textarea "h"
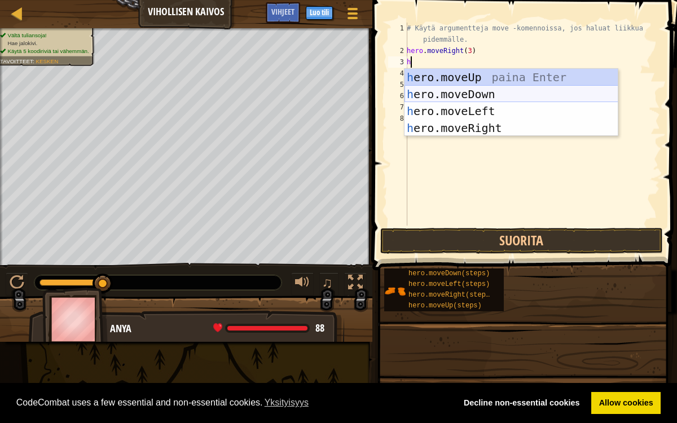
click at [457, 89] on div "h ero.moveUp paina Enter h ero.moveDown paina Enter h ero.moveLeft paina Enter …" at bounding box center [512, 120] width 214 height 102
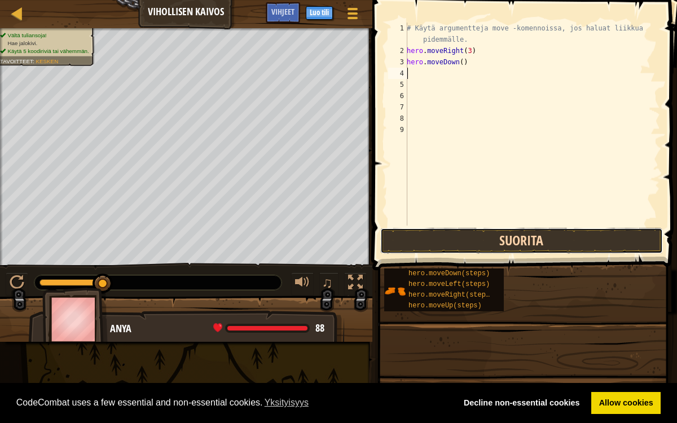
click at [574, 239] on button "Suorita" at bounding box center [521, 241] width 283 height 26
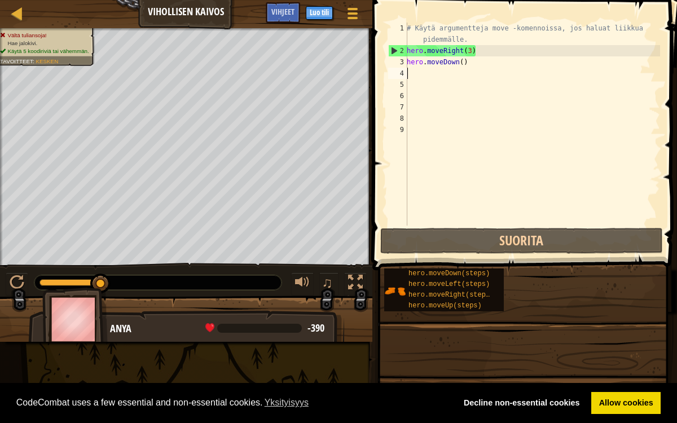
click at [442, 84] on div "# Käytä argumentteja move -komennoissa, jos haluat liikkua pidemmälle. hero . m…" at bounding box center [533, 141] width 256 height 237
click at [430, 74] on div "# Käytä argumentteja move -komennoissa, jos haluat liikkua pidemmälle. hero . m…" at bounding box center [533, 141] width 256 height 237
type textarea "h"
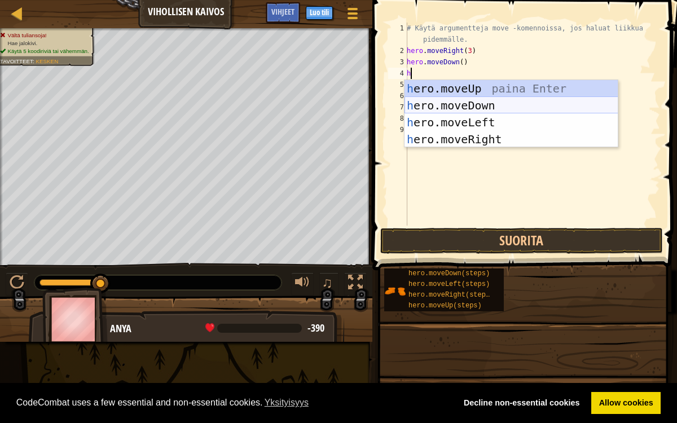
click at [438, 104] on div "h ero.moveUp paina Enter h ero.moveDown paina Enter h ero.moveLeft paina Enter …" at bounding box center [512, 131] width 214 height 102
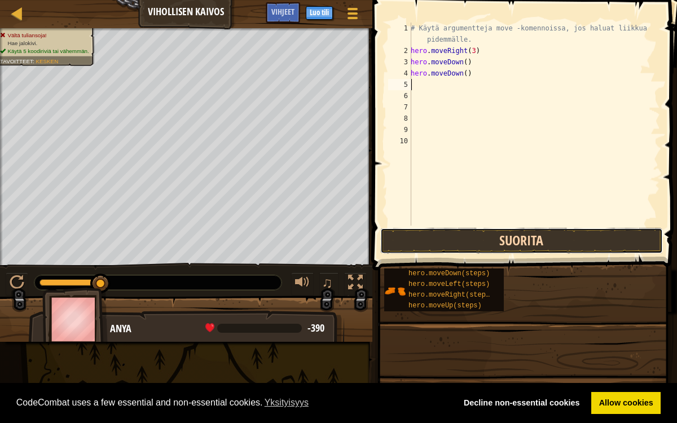
click at [508, 236] on button "Suorita" at bounding box center [521, 241] width 283 height 26
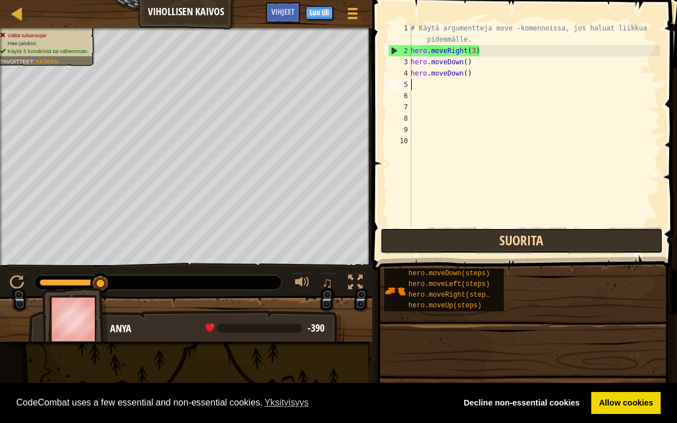
click at [492, 247] on button "Suorita" at bounding box center [521, 241] width 283 height 26
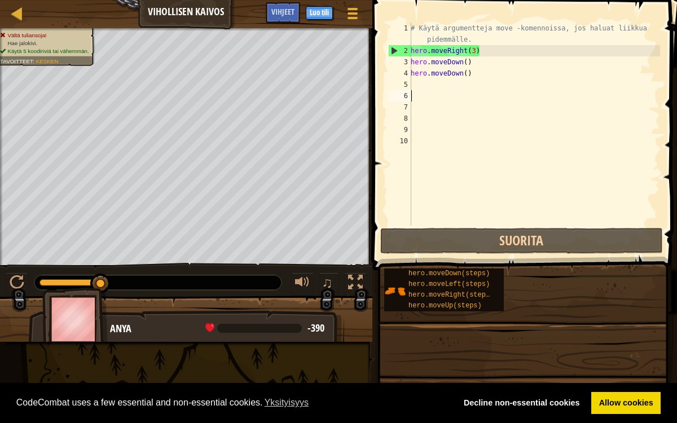
click at [431, 98] on div "# Käytä argumentteja move -komennoissa, jos haluat liikkua pidemmälle. hero . m…" at bounding box center [535, 141] width 252 height 237
click at [423, 91] on div "# Käytä argumentteja move -komennoissa, jos haluat liikkua pidemmälle. hero . m…" at bounding box center [535, 141] width 252 height 237
click at [410, 82] on div "5" at bounding box center [399, 84] width 23 height 11
type textarea "h"
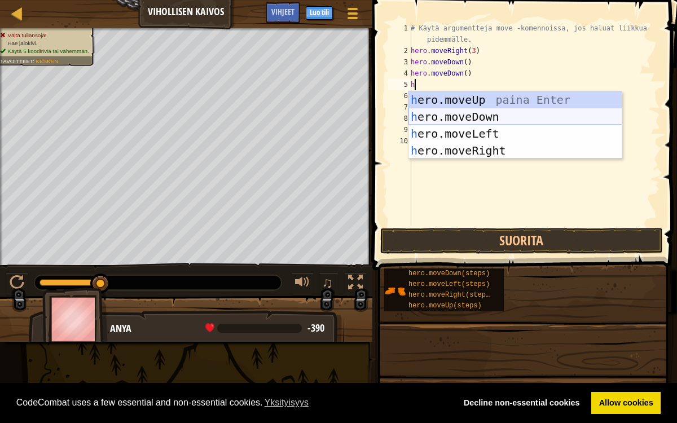
click at [495, 111] on div "h ero.moveUp paina Enter h ero.moveDown paina Enter h ero.moveLeft paina Enter …" at bounding box center [516, 142] width 214 height 102
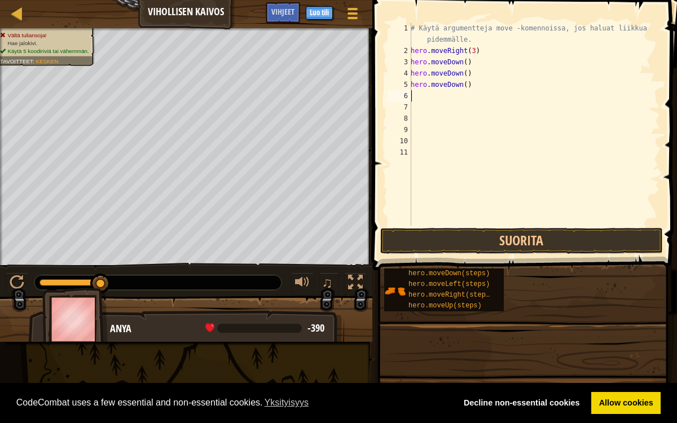
click at [470, 102] on div "# Käytä argumentteja move -komennoissa, jos haluat liikkua pidemmälle. hero . m…" at bounding box center [535, 141] width 252 height 237
click at [442, 97] on div "# Käytä argumentteja move -komennoissa, jos haluat liikkua pidemmälle. hero . m…" at bounding box center [535, 141] width 252 height 237
type textarea "h"
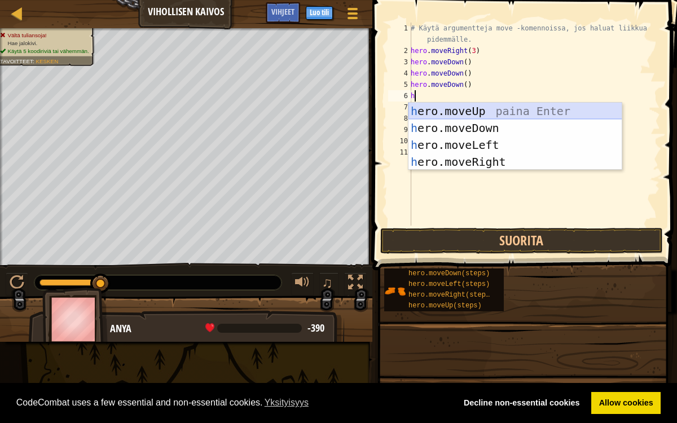
click at [451, 110] on div "h ero.moveUp paina Enter h ero.moveDown paina Enter h ero.moveLeft paina Enter …" at bounding box center [516, 154] width 214 height 102
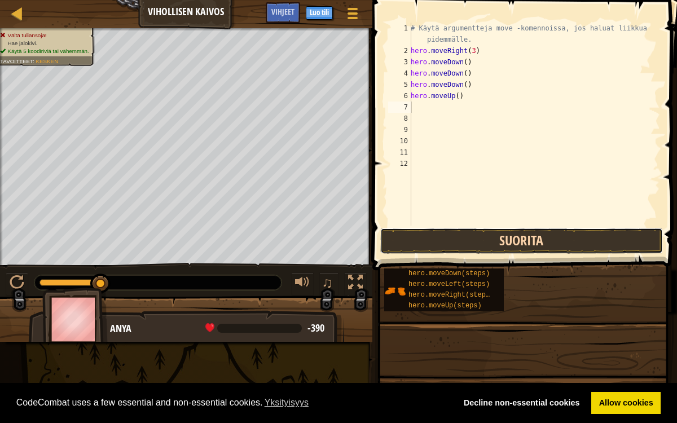
click at [446, 245] on button "Suorita" at bounding box center [521, 241] width 283 height 26
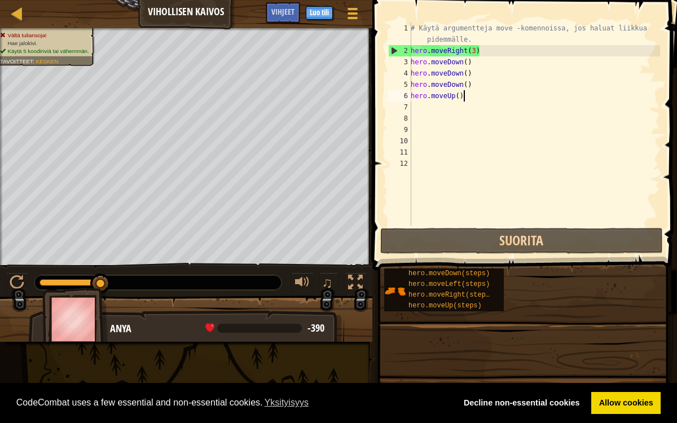
click at [478, 97] on div "# Käytä argumentteja move -komennoissa, jos haluat liikkua pidemmälle. hero . m…" at bounding box center [535, 141] width 252 height 237
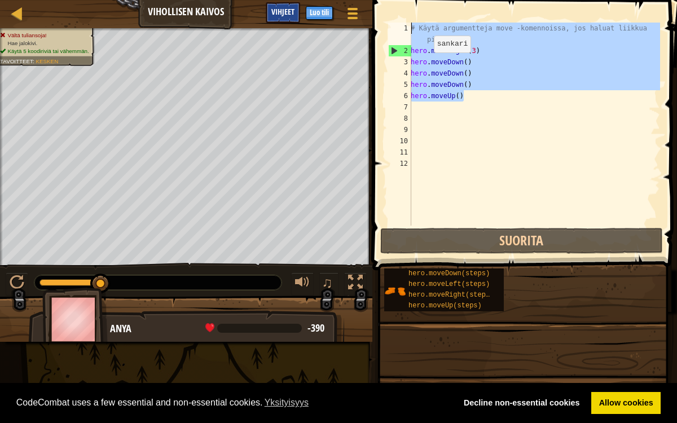
drag, startPoint x: 478, startPoint y: 97, endPoint x: 291, endPoint y: 3, distance: 209.7
click at [291, 3] on div "[PERSON_NAME] Kaivos Pelivalikko Valmis Luo tili Vihjeet 1 הההההההההההההההההההה…" at bounding box center [338, 211] width 677 height 423
type textarea "# Käytä argumentteja move -komennoissa, jos haluat liikkua pidemmälle. hero.mov…"
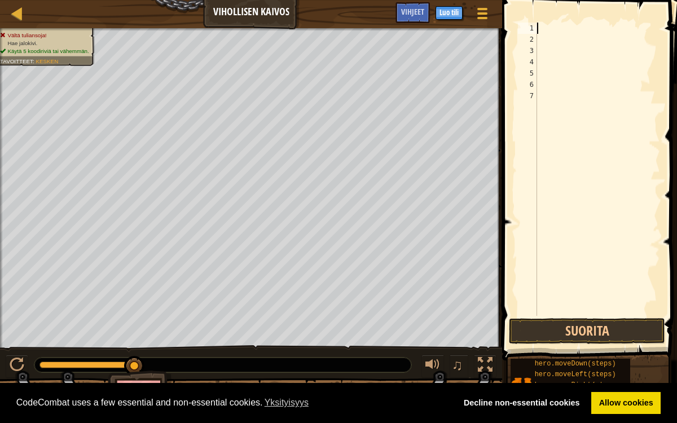
click at [573, 70] on div at bounding box center [597, 181] width 125 height 316
click at [528, 336] on button "Suorita" at bounding box center [587, 331] width 156 height 26
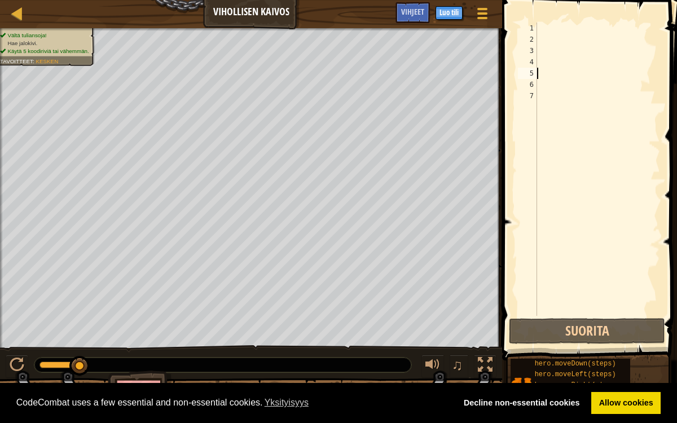
click at [567, 25] on div at bounding box center [597, 181] width 125 height 316
click at [546, 35] on div at bounding box center [597, 181] width 125 height 316
click at [541, 33] on div at bounding box center [597, 181] width 125 height 316
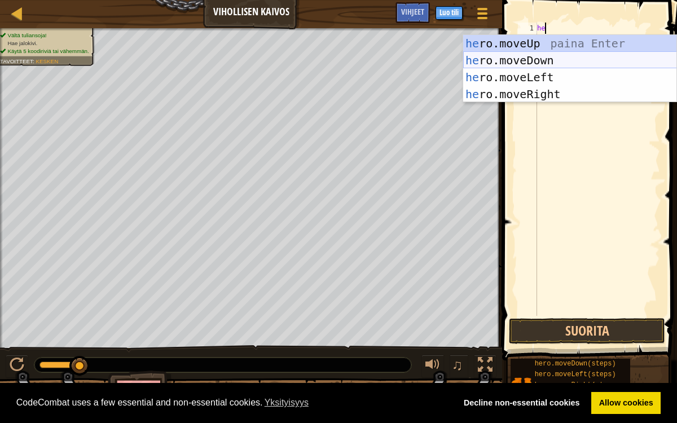
type textarea "he"
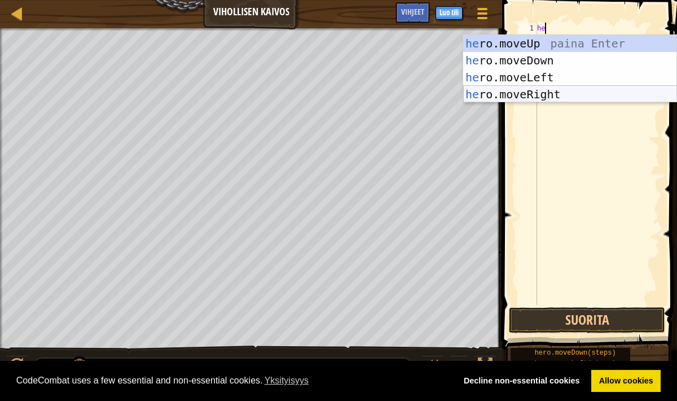
click at [550, 86] on div "he ro.moveUp paina Enter he ro.moveDown paina Enter he ro.moveLeft paina Enter …" at bounding box center [570, 86] width 214 height 102
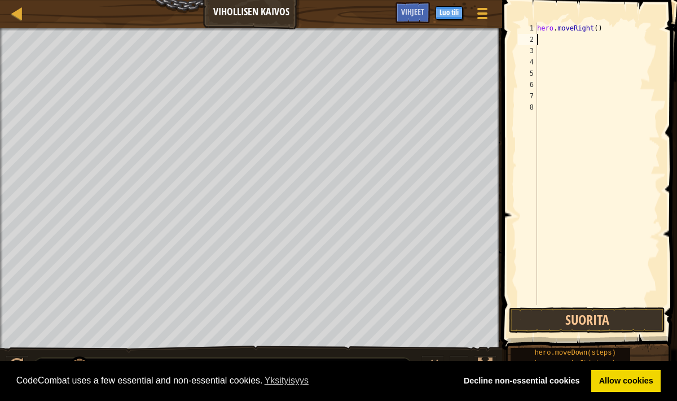
click at [566, 43] on div "hero . moveRight ( )" at bounding box center [597, 175] width 125 height 305
type textarea "h"
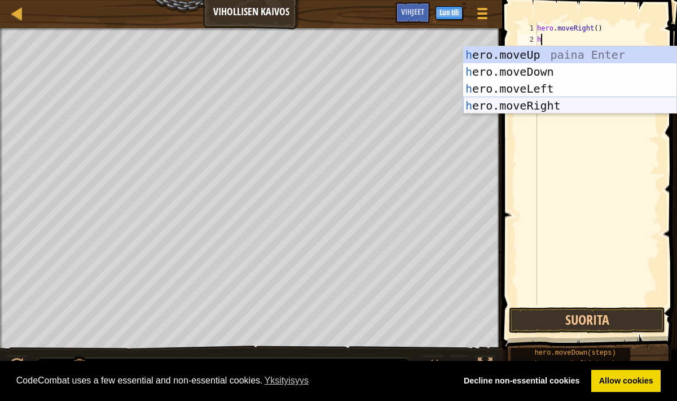
click at [569, 105] on div "h ero.moveUp paina Enter h ero.moveDown paina Enter h ero.moveLeft paina Enter …" at bounding box center [570, 97] width 214 height 102
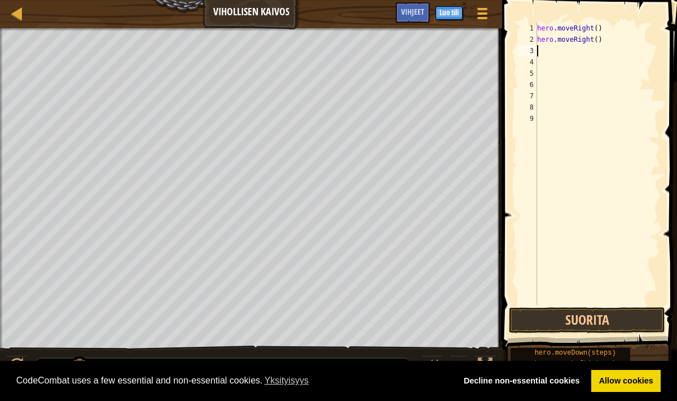
click at [610, 49] on div "hero . moveRight ( ) hero . moveRight ( )" at bounding box center [597, 175] width 125 height 305
type textarea "h"
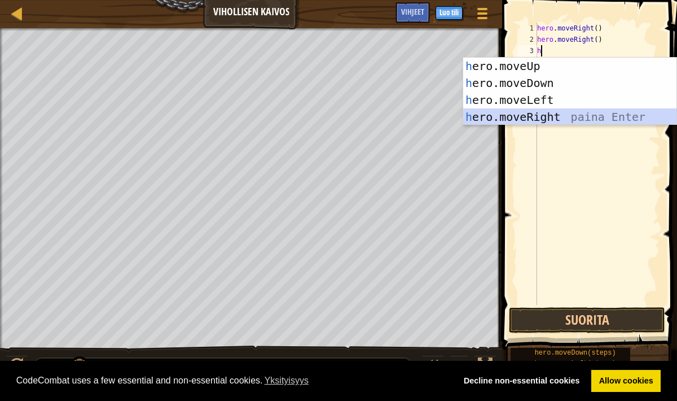
click at [588, 120] on div "h ero.moveUp paina Enter h ero.moveDown paina Enter h ero.moveLeft paina Enter …" at bounding box center [570, 109] width 214 height 102
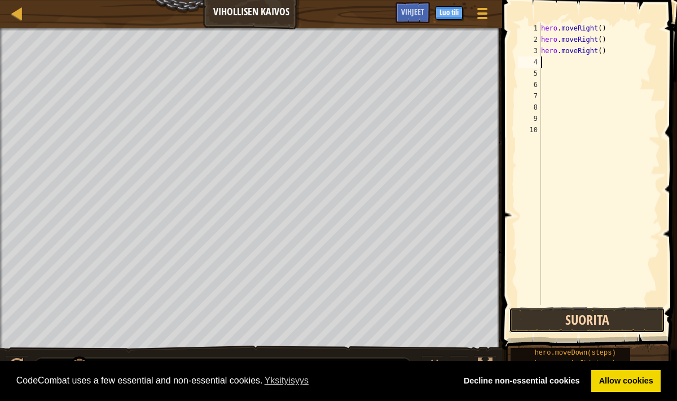
click at [575, 317] on button "Suorita" at bounding box center [587, 320] width 156 height 26
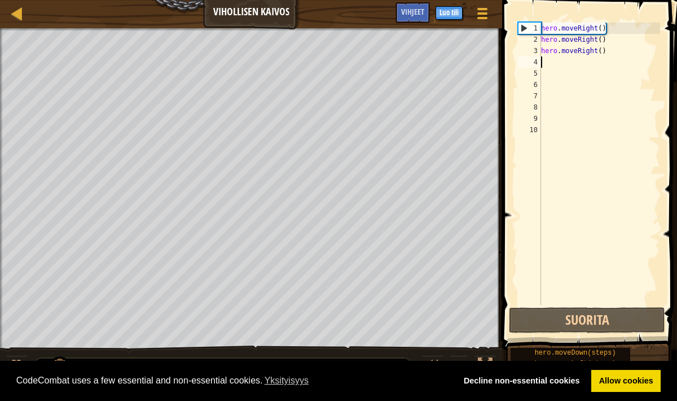
click at [609, 64] on div "hero . moveRight ( ) hero . moveRight ( ) hero . moveRight ( )" at bounding box center [600, 175] width 122 height 305
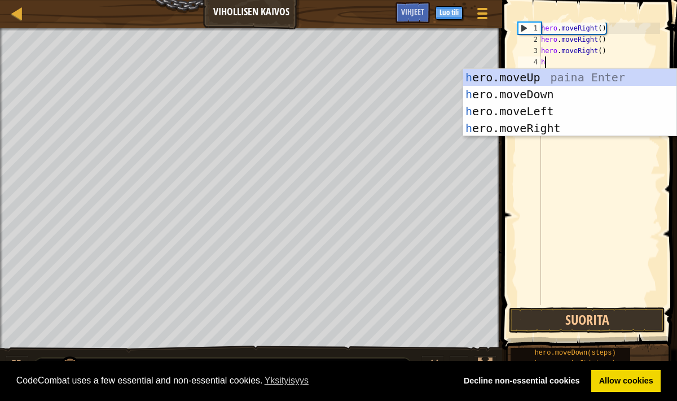
type textarea "he"
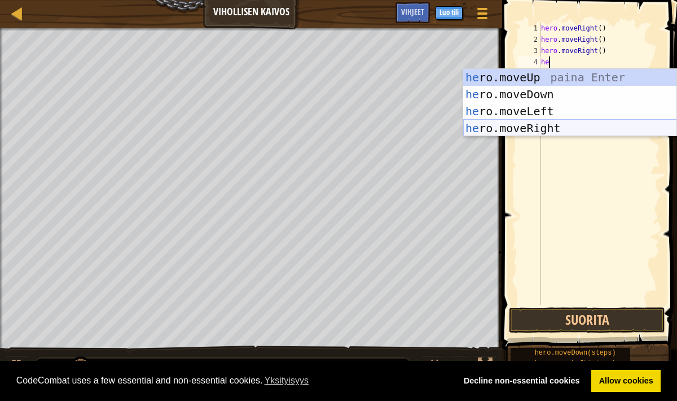
click at [617, 128] on div "he ro.moveUp paina Enter he ro.moveDown paina Enter he ro.moveLeft paina Enter …" at bounding box center [570, 120] width 214 height 102
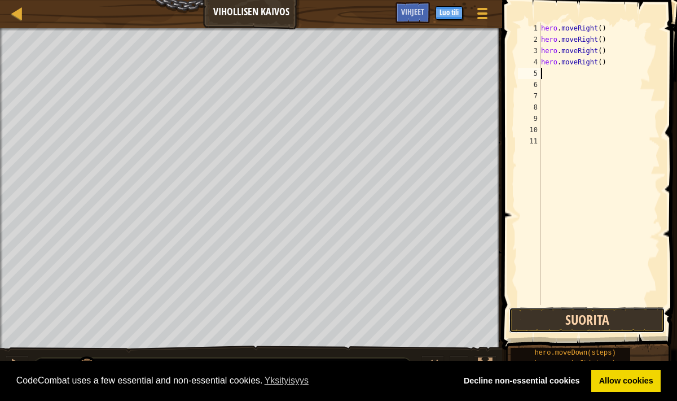
click at [590, 323] on button "Suorita" at bounding box center [587, 320] width 156 height 26
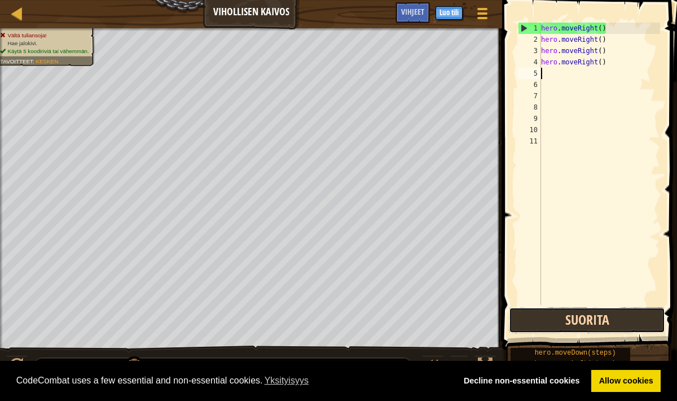
click at [583, 313] on button "Suorita" at bounding box center [587, 320] width 156 height 26
click at [545, 77] on div "hero . moveRight ( ) hero . moveRight ( ) hero . moveRight ( ) hero . moveRight…" at bounding box center [600, 175] width 122 height 305
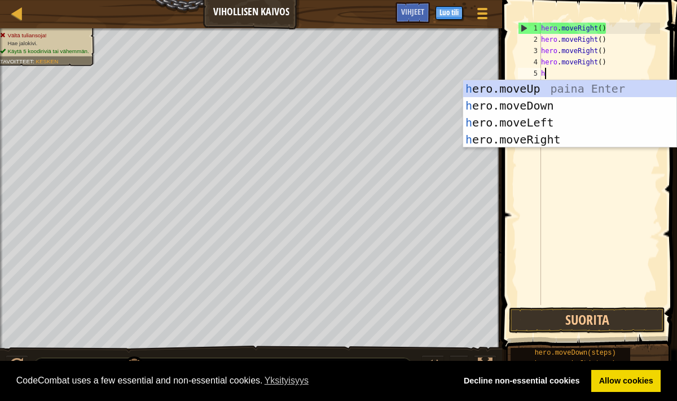
type textarea "he"
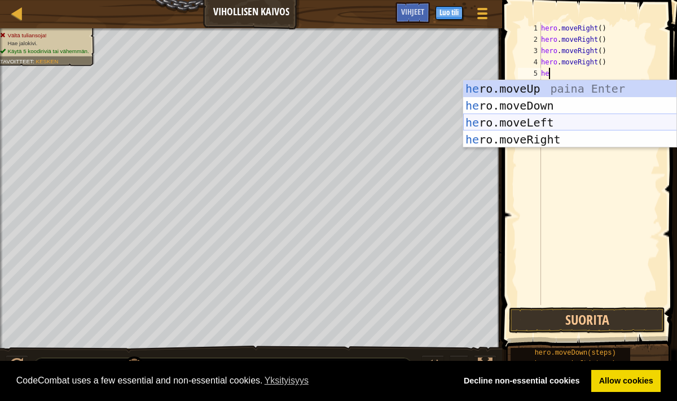
click at [567, 125] on div "he ro.moveUp paina Enter he ro.moveDown paina Enter he ro.moveLeft paina Enter …" at bounding box center [570, 131] width 214 height 102
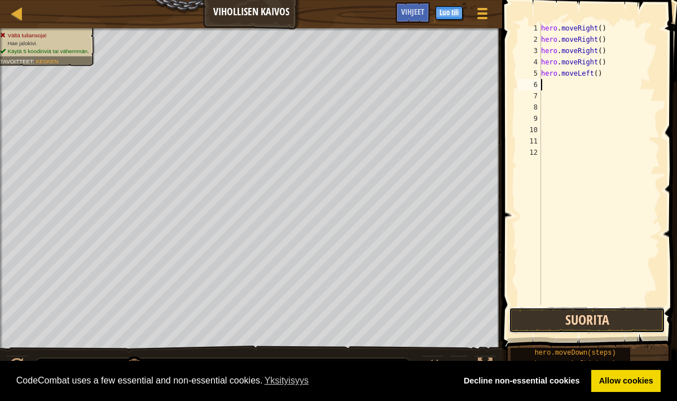
click at [526, 320] on button "Suorita" at bounding box center [587, 320] width 156 height 26
click at [548, 324] on button "Suorita" at bounding box center [587, 320] width 156 height 26
click at [562, 324] on button "Suorita" at bounding box center [587, 320] width 156 height 26
click at [541, 319] on button "Suorita" at bounding box center [587, 320] width 156 height 26
click at [542, 307] on button "Suorita" at bounding box center [587, 320] width 156 height 26
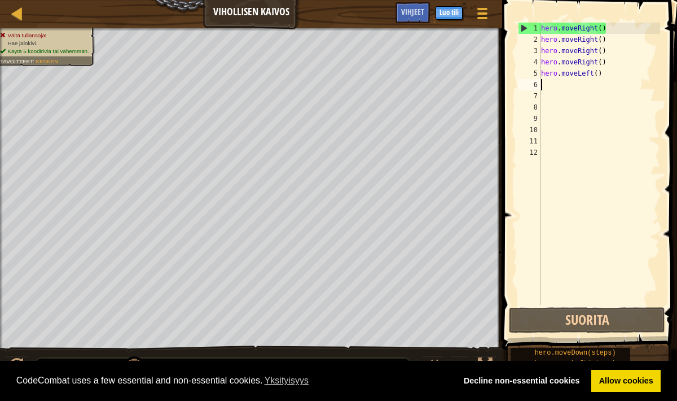
click at [585, 86] on div "hero . moveRight ( ) hero . moveRight ( ) hero . moveRight ( ) hero . moveRight…" at bounding box center [600, 175] width 122 height 305
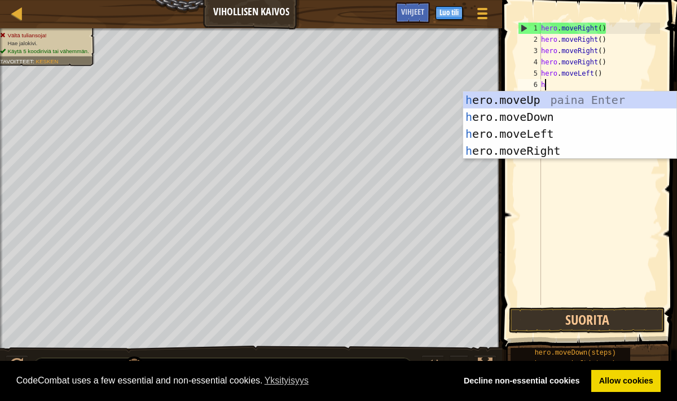
type textarea "he"
click at [555, 121] on div "he ro.moveUp paina Enter he ro.moveDown paina Enter he ro.moveLeft paina Enter …" at bounding box center [570, 142] width 214 height 102
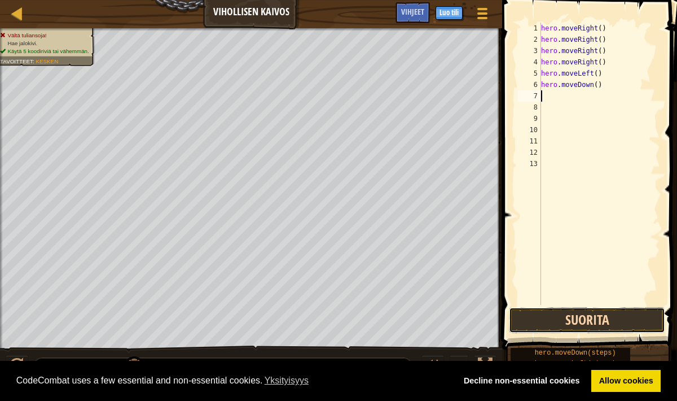
click at [563, 317] on button "Suorita" at bounding box center [587, 320] width 156 height 26
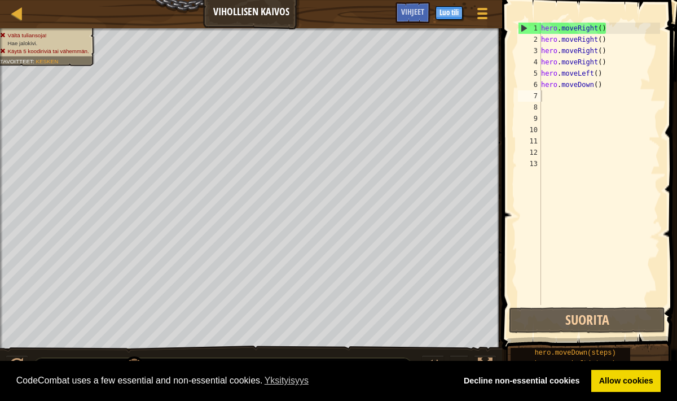
click at [560, 335] on span at bounding box center [591, 158] width 184 height 383
click at [555, 322] on button "Suorita" at bounding box center [587, 320] width 156 height 26
click at [590, 313] on button "Suorita" at bounding box center [587, 320] width 156 height 26
click at [587, 325] on button "Suorita" at bounding box center [587, 320] width 156 height 26
click at [568, 100] on div "hero . moveRight ( ) hero . moveRight ( ) hero . moveRight ( ) hero . moveRight…" at bounding box center [600, 175] width 122 height 305
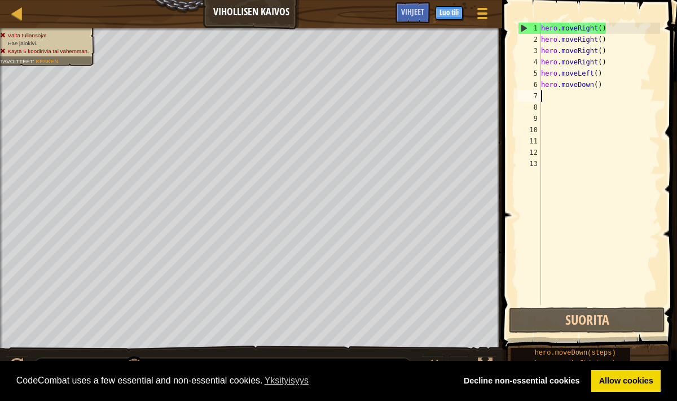
type textarea "h"
click at [617, 66] on div "hero . moveRight ( ) hero . moveRight ( ) hero . moveRight ( ) hero . moveRight…" at bounding box center [600, 175] width 122 height 305
click at [622, 81] on div "hero . moveRight ( ) hero . moveRight ( ) hero . moveRight ( ) hero . moveRight…" at bounding box center [600, 175] width 122 height 305
click at [619, 77] on div "hero . moveRight ( ) hero . moveRight ( ) hero . moveRight ( ) hero . moveRight…" at bounding box center [600, 175] width 122 height 305
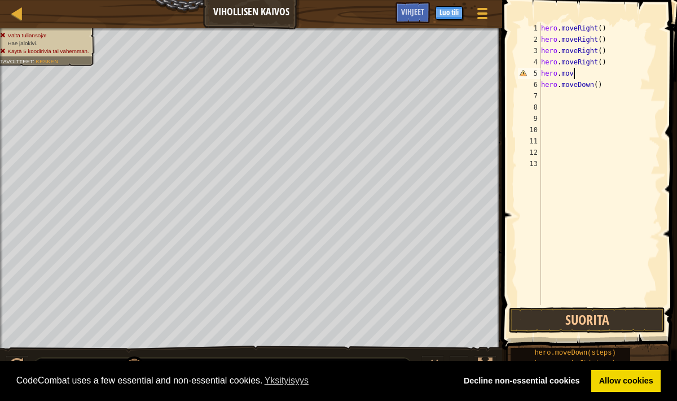
type textarea "hero.move"
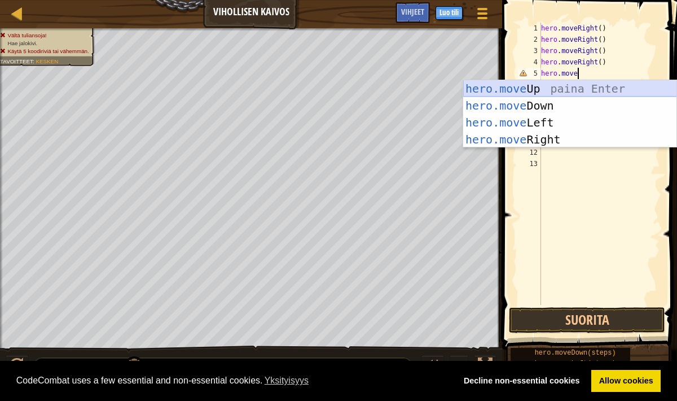
click at [560, 94] on div "hero.move Up paina Enter hero.move Down paina Enter hero.move Left paina Enter …" at bounding box center [570, 131] width 214 height 102
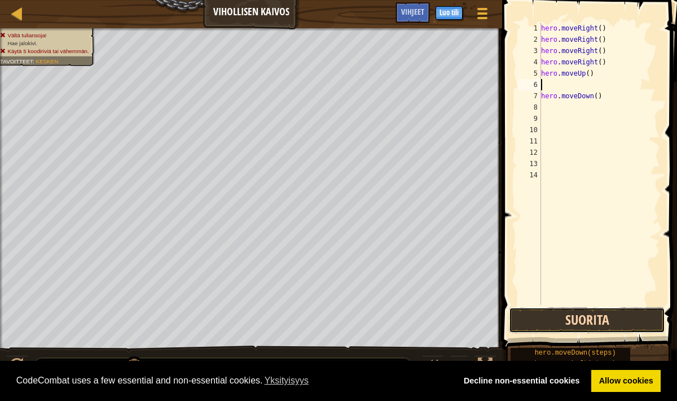
click at [628, 326] on button "Suorita" at bounding box center [587, 320] width 156 height 26
click at [590, 326] on button "Suorita" at bounding box center [587, 320] width 156 height 26
